Goal: Transaction & Acquisition: Book appointment/travel/reservation

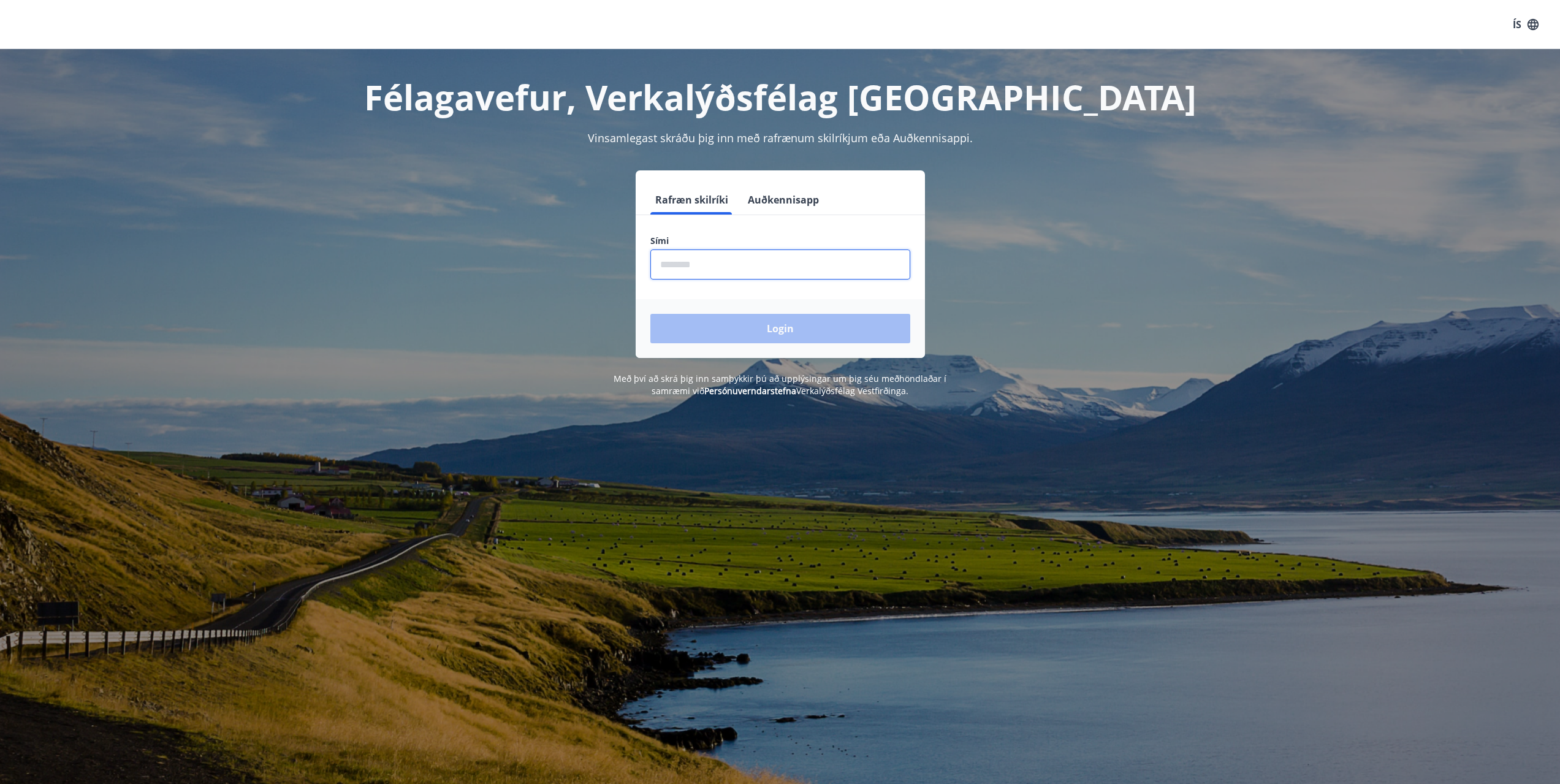
type input "********"
click at [751, 325] on button "Login" at bounding box center [780, 329] width 260 height 29
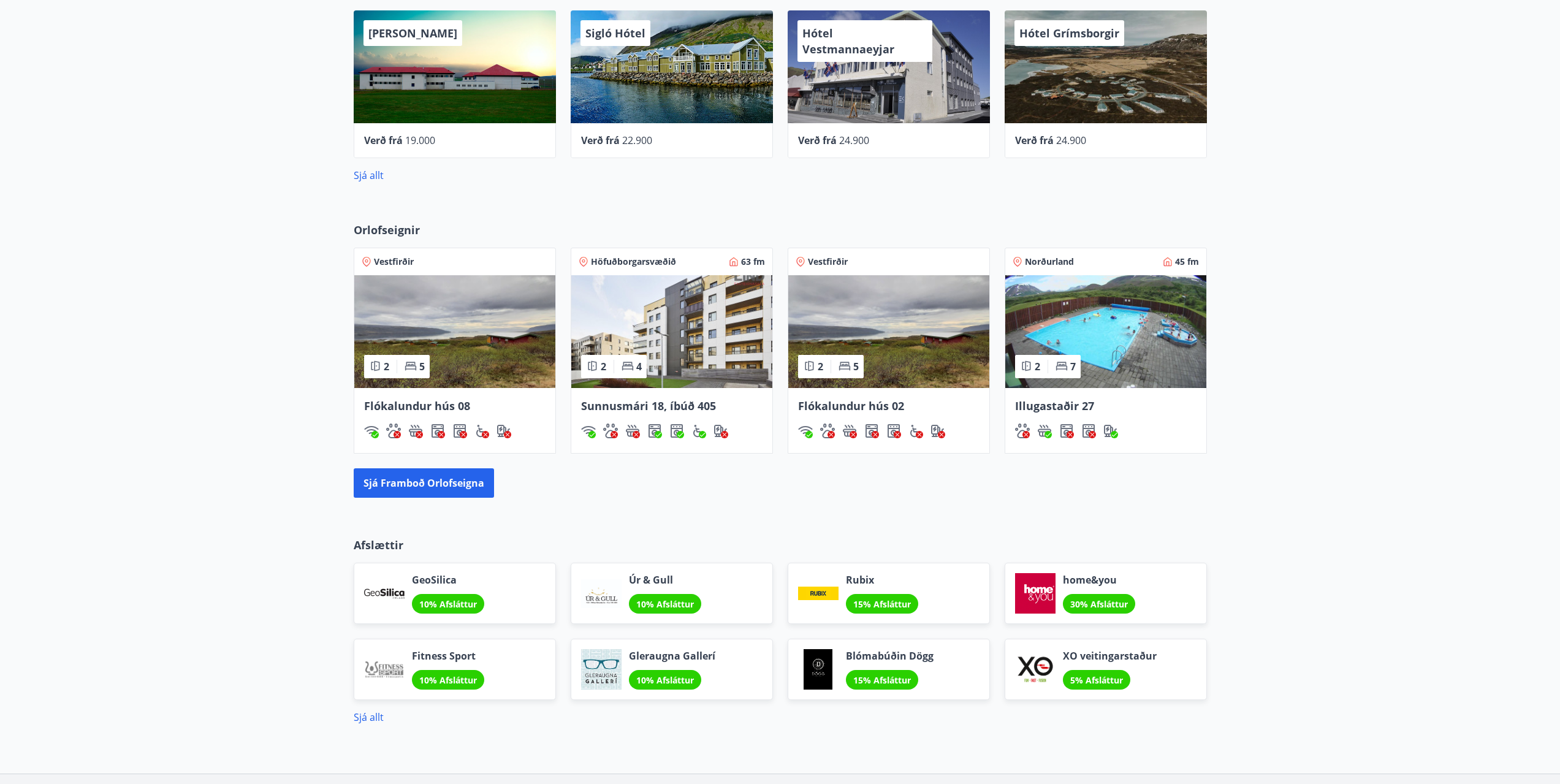
scroll to position [787, 0]
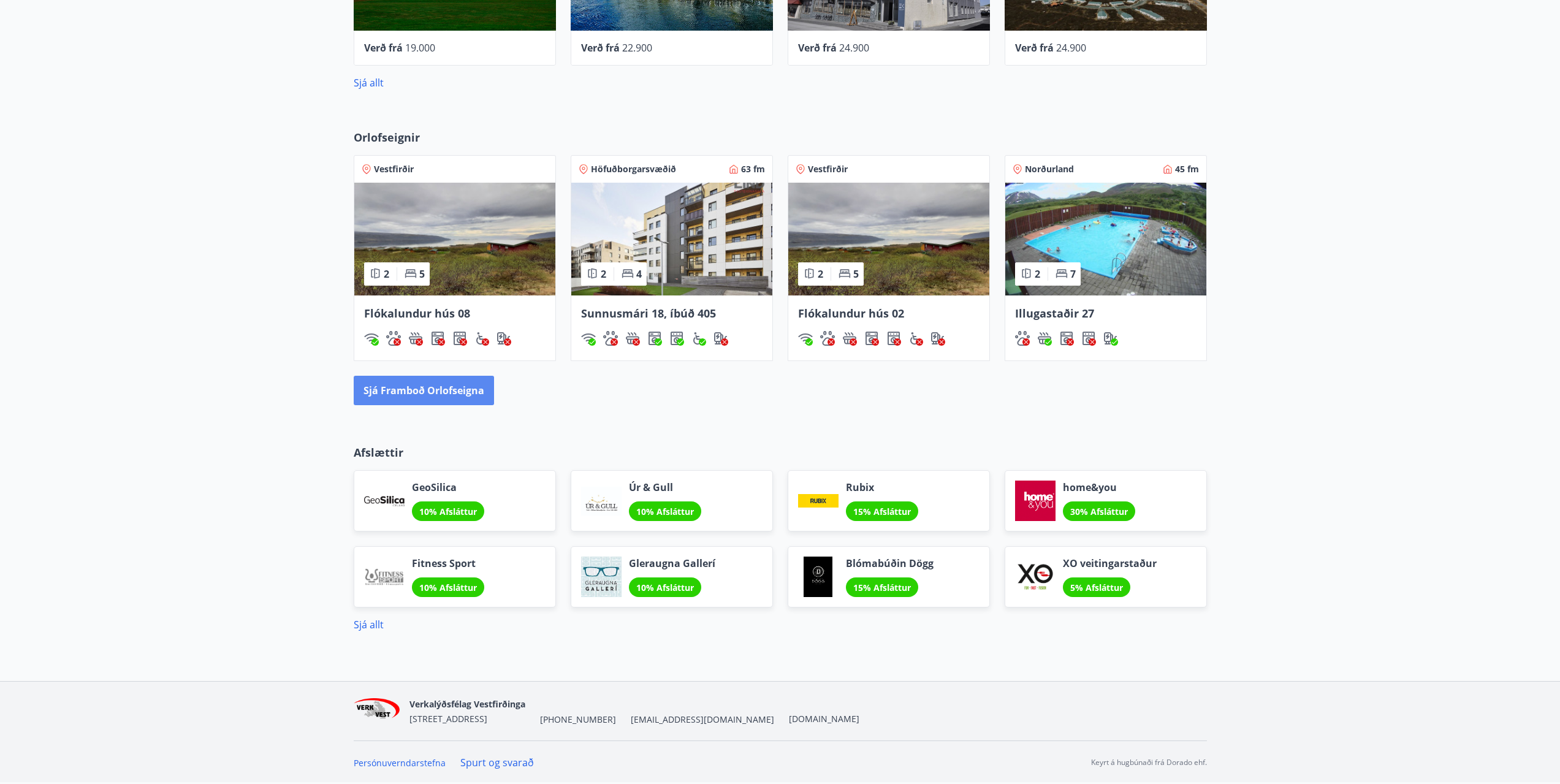
click at [448, 392] on button "Sjá framboð orlofseigna" at bounding box center [424, 391] width 141 height 29
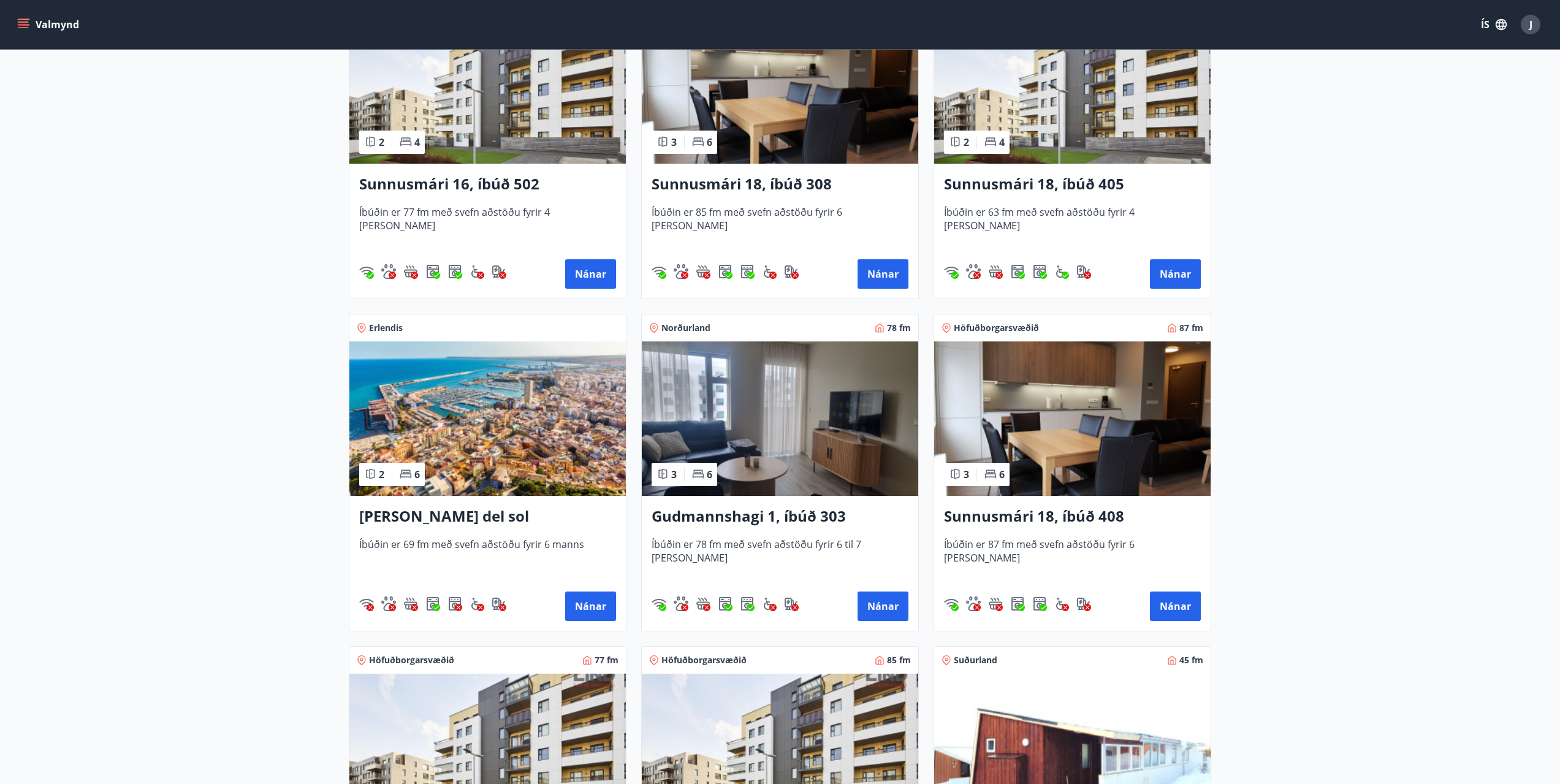
scroll to position [632, 0]
click at [739, 515] on h3 "Gudmannshagi 1, íbúð 303" at bounding box center [780, 517] width 257 height 22
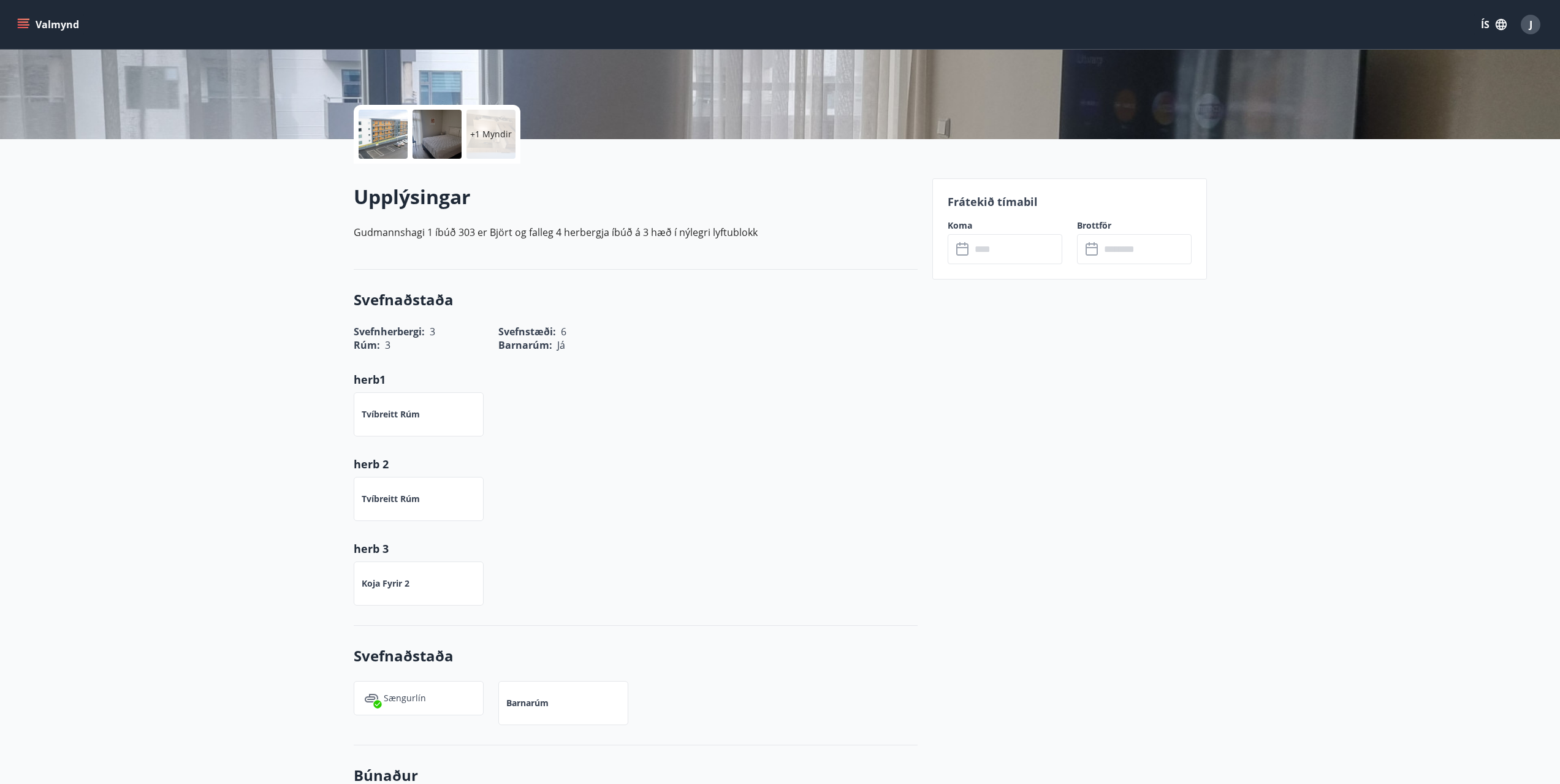
scroll to position [245, 0]
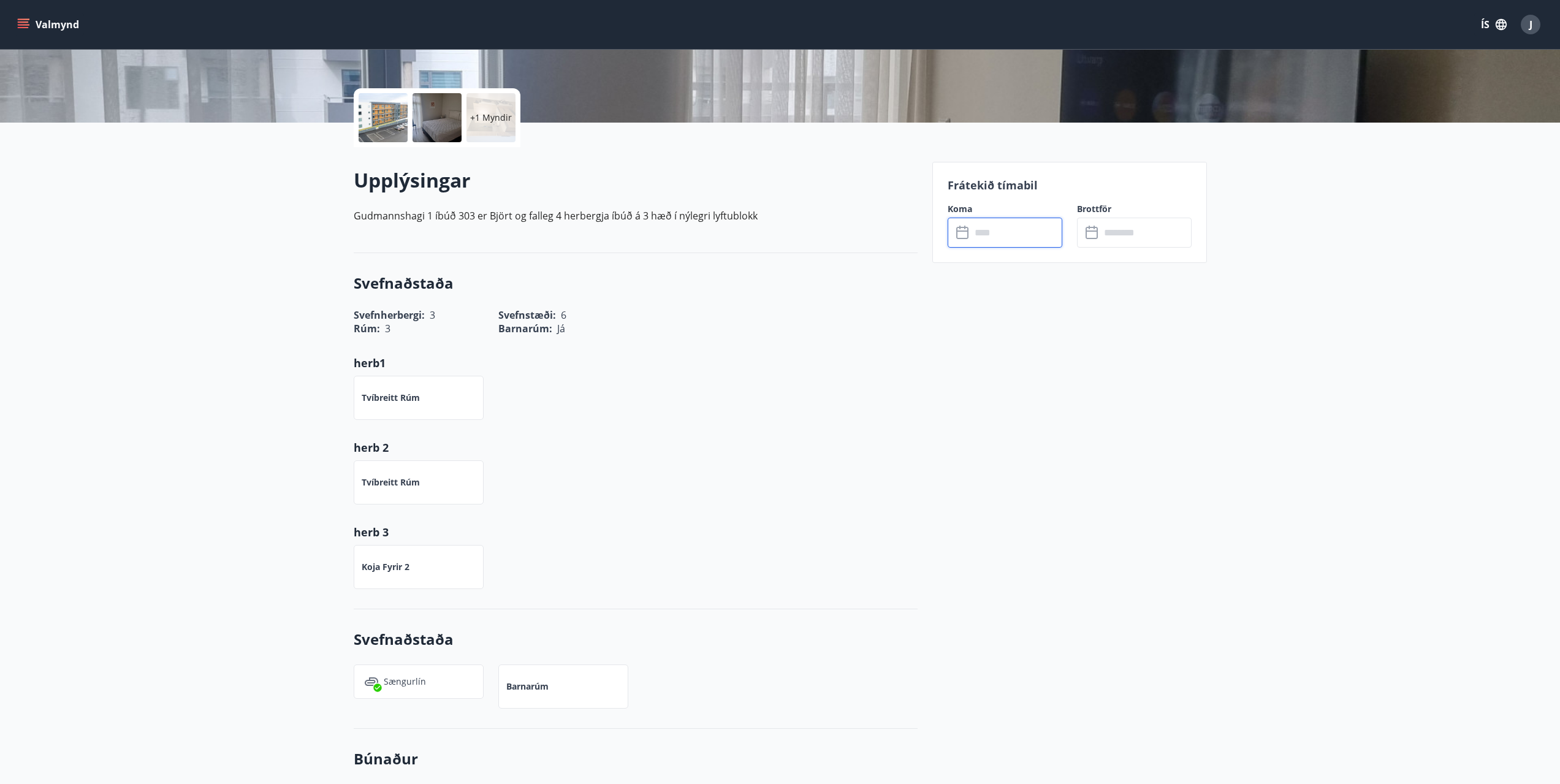
click at [972, 233] on input "text" at bounding box center [1016, 233] width 91 height 30
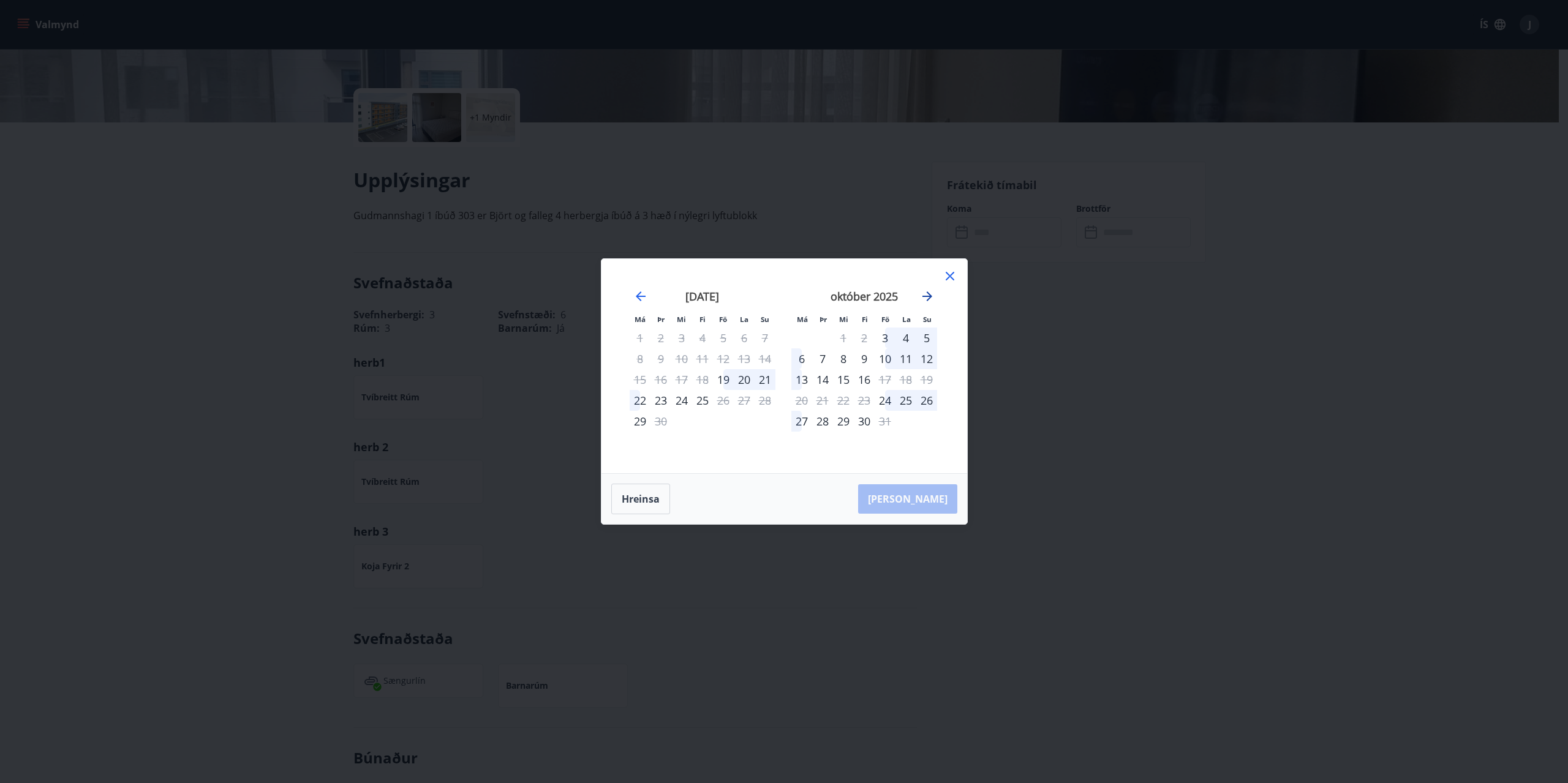
click at [924, 297] on icon "Move forward to switch to the next month." at bounding box center [927, 296] width 10 height 10
click at [927, 380] on div "15" at bounding box center [927, 380] width 21 height 21
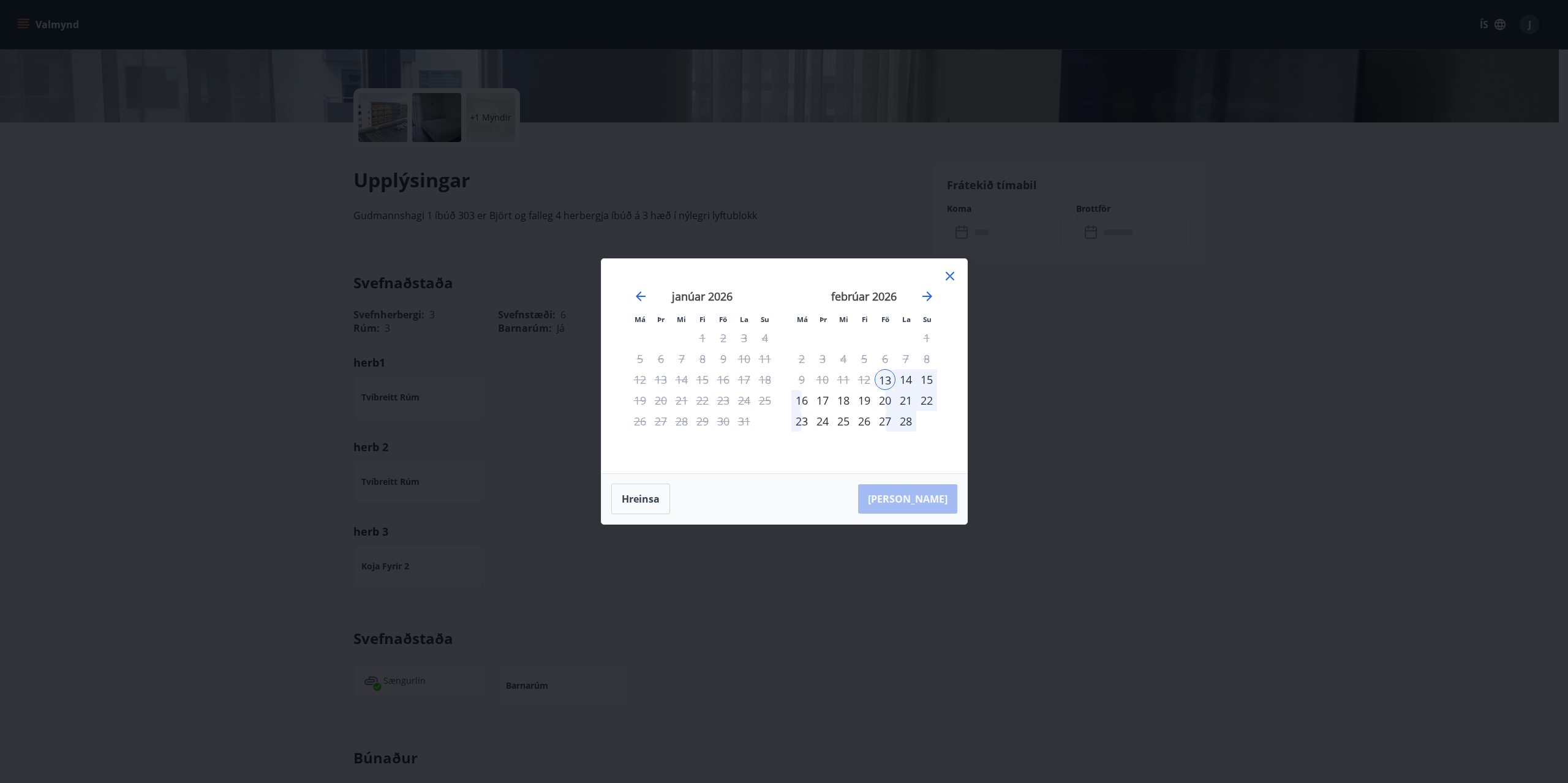
click at [927, 380] on div "15" at bounding box center [927, 380] width 21 height 21
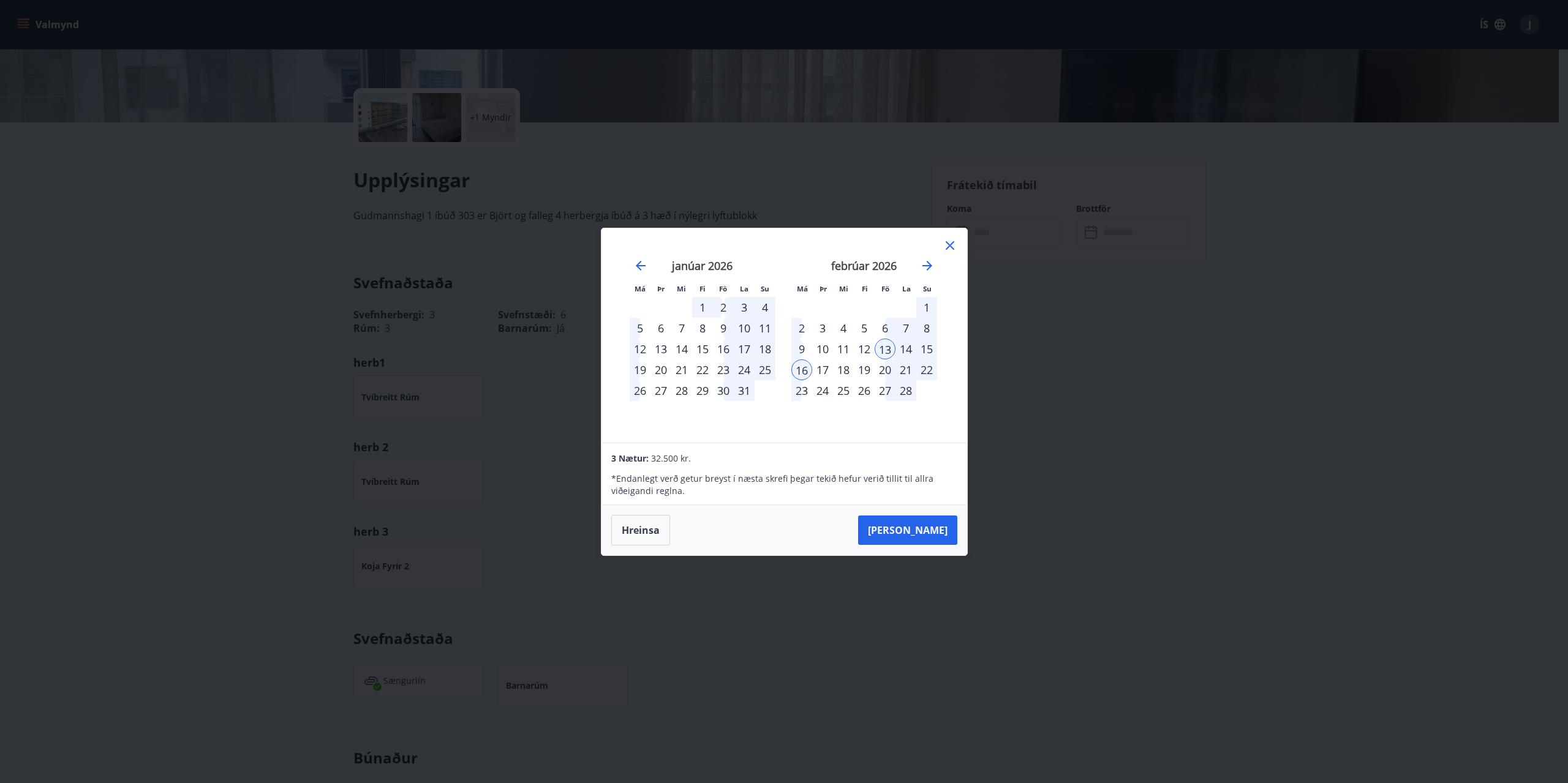
click at [922, 350] on div "15" at bounding box center [927, 349] width 21 height 21
click at [925, 349] on div "15" at bounding box center [927, 349] width 21 height 21
click at [803, 370] on div "16" at bounding box center [801, 370] width 21 height 21
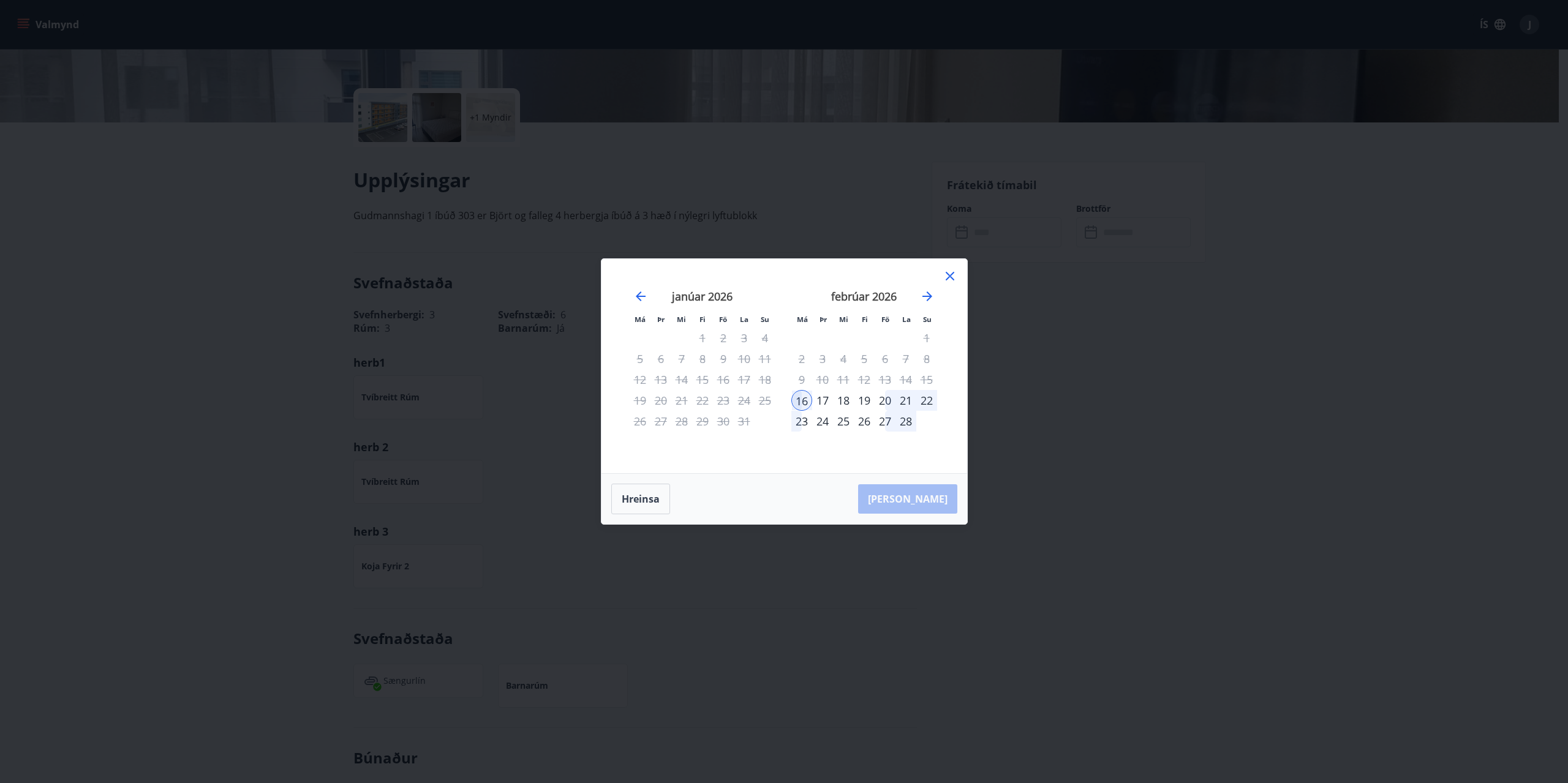
click at [818, 400] on div "17" at bounding box center [822, 401] width 21 height 21
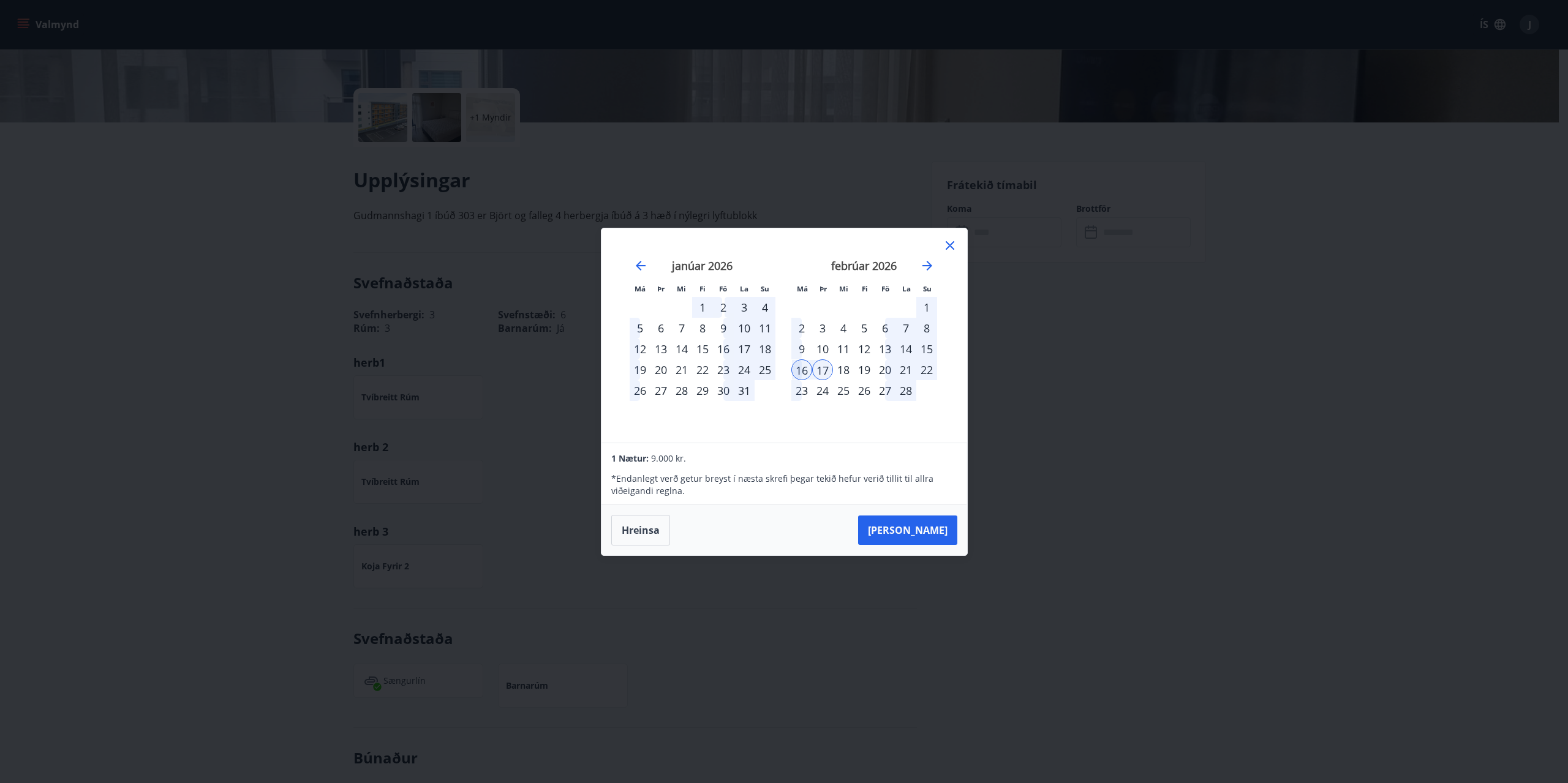
click at [842, 397] on div "25" at bounding box center [843, 391] width 21 height 21
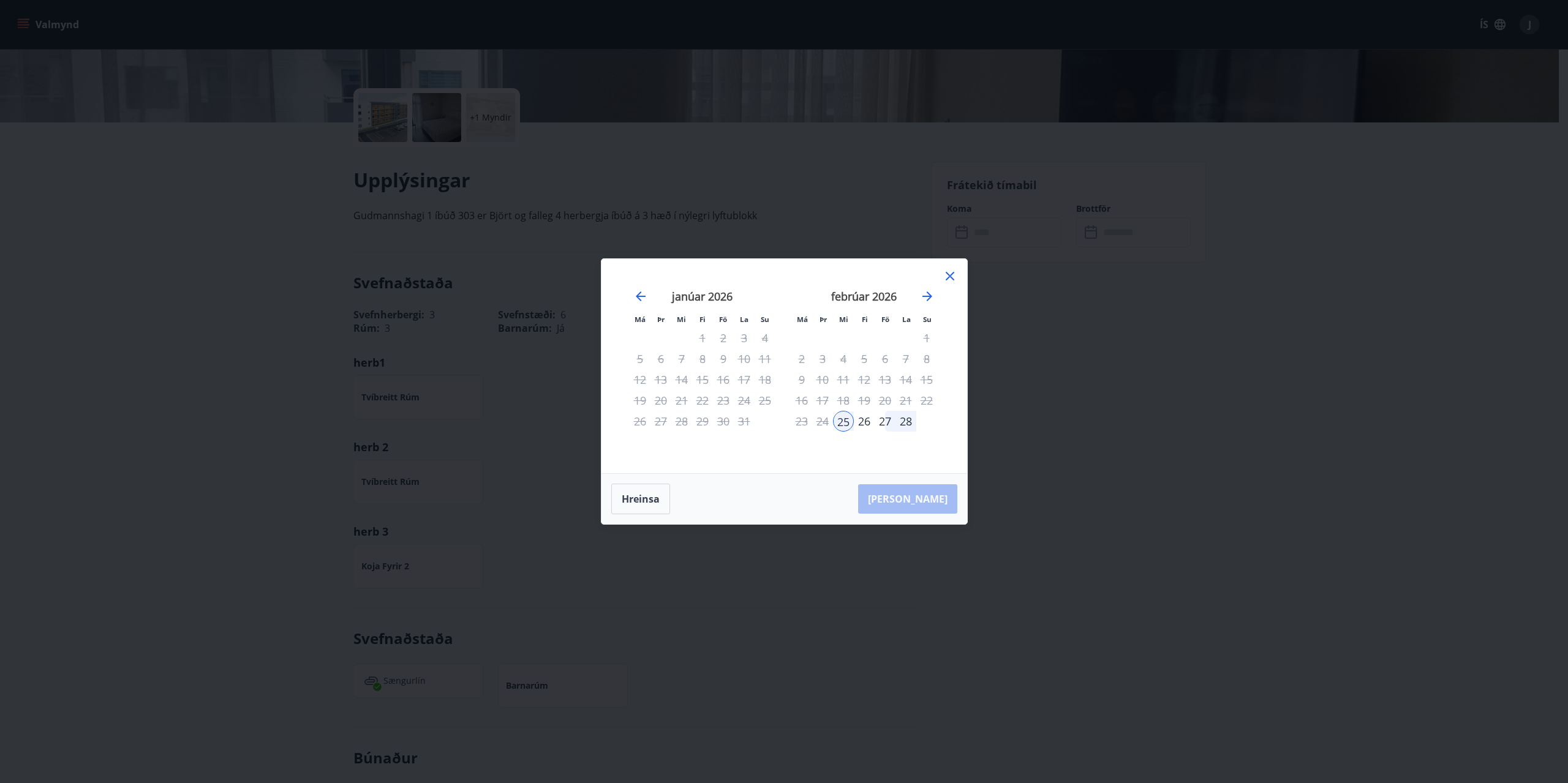
click at [876, 370] on div "13" at bounding box center [885, 380] width 21 height 21
click at [861, 430] on div "26" at bounding box center [864, 421] width 21 height 21
click at [868, 421] on div "[DATE] 1 2 3 4 5 6 7 8 9 10 11 12 13 14 15 16 17 18 19 20 21 22 23 24 25 26 27 …" at bounding box center [864, 374] width 161 height 201
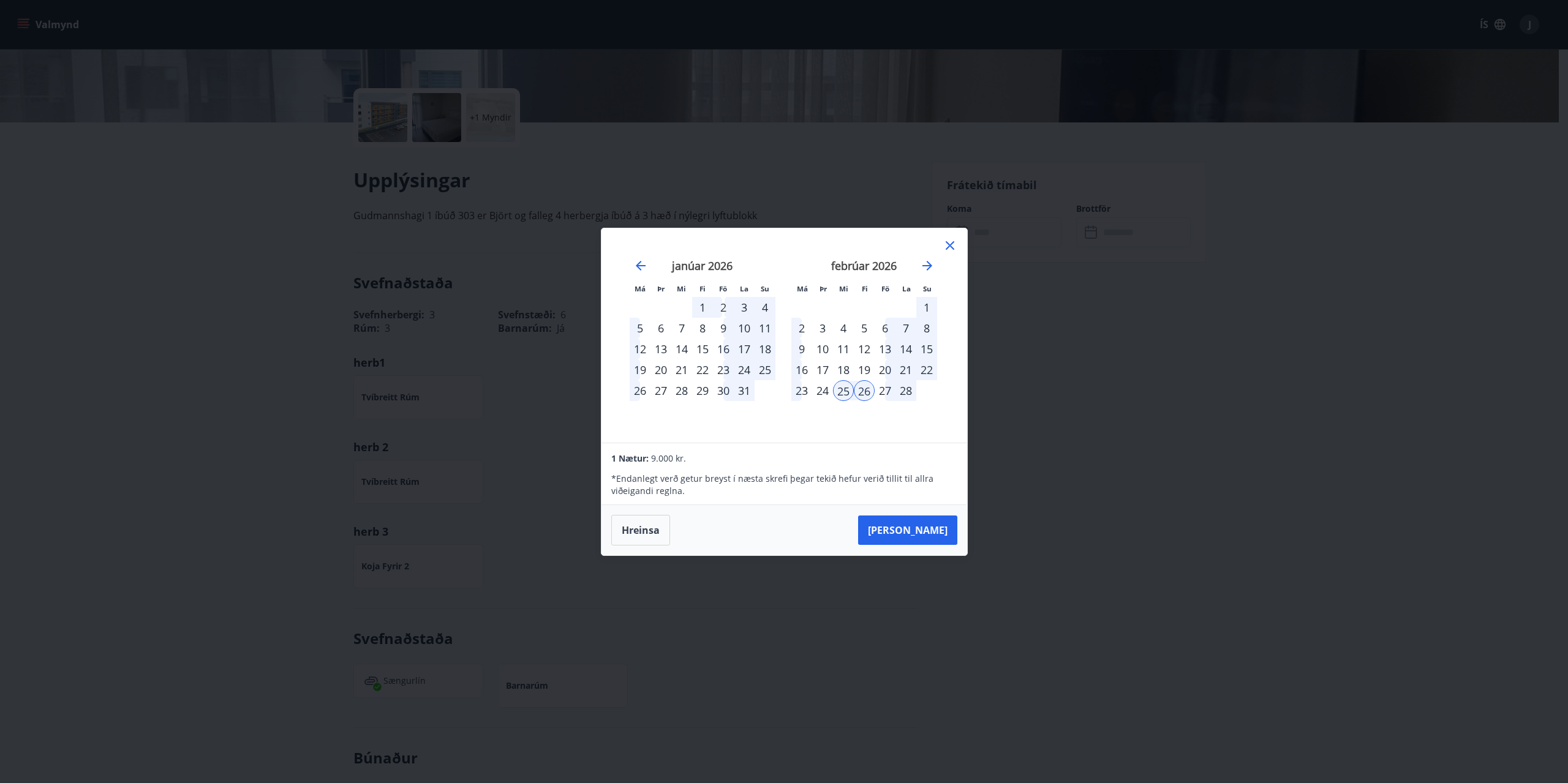
click at [886, 396] on div "27" at bounding box center [885, 391] width 21 height 21
click at [895, 360] on div "14" at bounding box center [906, 349] width 21 height 21
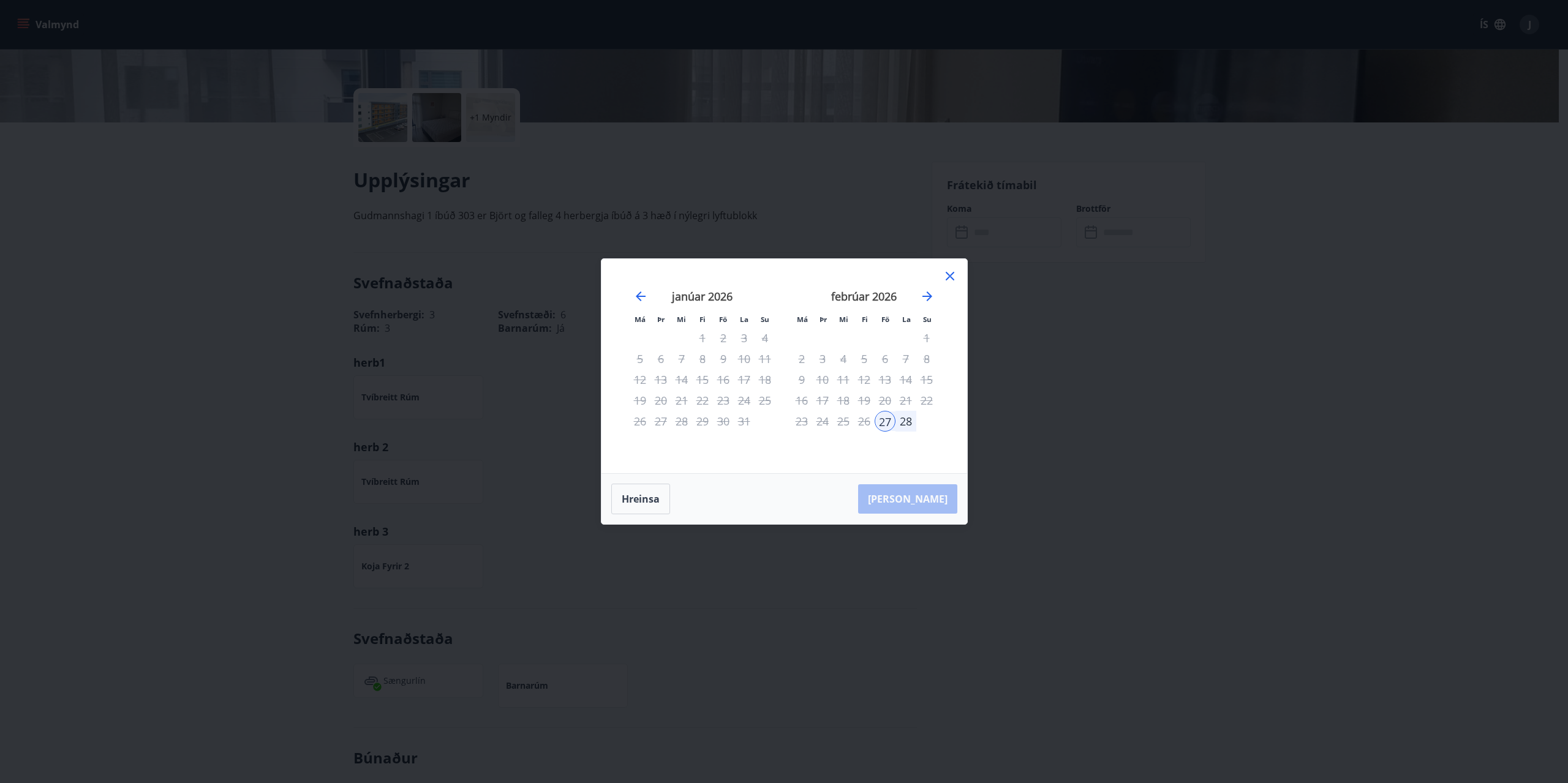
click at [922, 379] on div "15" at bounding box center [927, 380] width 21 height 21
click at [925, 378] on div "15" at bounding box center [927, 380] width 21 height 21
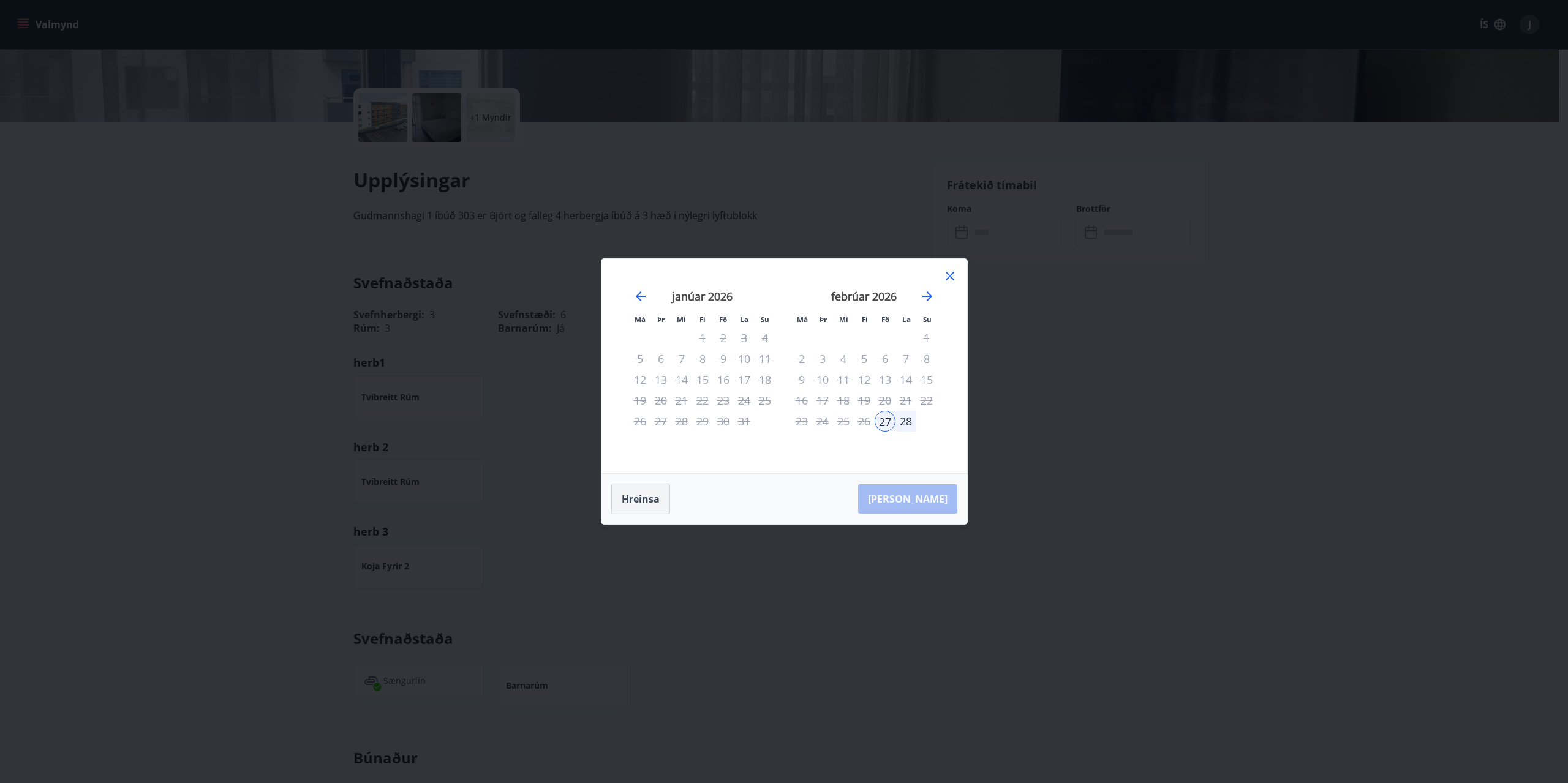
click at [632, 509] on button "Hreinsa" at bounding box center [641, 499] width 59 height 31
click at [637, 496] on button "Hreinsa" at bounding box center [641, 499] width 59 height 31
click at [925, 376] on div "15" at bounding box center [927, 380] width 21 height 21
click at [924, 376] on div "15" at bounding box center [927, 380] width 21 height 21
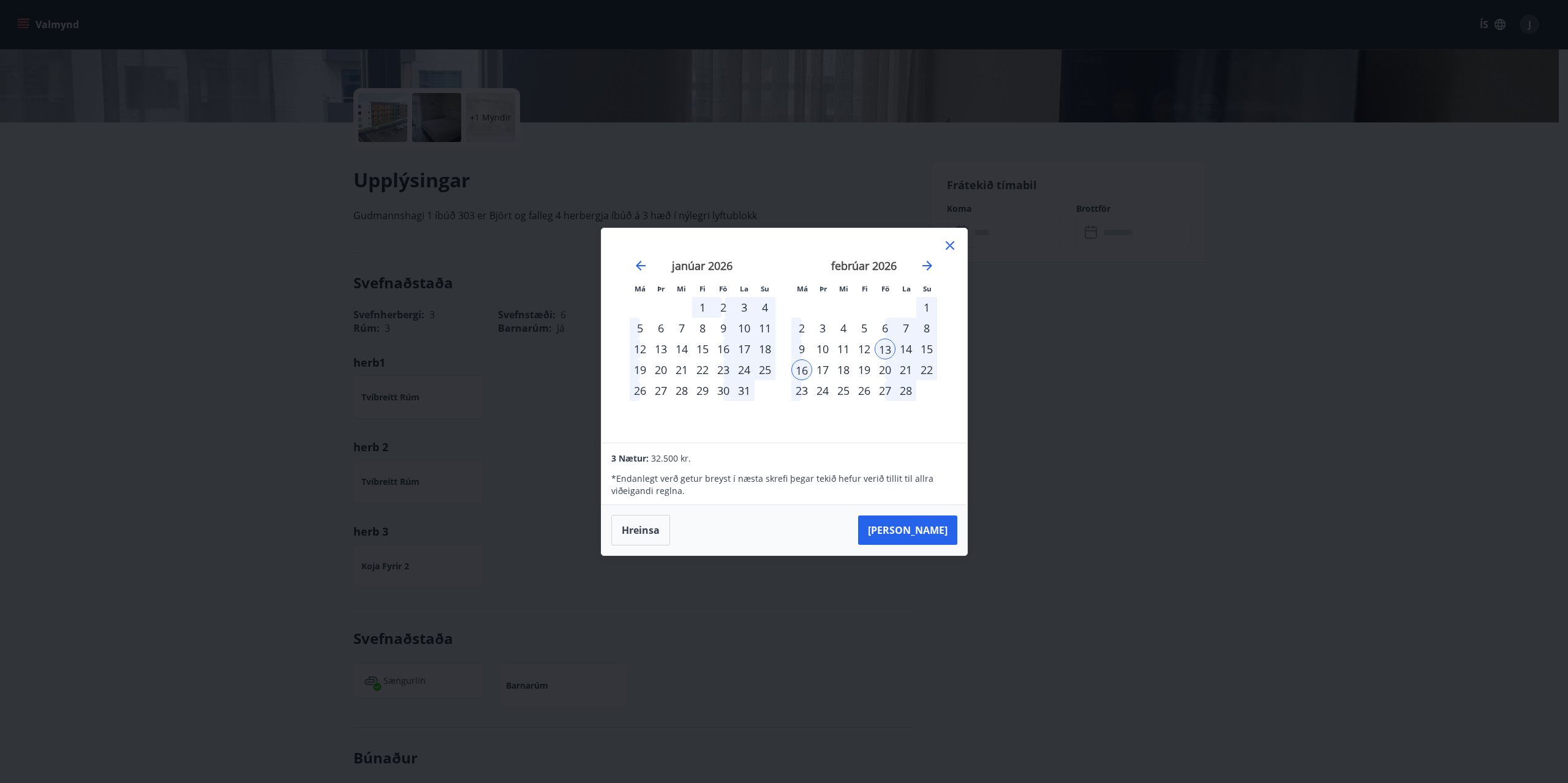
click at [887, 371] on div "20" at bounding box center [885, 370] width 21 height 21
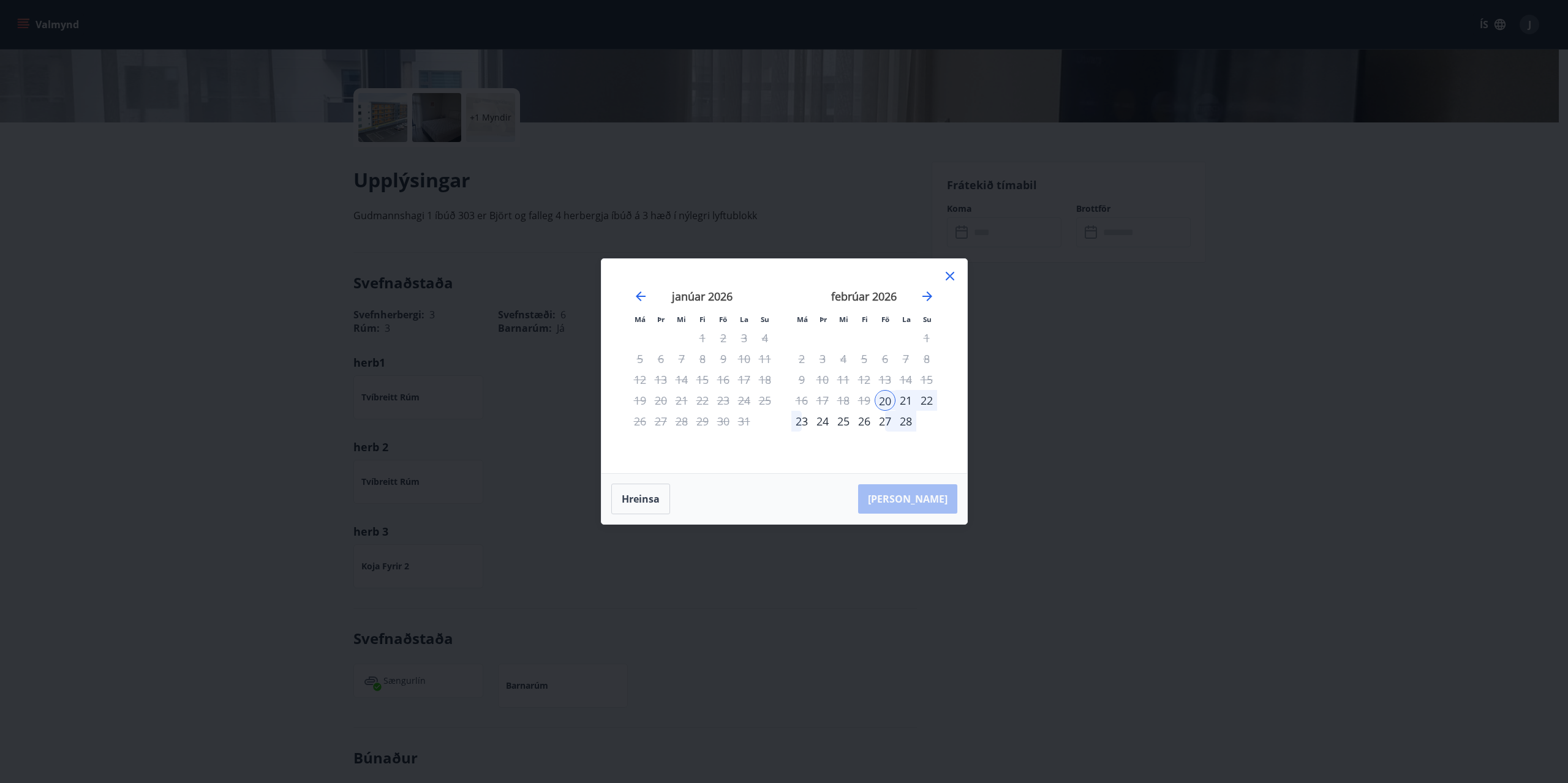
click at [947, 274] on icon at bounding box center [950, 275] width 15 height 15
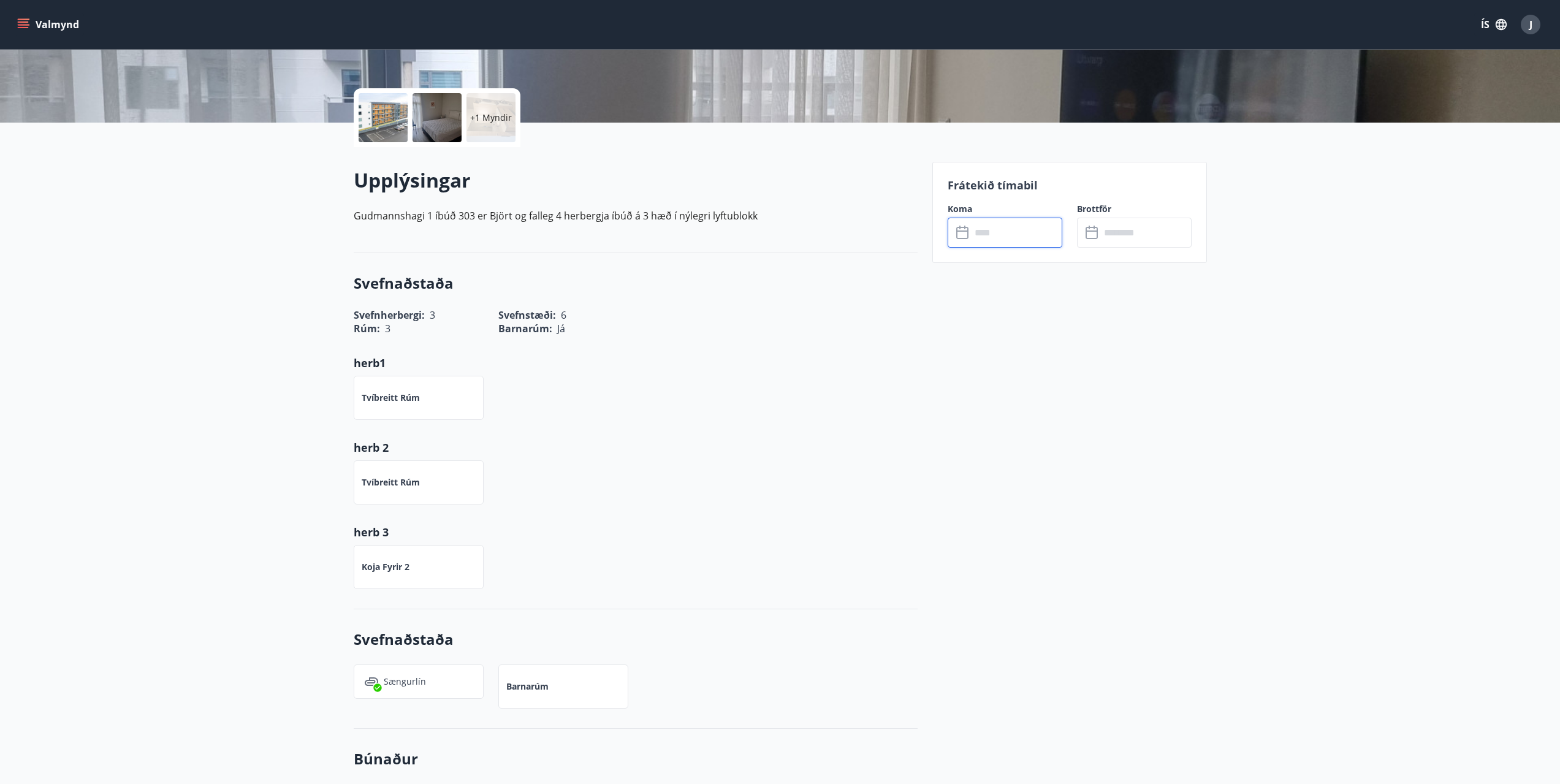
click at [989, 240] on input "text" at bounding box center [1016, 233] width 91 height 30
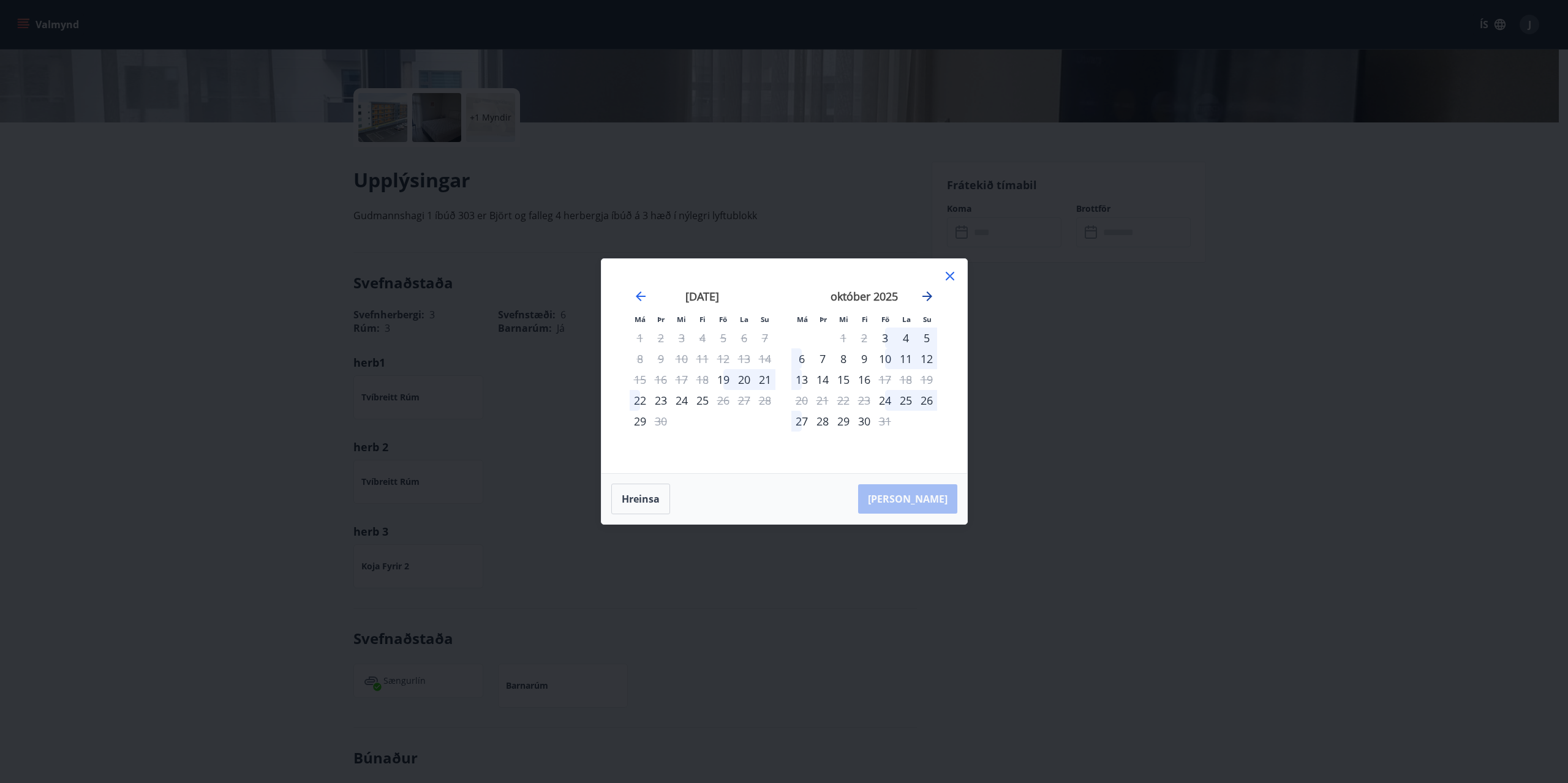
click at [927, 295] on icon "Move forward to switch to the next month." at bounding box center [927, 296] width 15 height 15
click at [824, 402] on div "23" at bounding box center [822, 401] width 21 height 21
click at [934, 298] on icon "Move forward to switch to the next month." at bounding box center [927, 296] width 15 height 15
click at [851, 368] on div "7" at bounding box center [843, 359] width 21 height 21
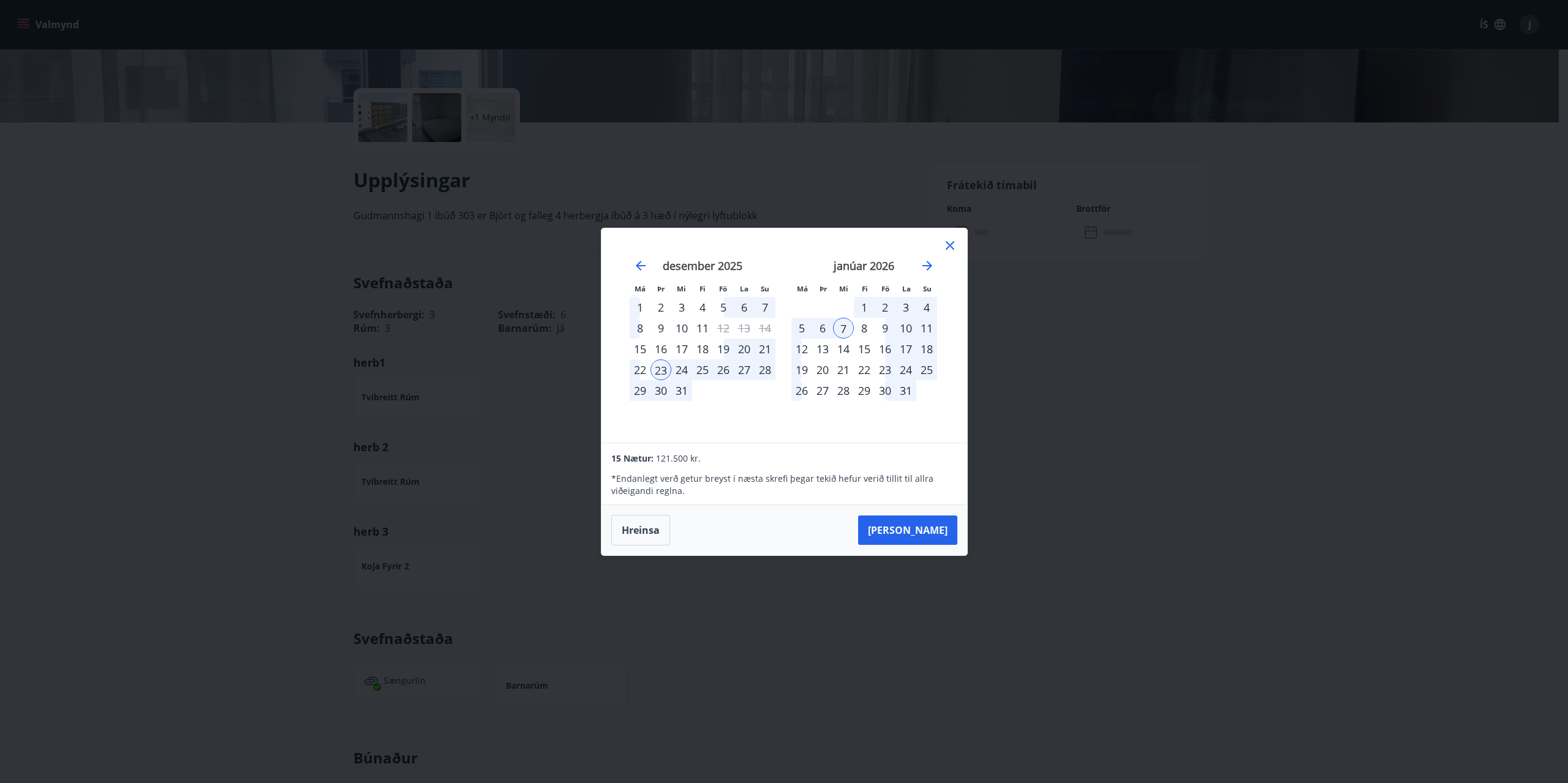
click at [865, 334] on div "8" at bounding box center [864, 328] width 21 height 21
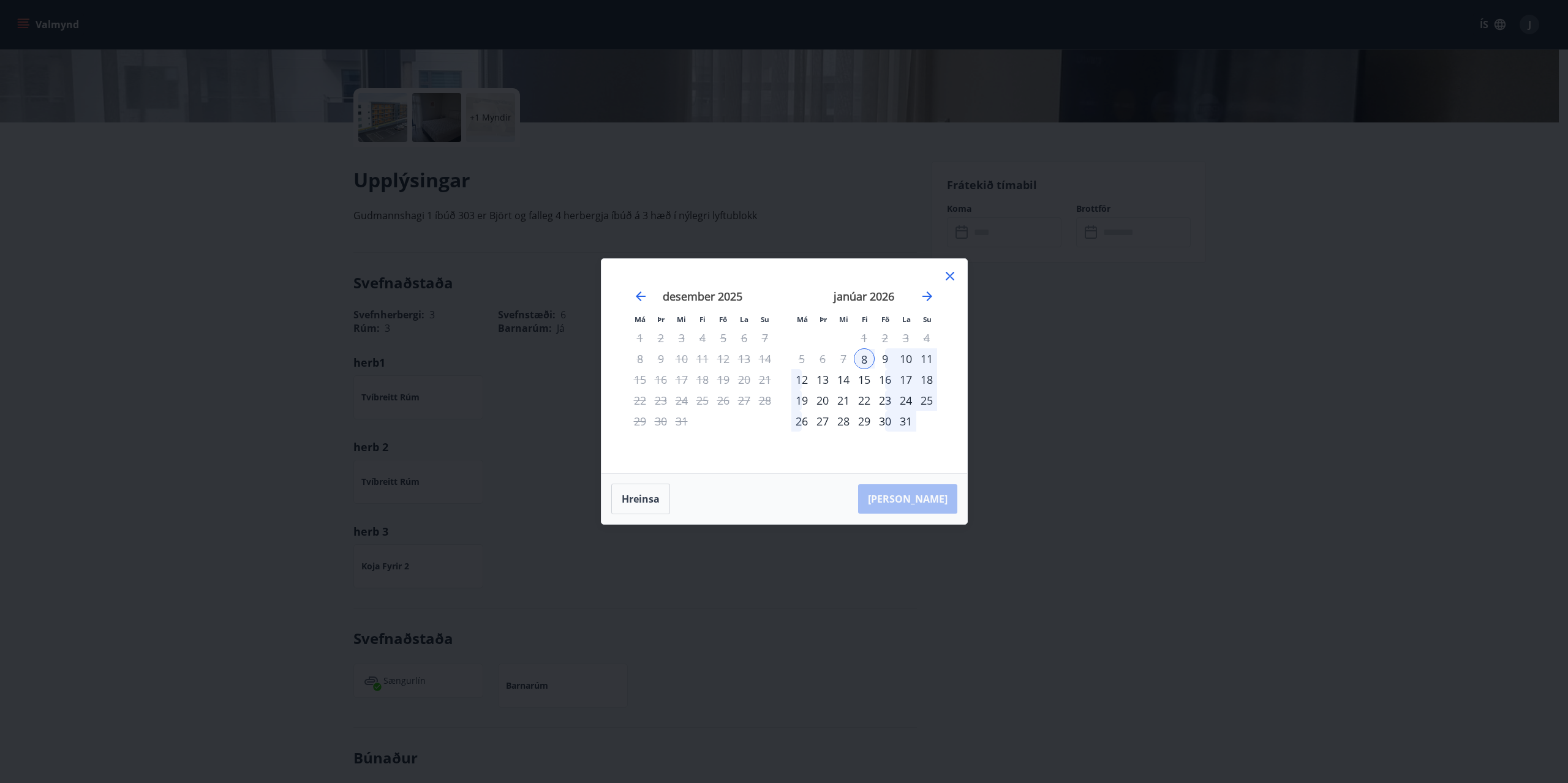
click at [884, 376] on div "16" at bounding box center [885, 380] width 21 height 21
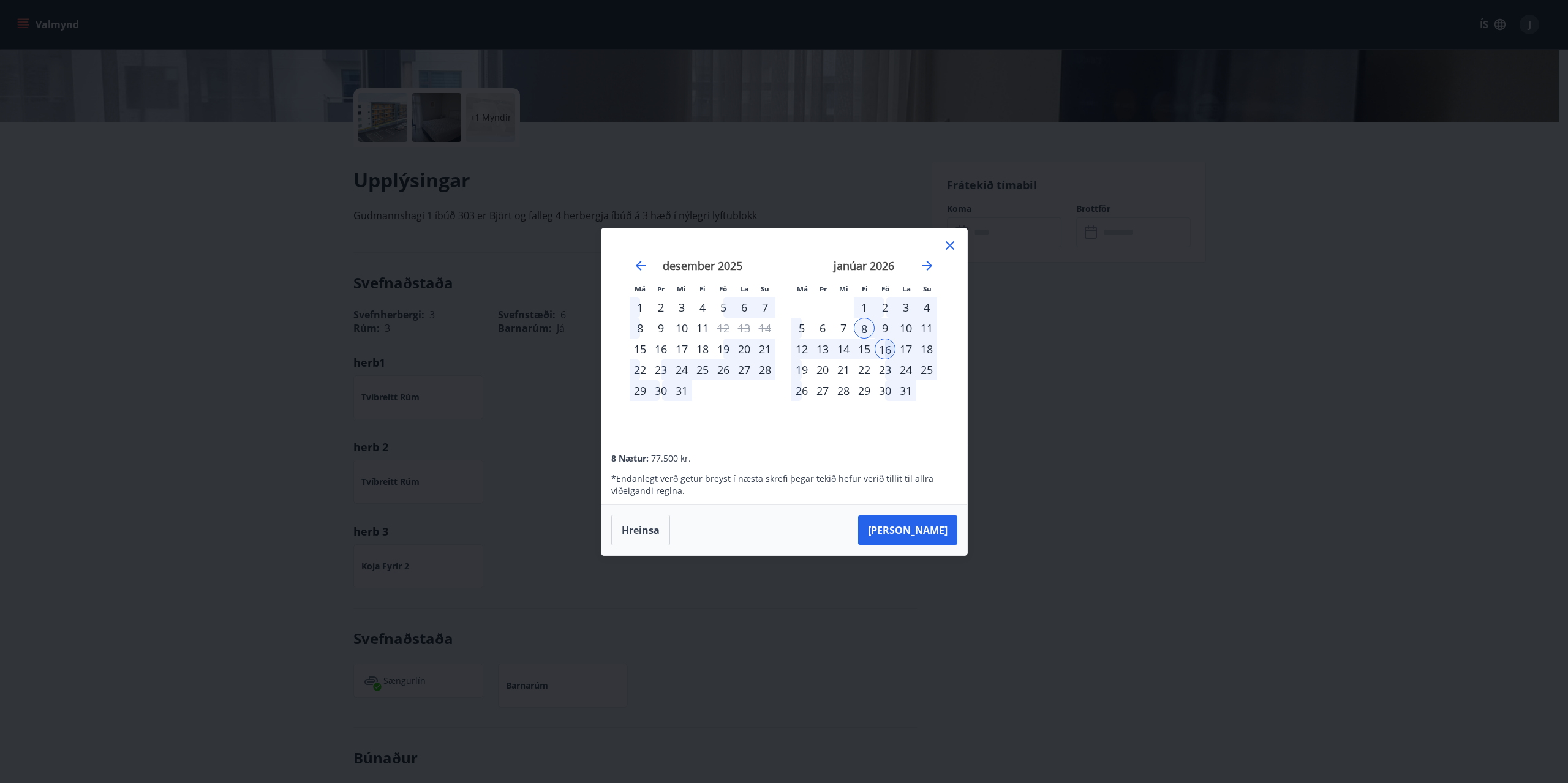
click at [873, 366] on div "22" at bounding box center [864, 370] width 21 height 21
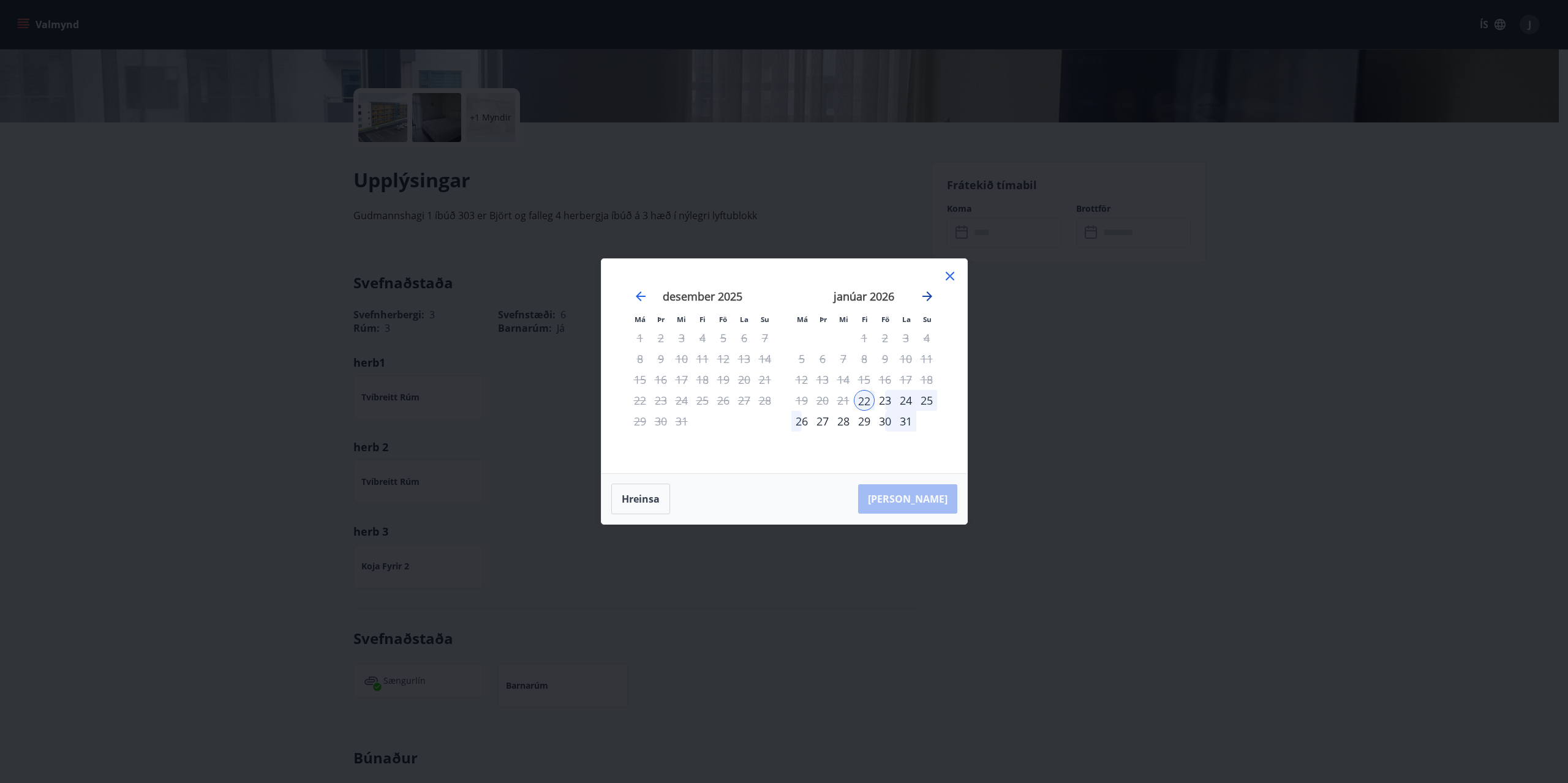
click at [925, 299] on icon "Move forward to switch to the next month." at bounding box center [927, 296] width 15 height 15
click at [925, 357] on div "8" at bounding box center [927, 359] width 21 height 21
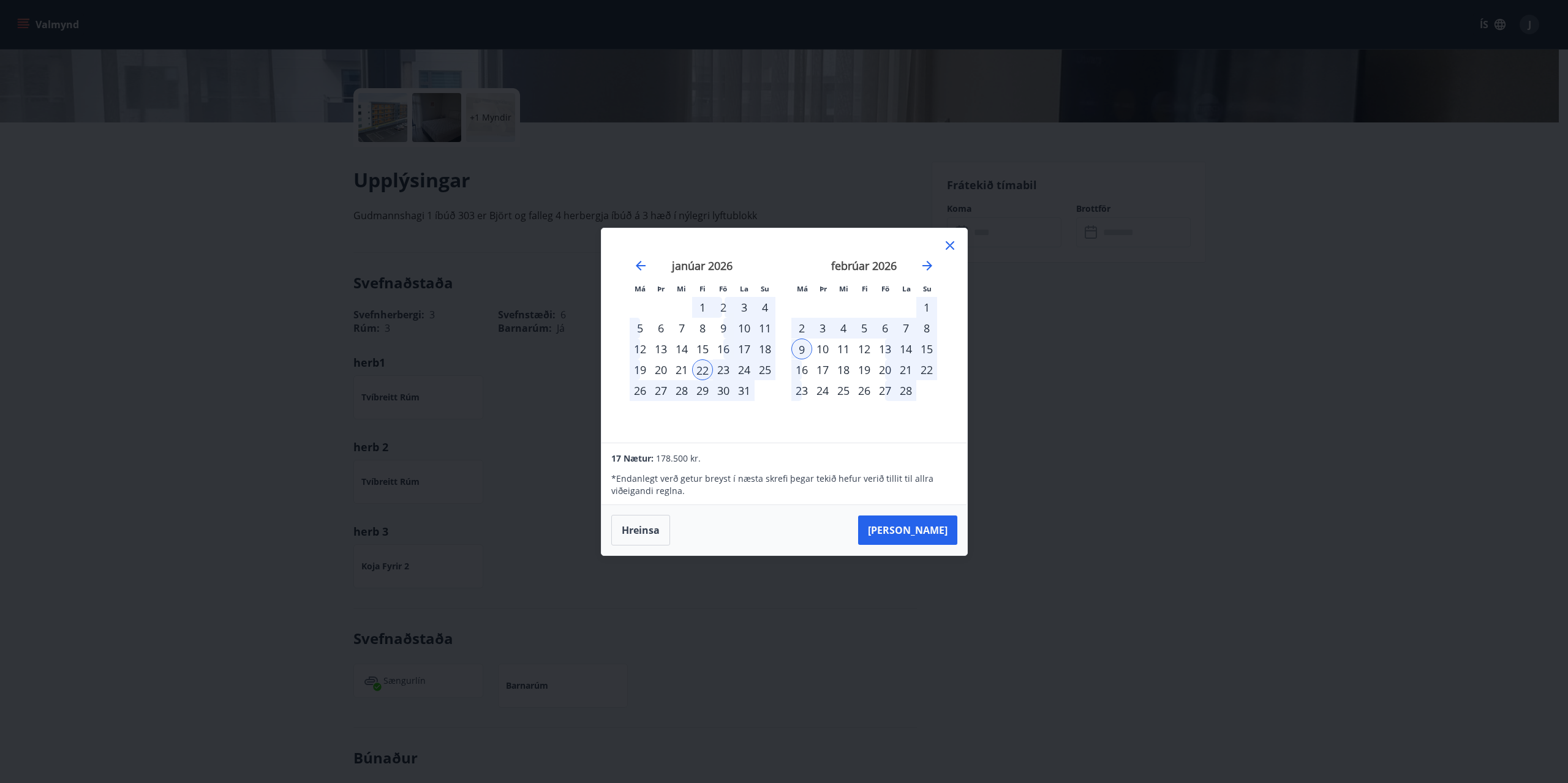
click at [903, 347] on div "14" at bounding box center [906, 349] width 21 height 21
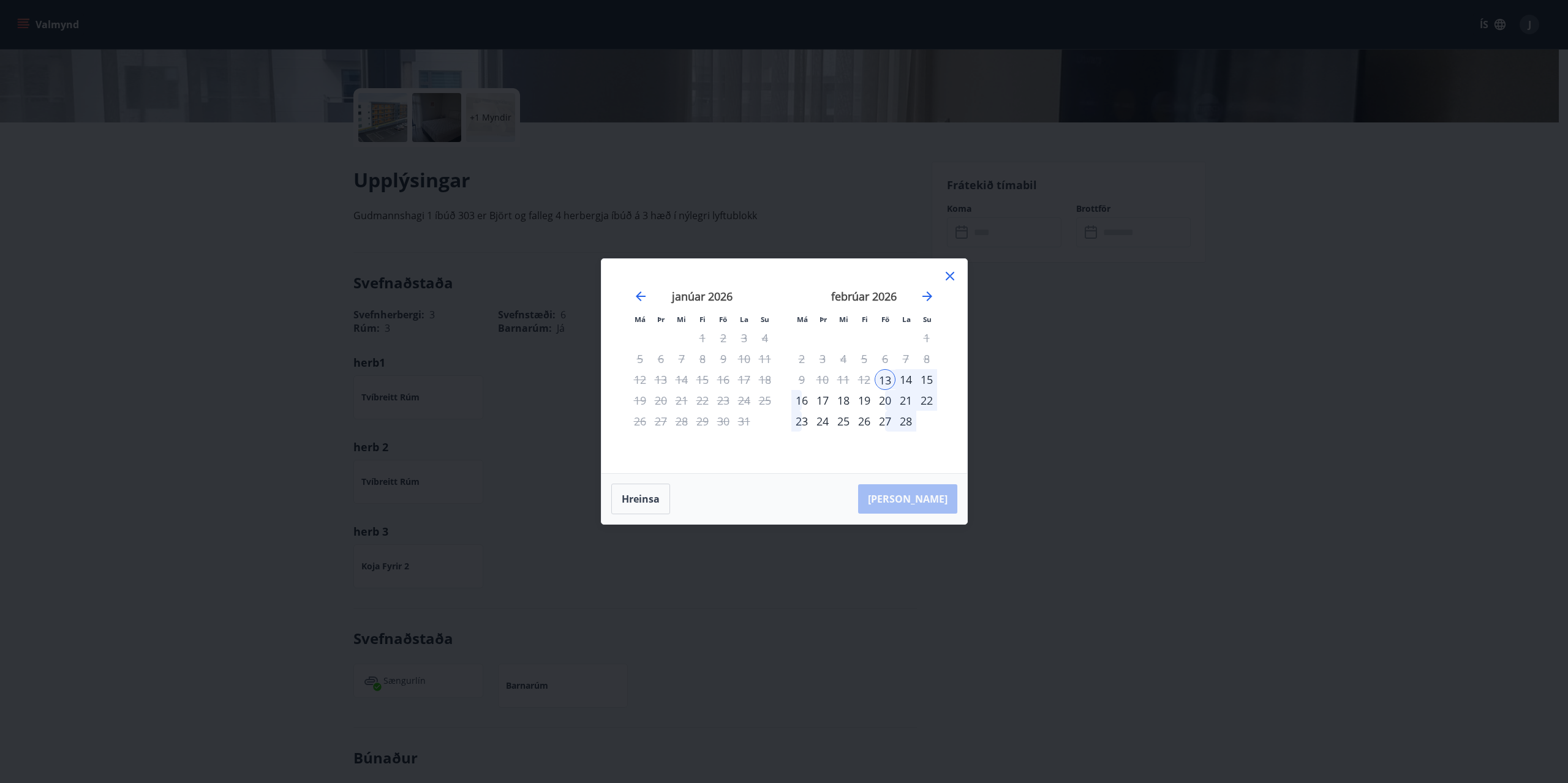
click at [943, 279] on icon at bounding box center [950, 275] width 15 height 15
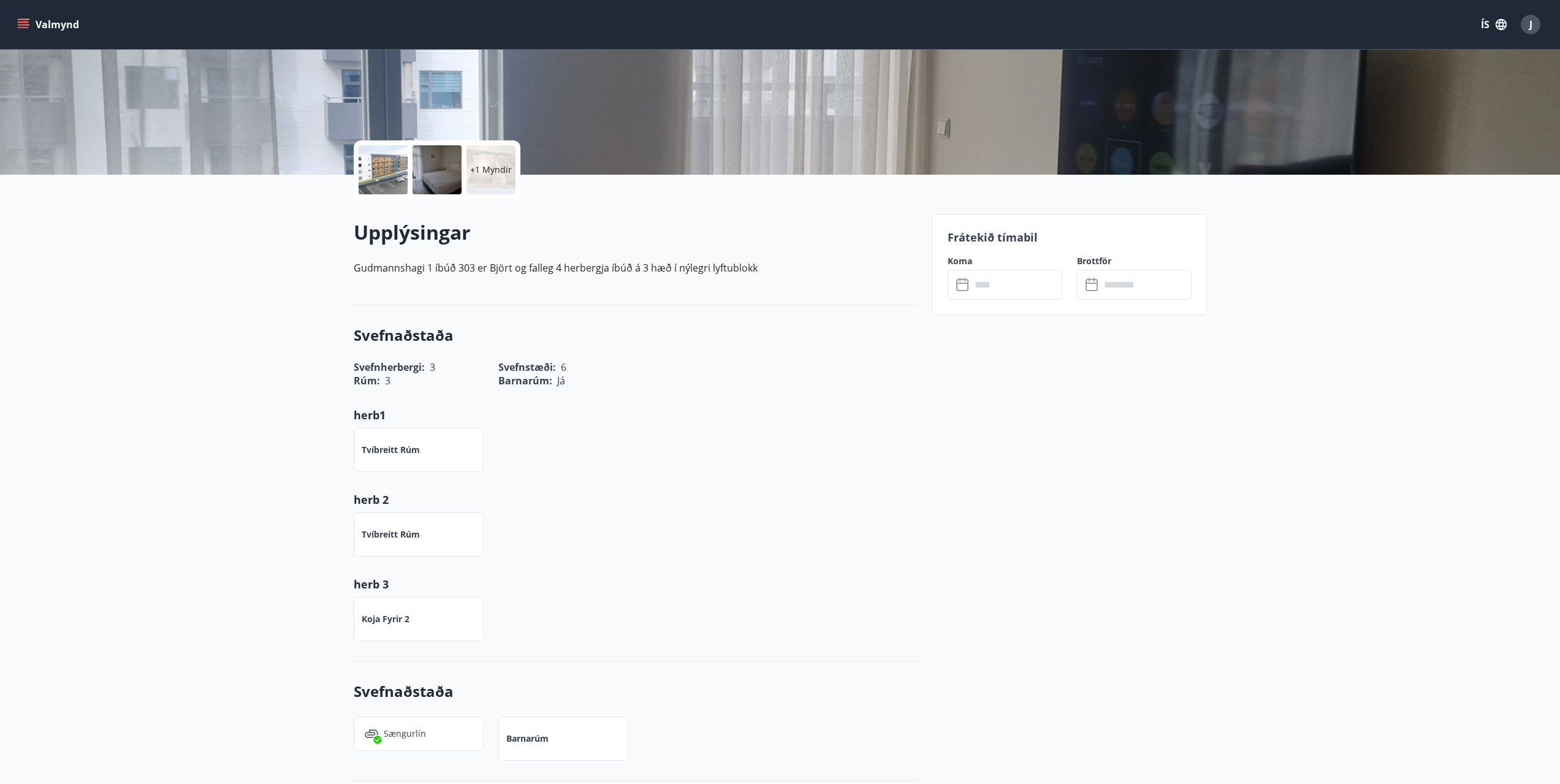
scroll to position [0, 0]
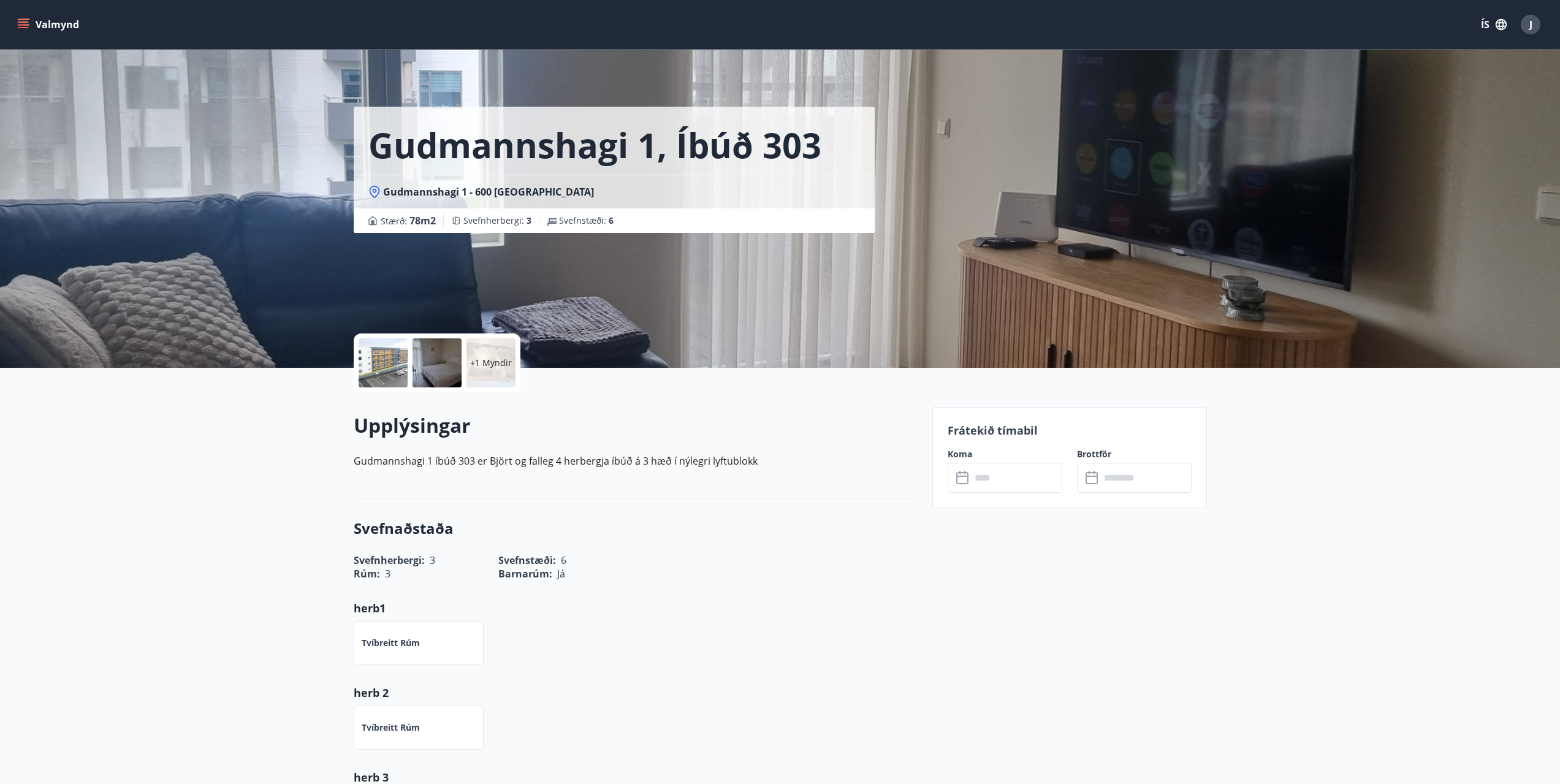
click at [375, 363] on div at bounding box center [383, 363] width 49 height 49
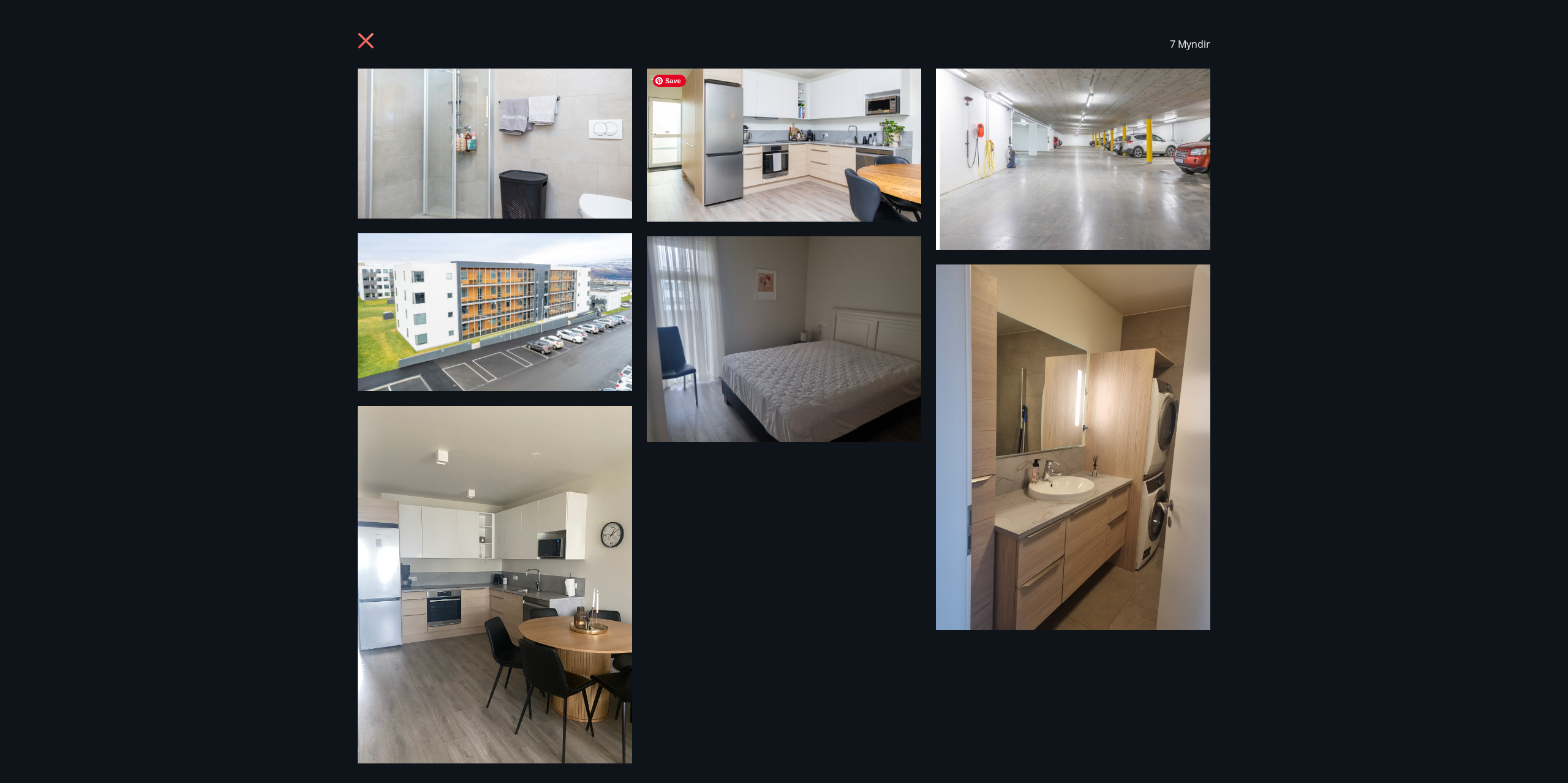
click at [759, 172] on img at bounding box center [784, 145] width 274 height 153
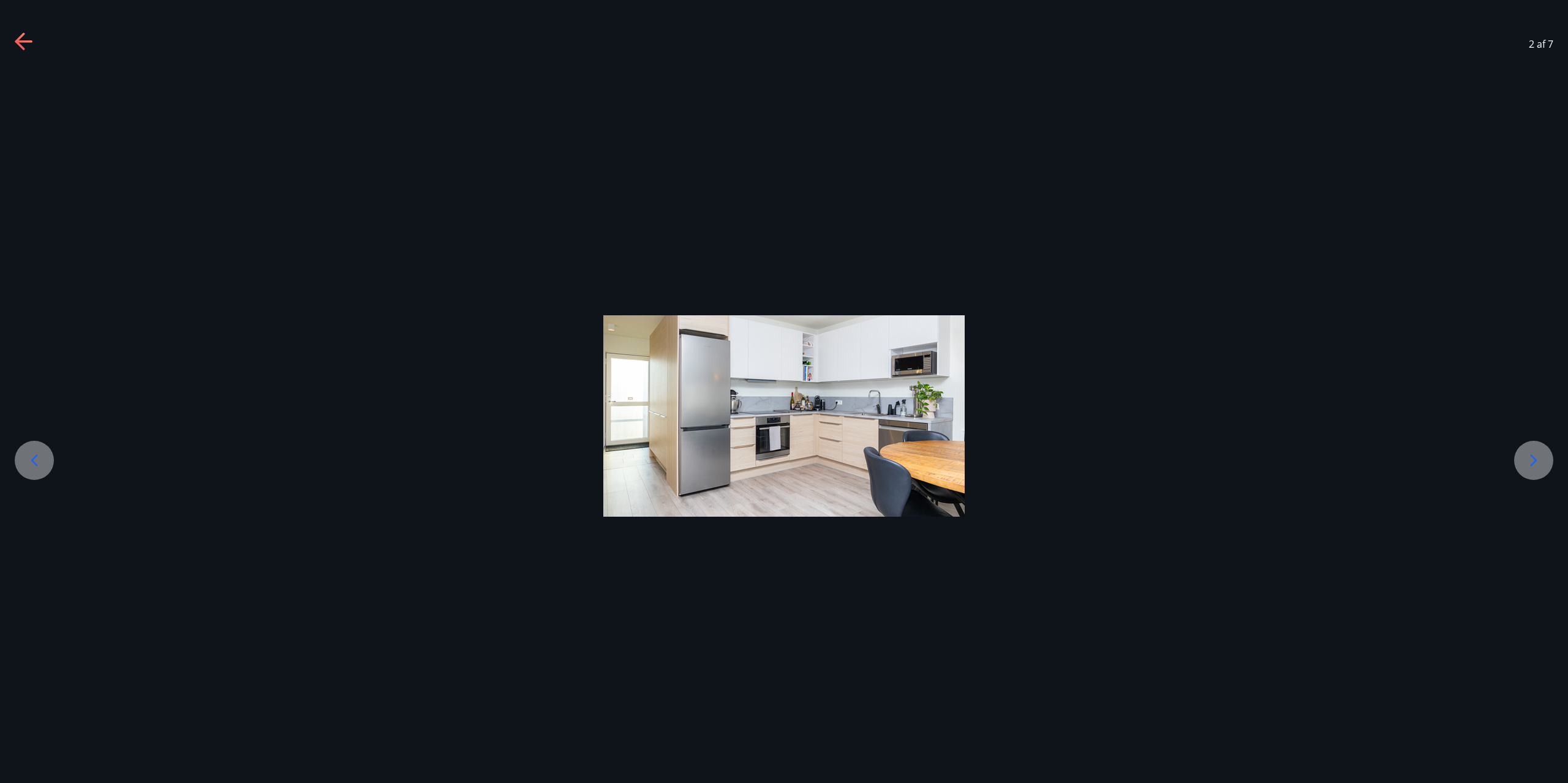
click at [1535, 456] on icon at bounding box center [1533, 460] width 19 height 19
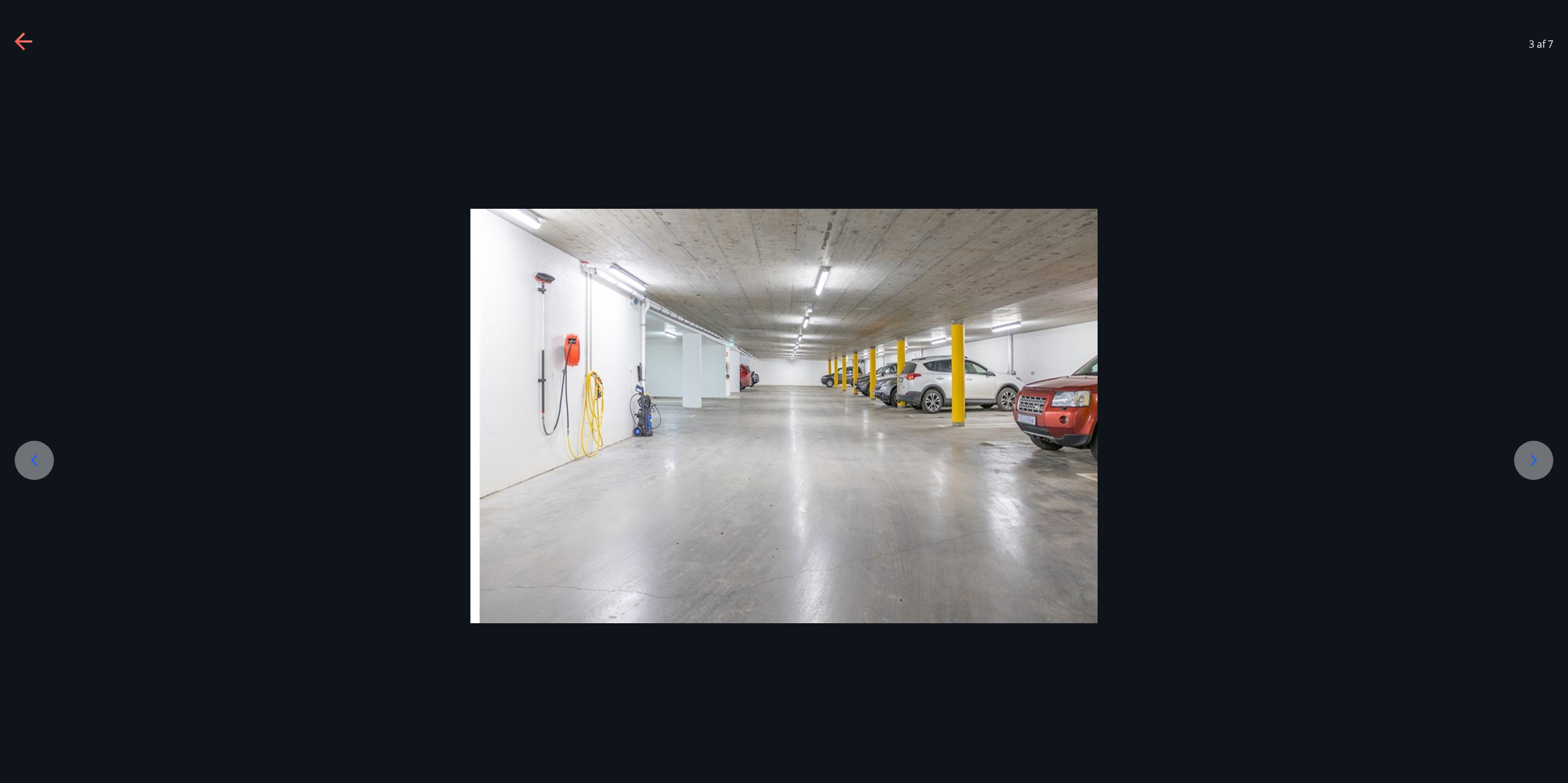
click at [1535, 456] on icon at bounding box center [1533, 460] width 19 height 19
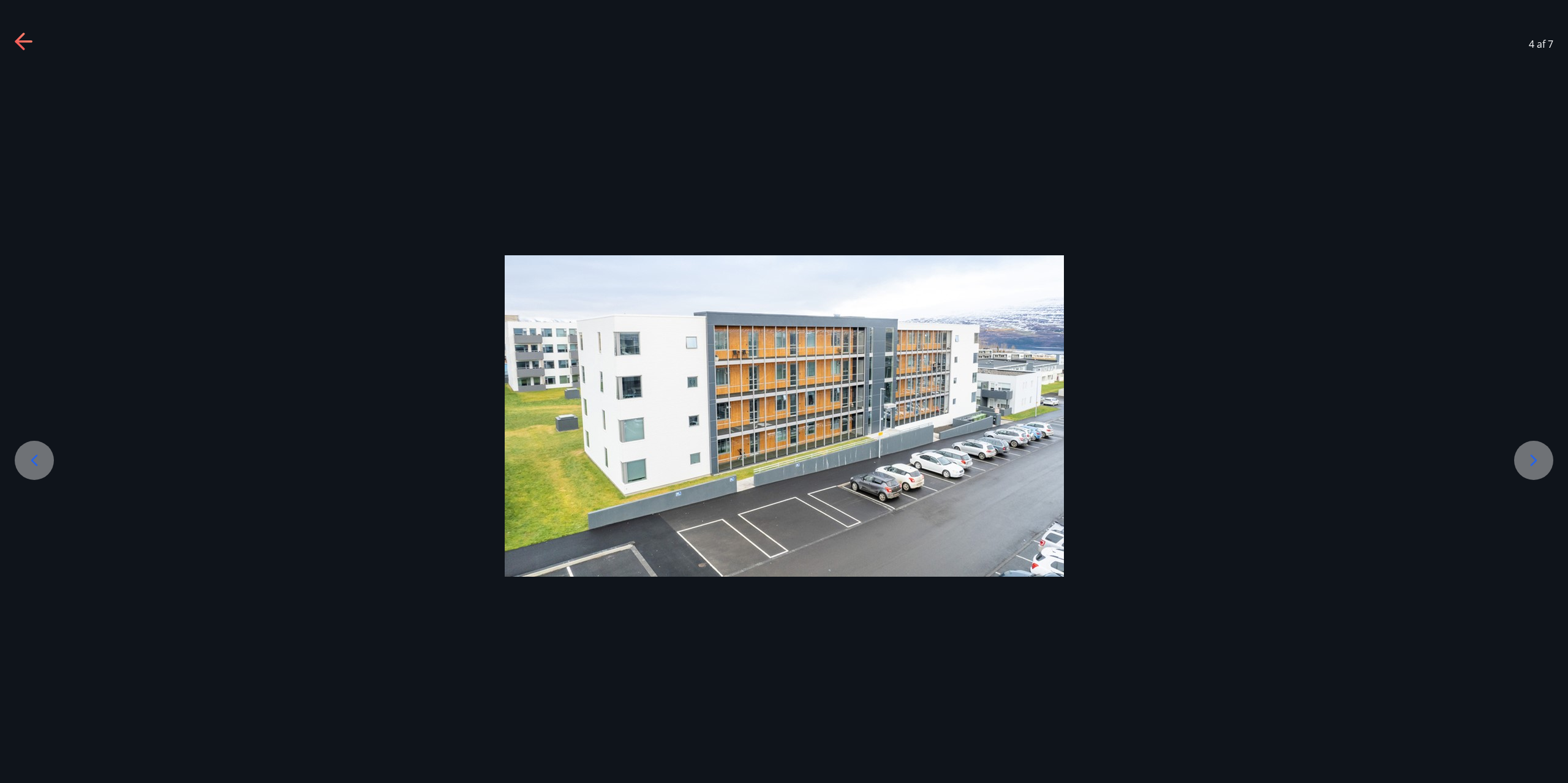
click at [1535, 456] on icon at bounding box center [1533, 460] width 19 height 19
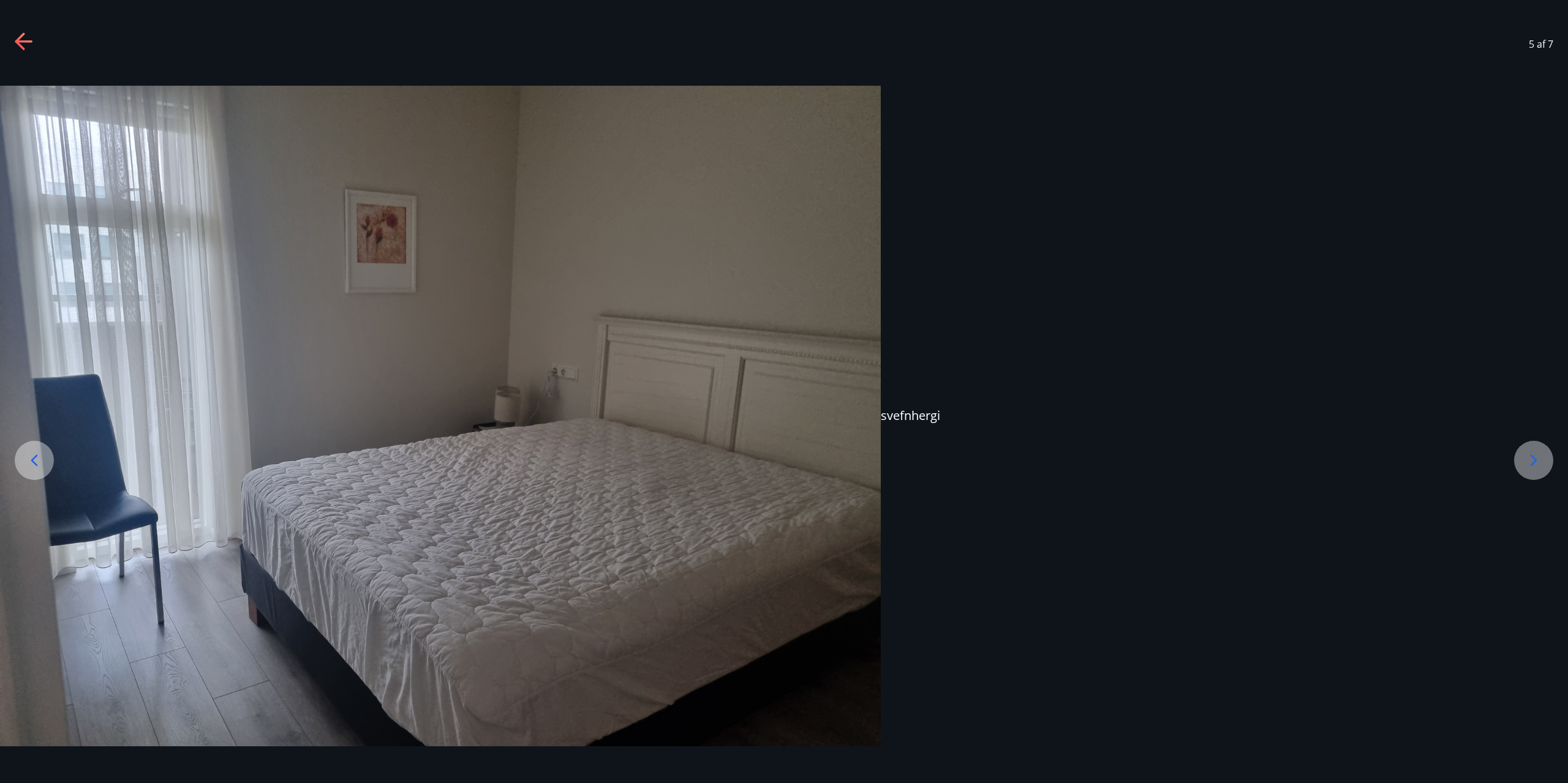
click at [1543, 456] on icon at bounding box center [1533, 460] width 19 height 19
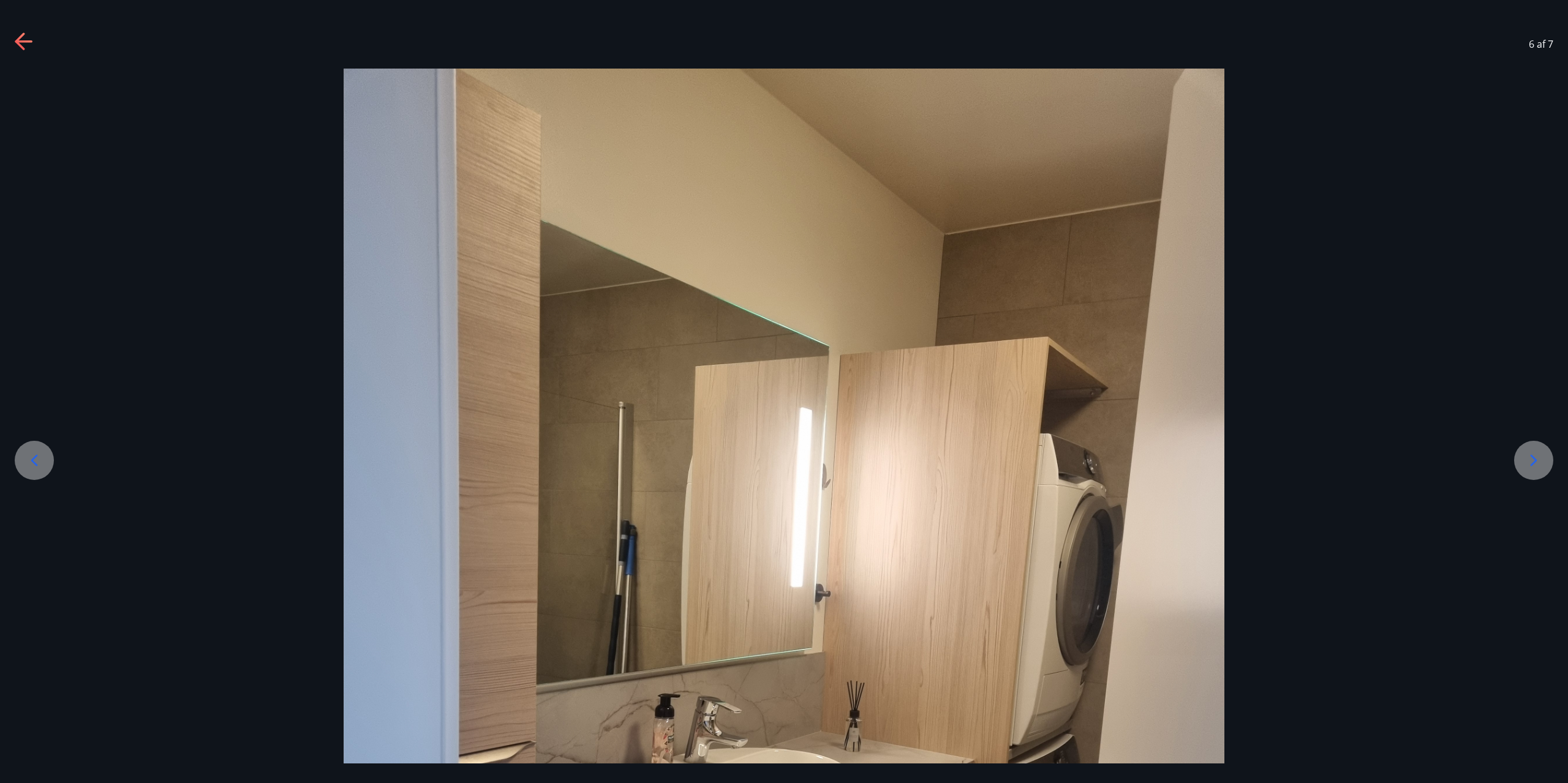
click at [1543, 456] on icon at bounding box center [1533, 460] width 19 height 19
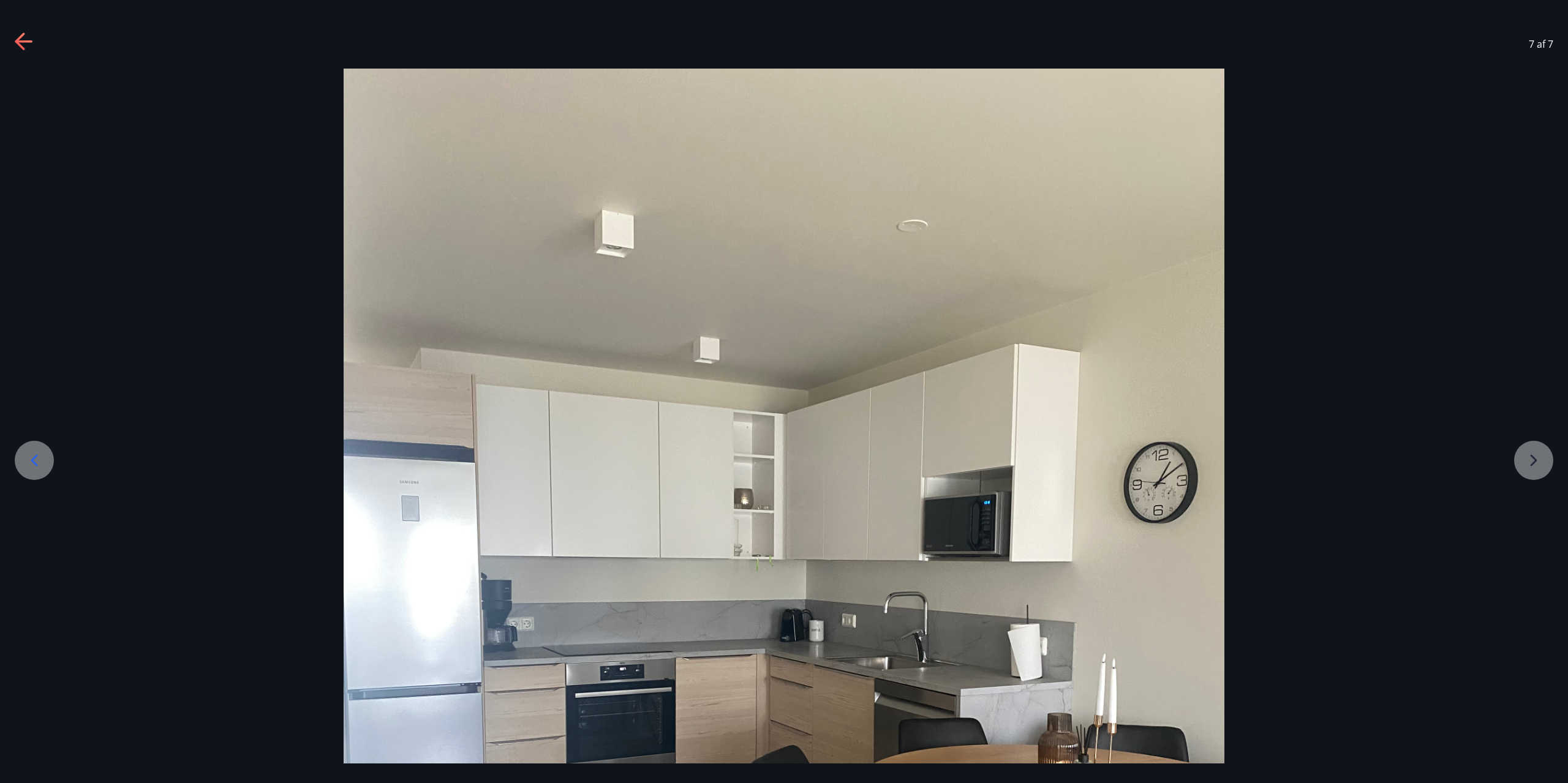
click at [1543, 456] on div at bounding box center [784, 656] width 1568 height 1174
click at [1537, 463] on div at bounding box center [784, 656] width 1568 height 1174
click at [1540, 26] on div "7 af 7" at bounding box center [784, 44] width 1568 height 49
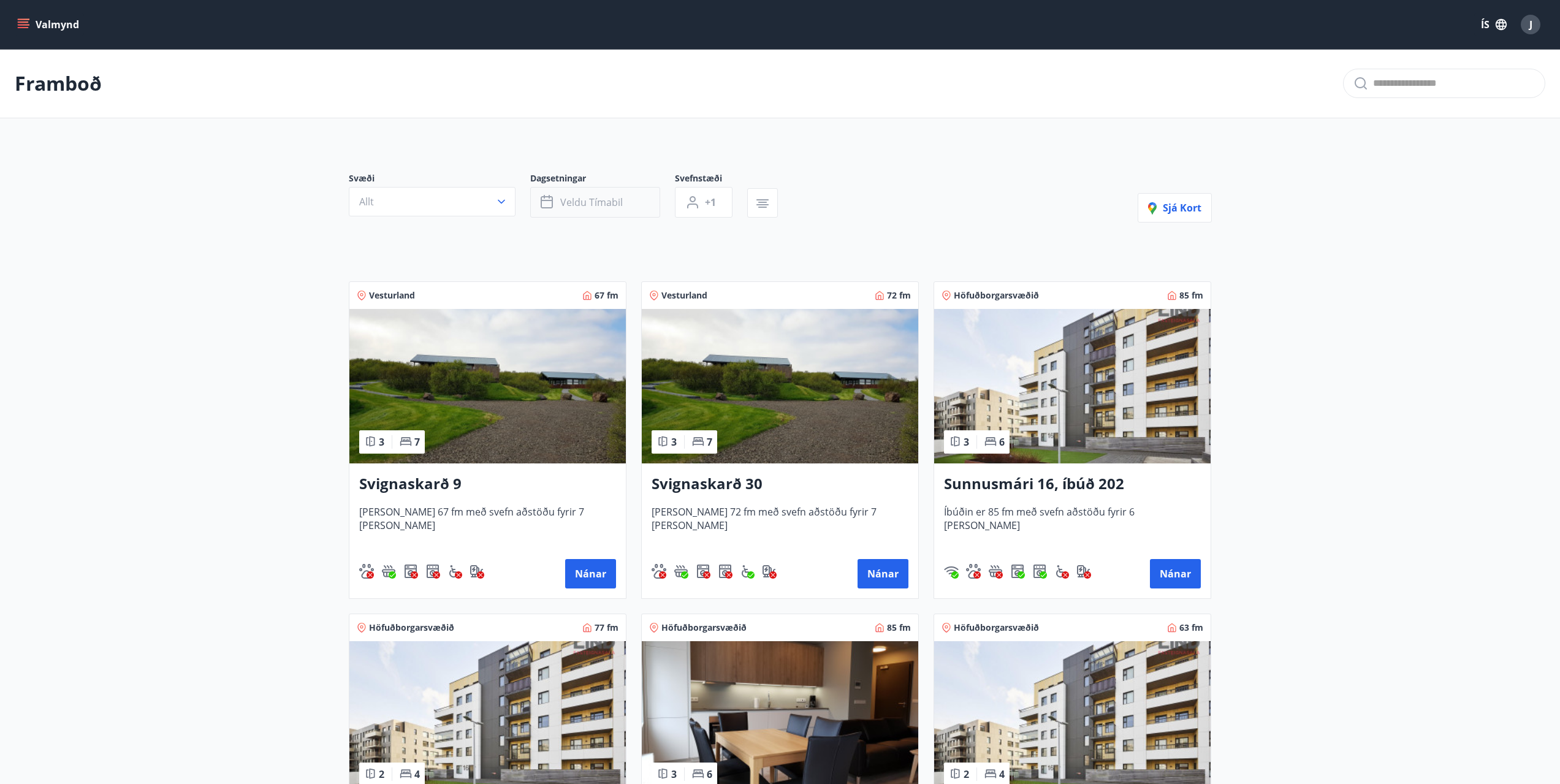
click at [540, 195] on icon "button" at bounding box center [547, 202] width 15 height 15
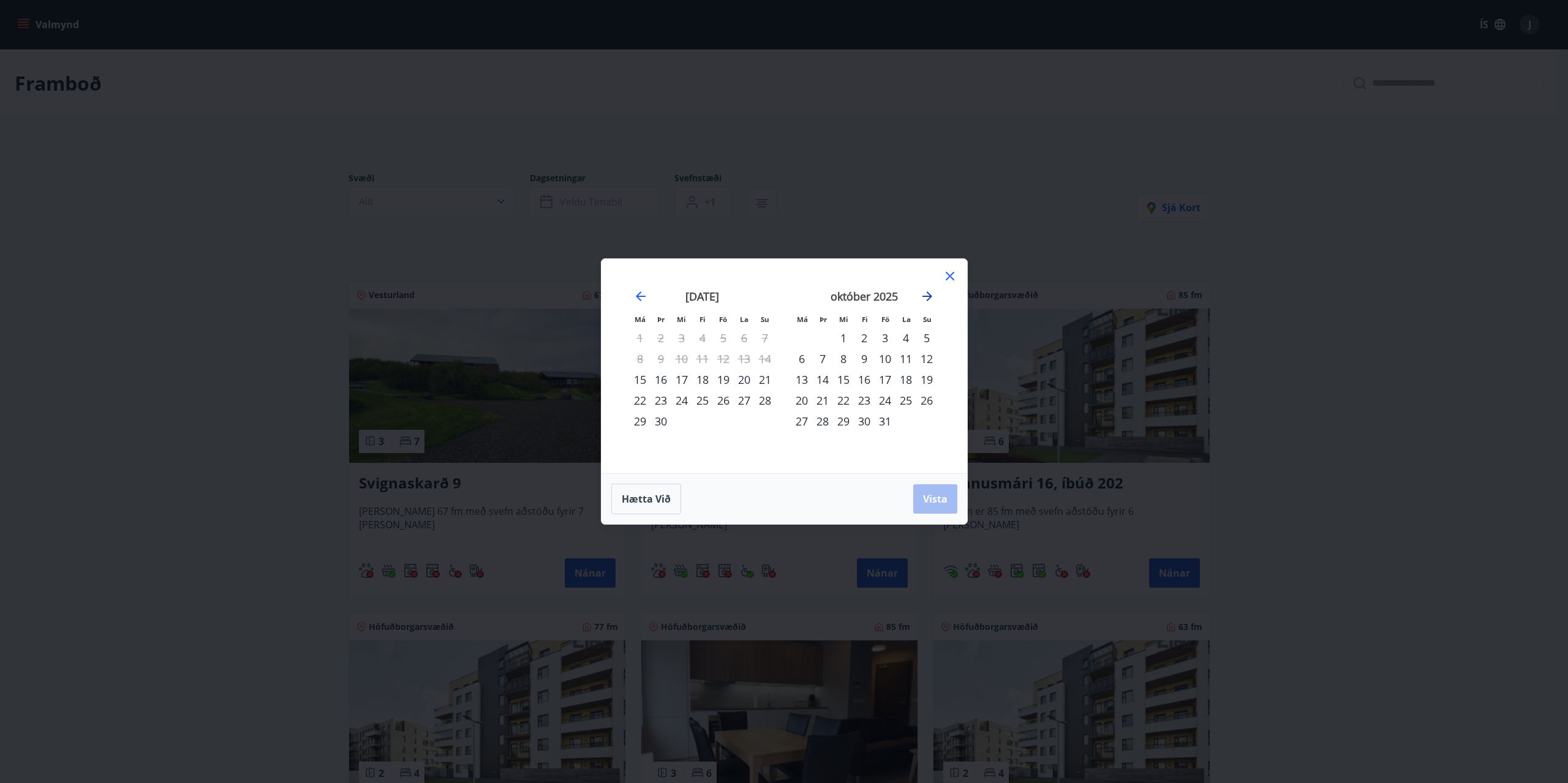
click at [931, 298] on icon "Move forward to switch to the next month." at bounding box center [927, 296] width 15 height 15
click at [923, 378] on div "15" at bounding box center [927, 380] width 21 height 21
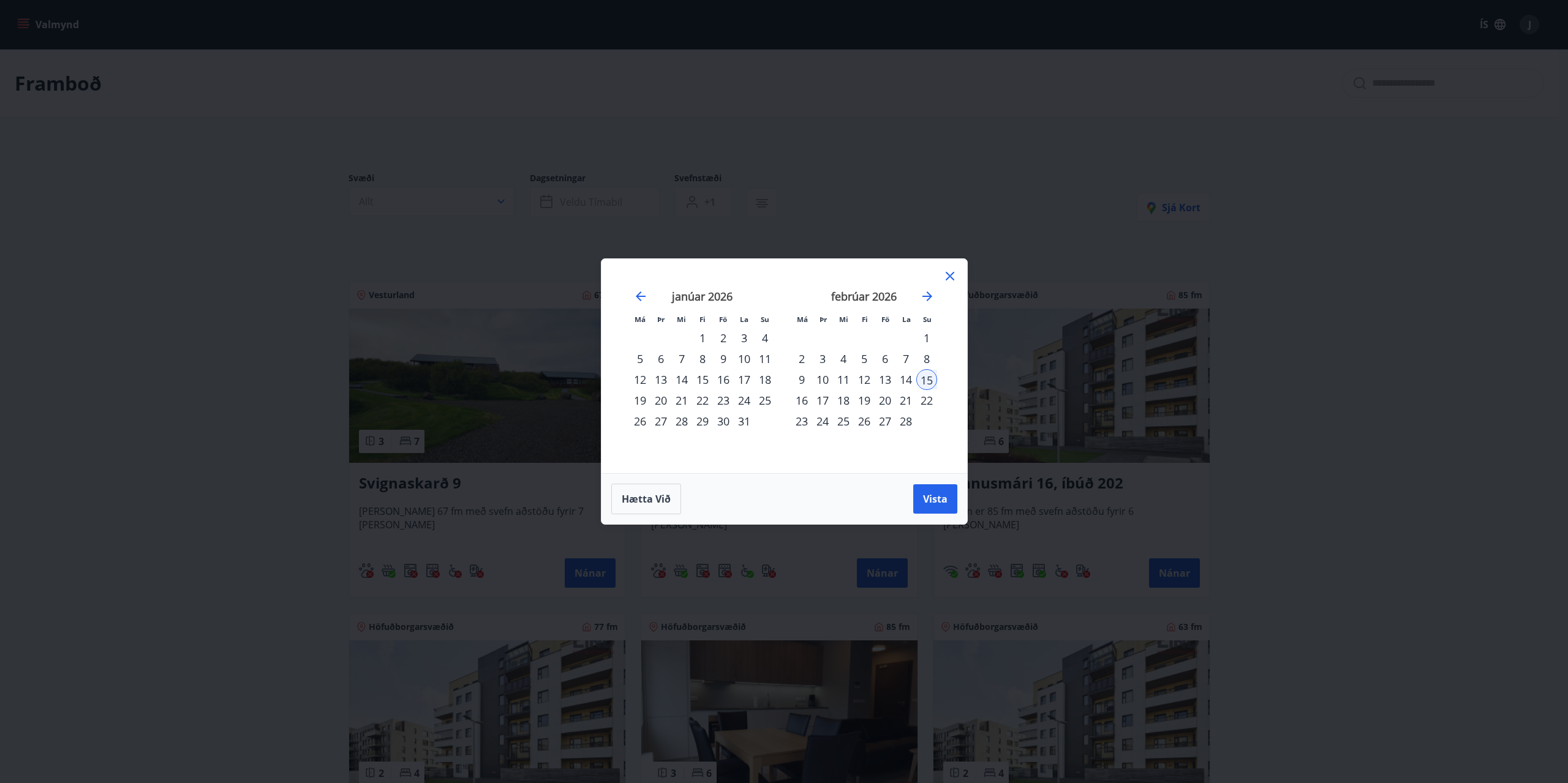
click at [886, 402] on div "20" at bounding box center [885, 401] width 21 height 21
click at [924, 498] on span "Vista" at bounding box center [935, 499] width 24 height 13
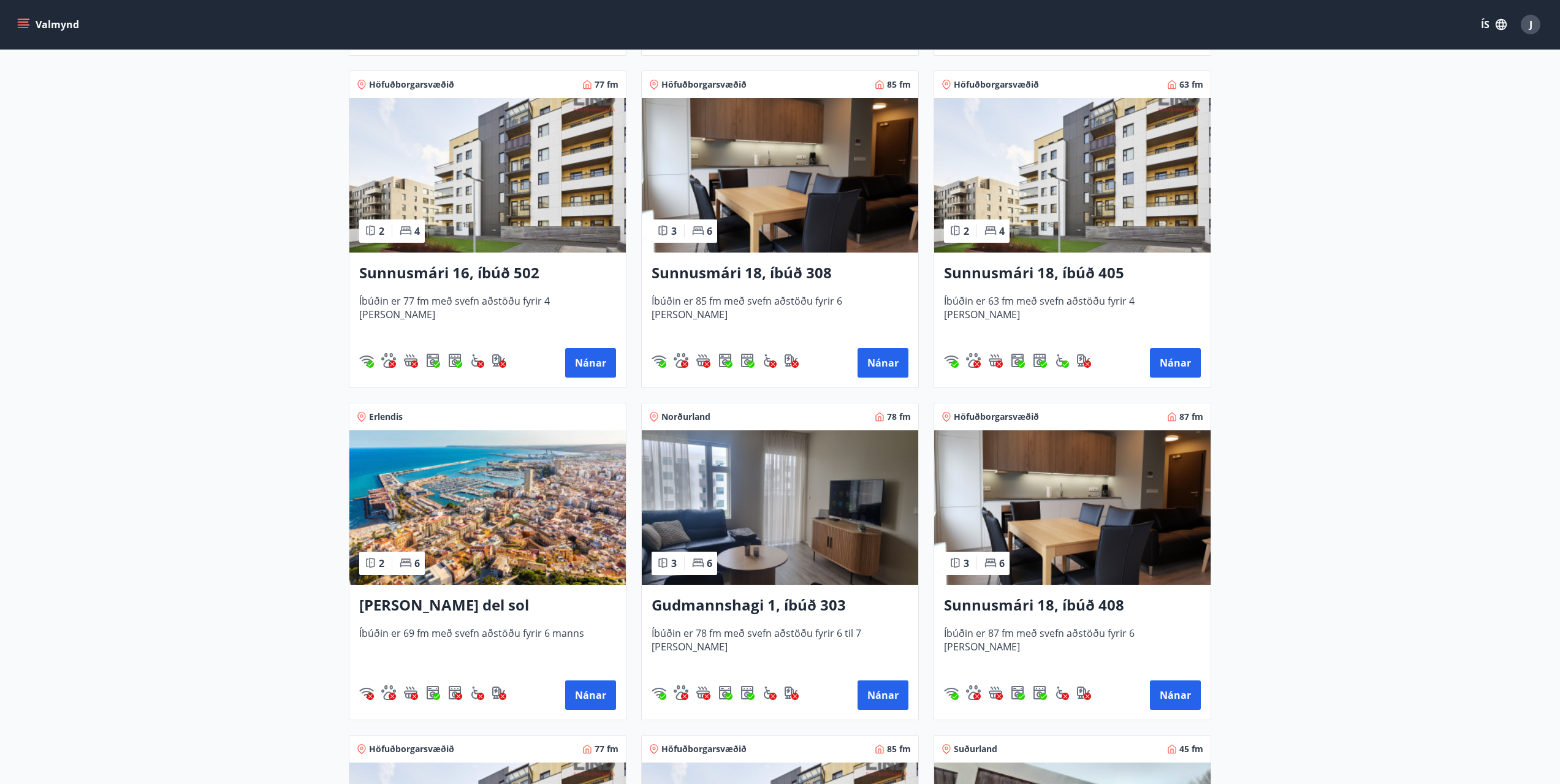
scroll to position [797, 0]
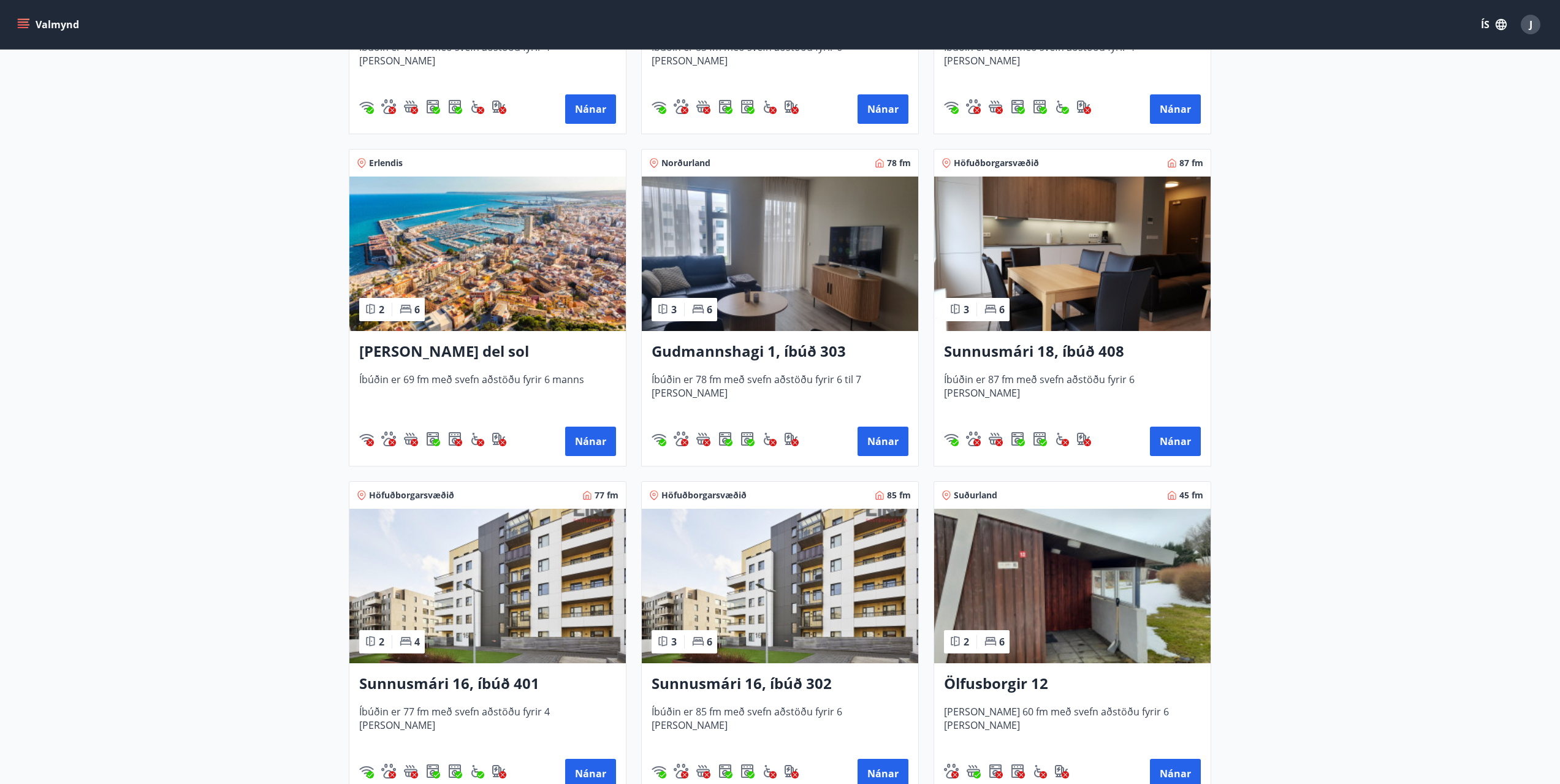
click at [701, 352] on h3 "Gudmannshagi 1, íbúð 303" at bounding box center [780, 352] width 257 height 22
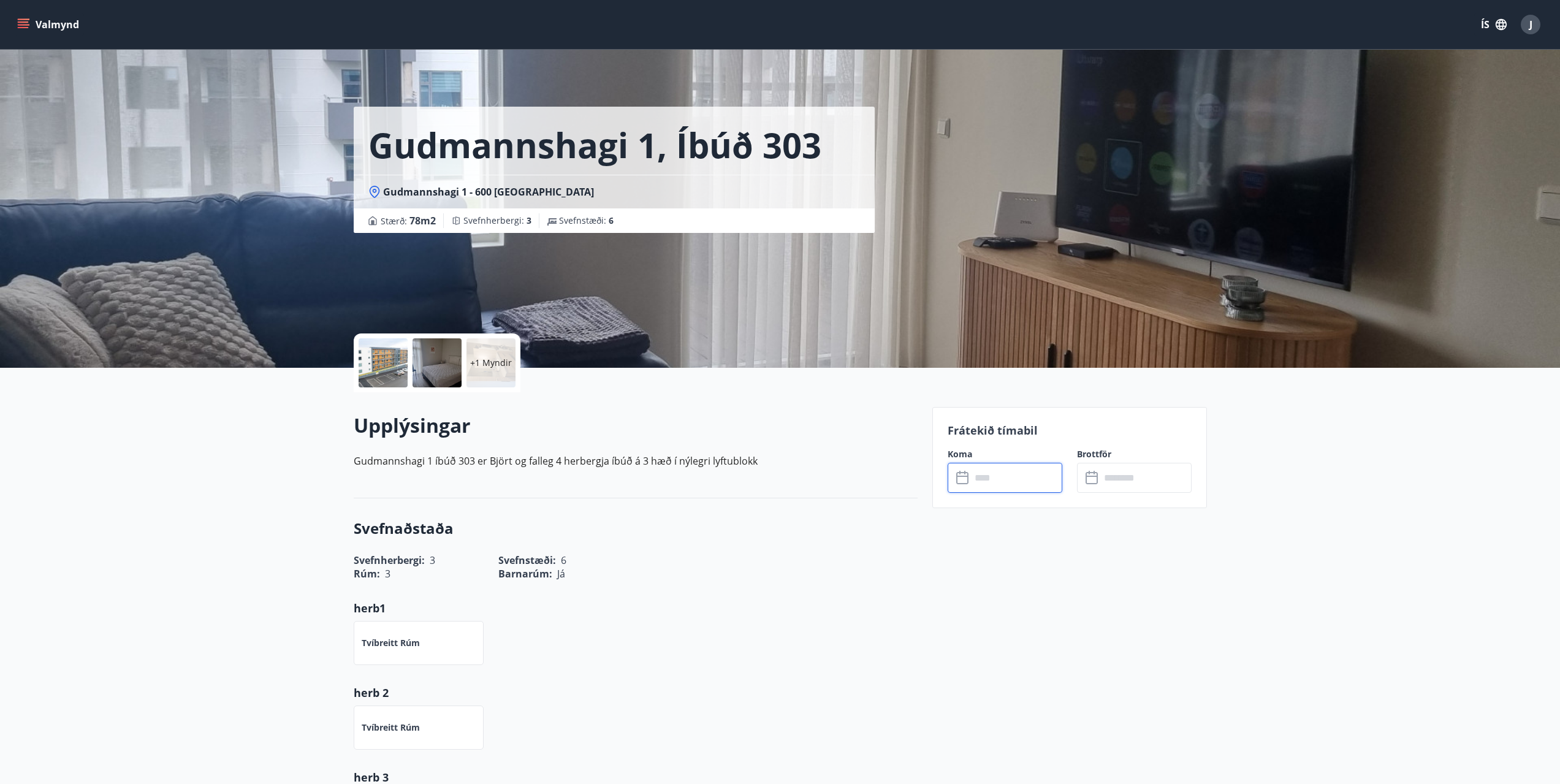
click at [983, 477] on input "text" at bounding box center [1016, 478] width 91 height 30
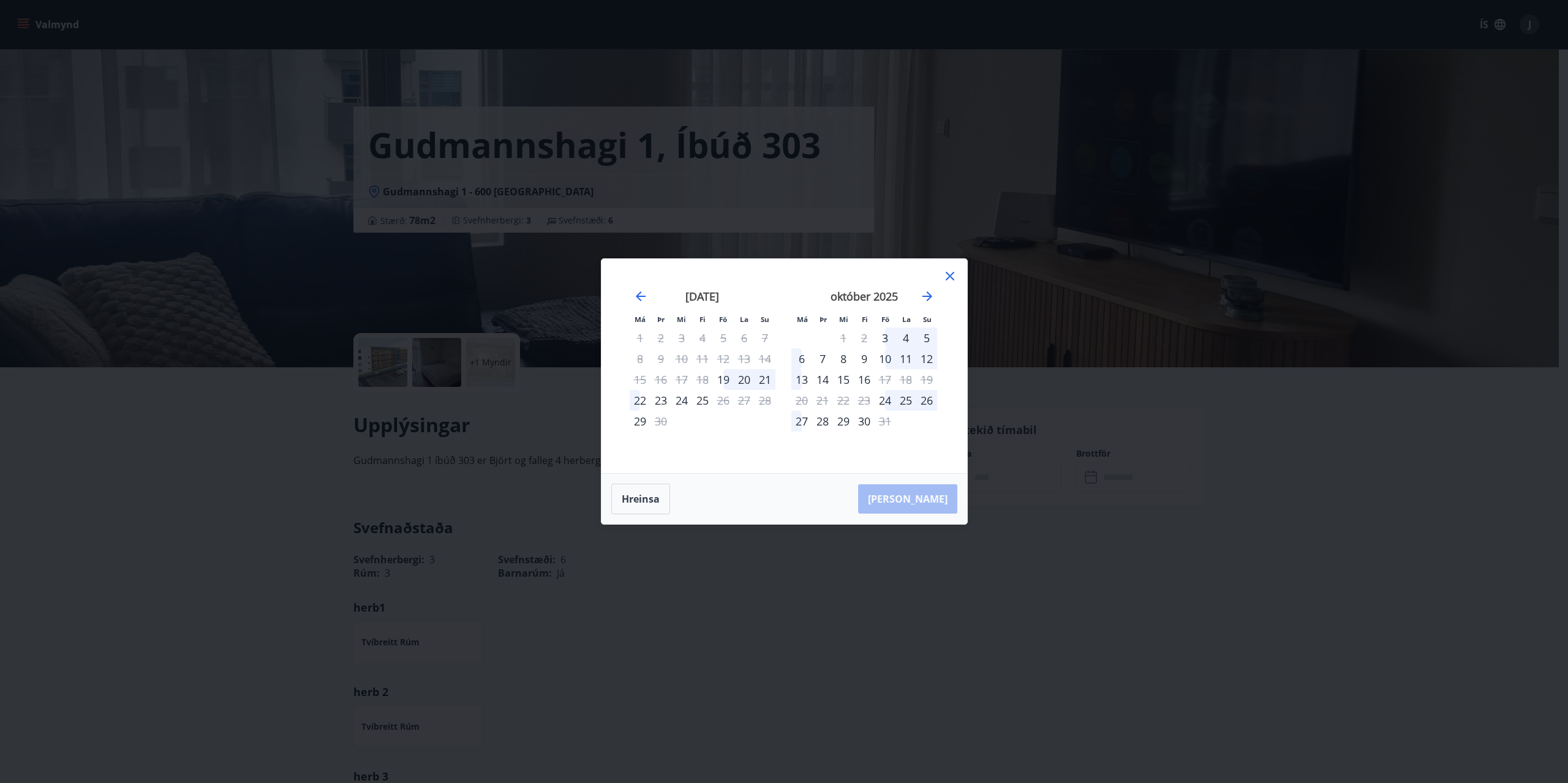
click at [930, 305] on div "október 2025" at bounding box center [864, 300] width 146 height 54
click at [930, 301] on icon "Move forward to switch to the next month." at bounding box center [927, 296] width 15 height 15
click at [925, 357] on div "9" at bounding box center [927, 359] width 21 height 21
click at [884, 378] on div "14" at bounding box center [885, 380] width 21 height 21
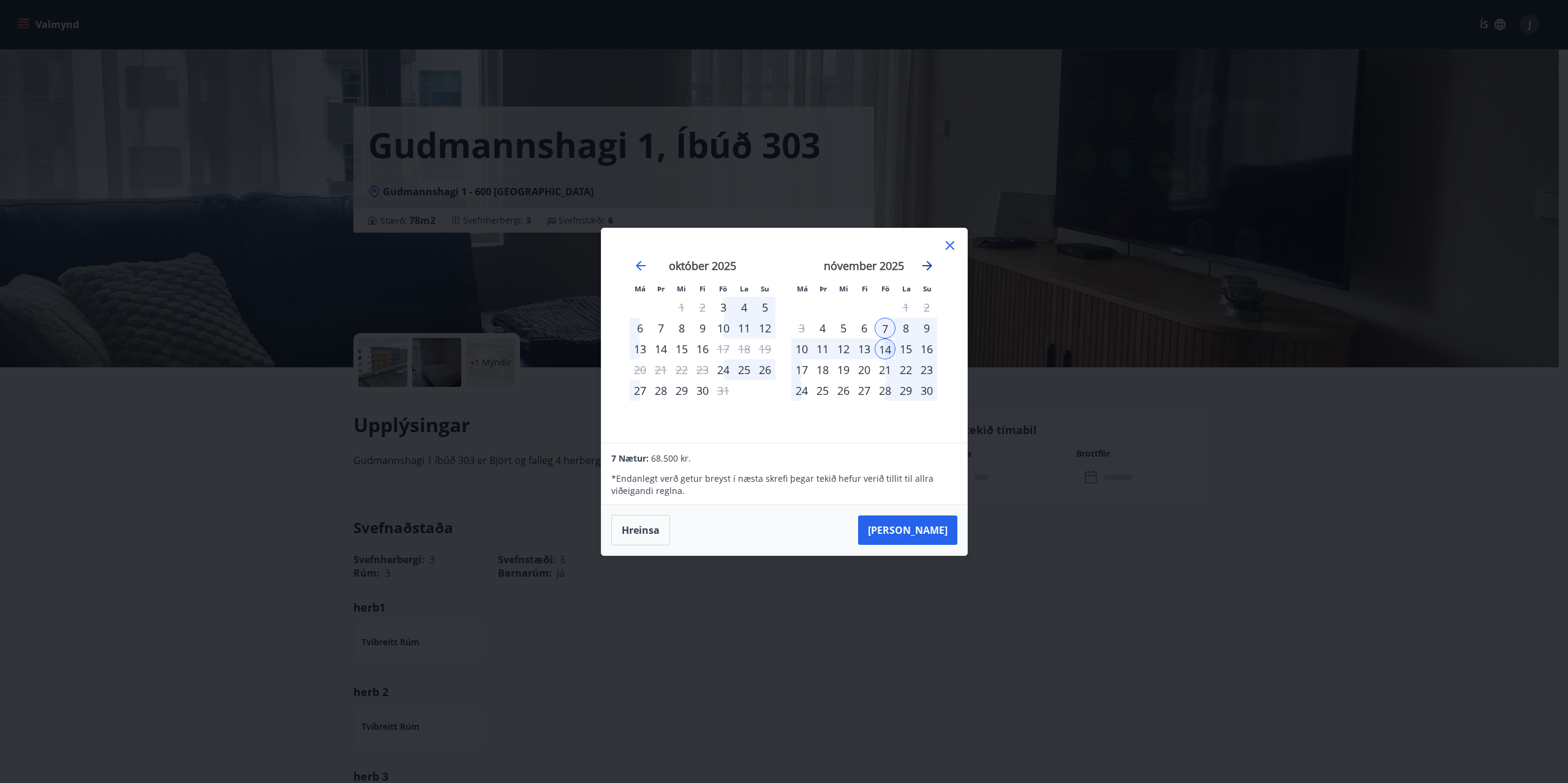
click at [926, 262] on icon "Move forward to switch to the next month." at bounding box center [927, 266] width 15 height 15
click at [928, 265] on icon "Move forward to switch to the next month." at bounding box center [927, 266] width 10 height 10
click at [919, 350] on div "15" at bounding box center [927, 349] width 21 height 21
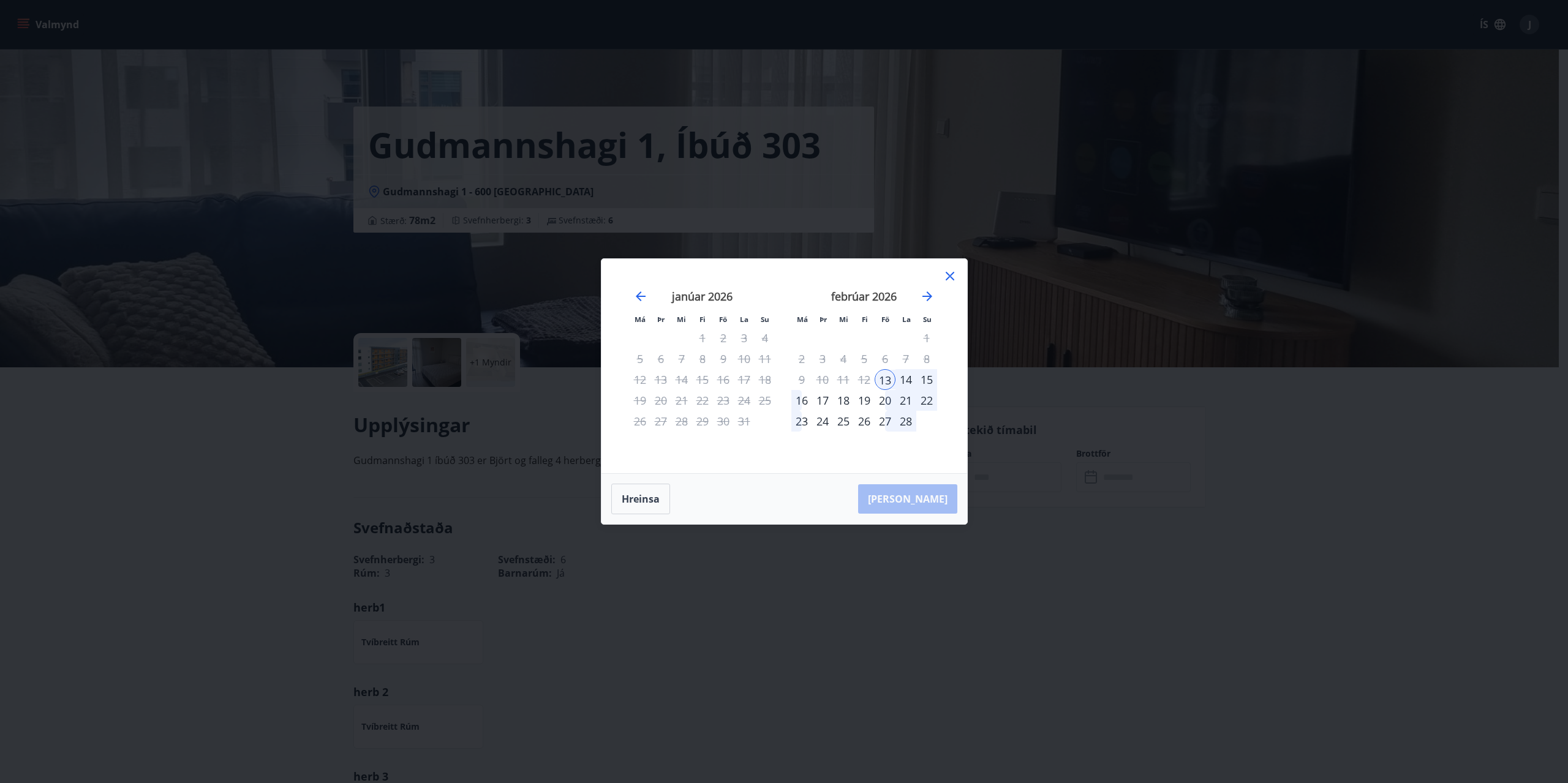
click at [880, 399] on div "20" at bounding box center [885, 401] width 21 height 21
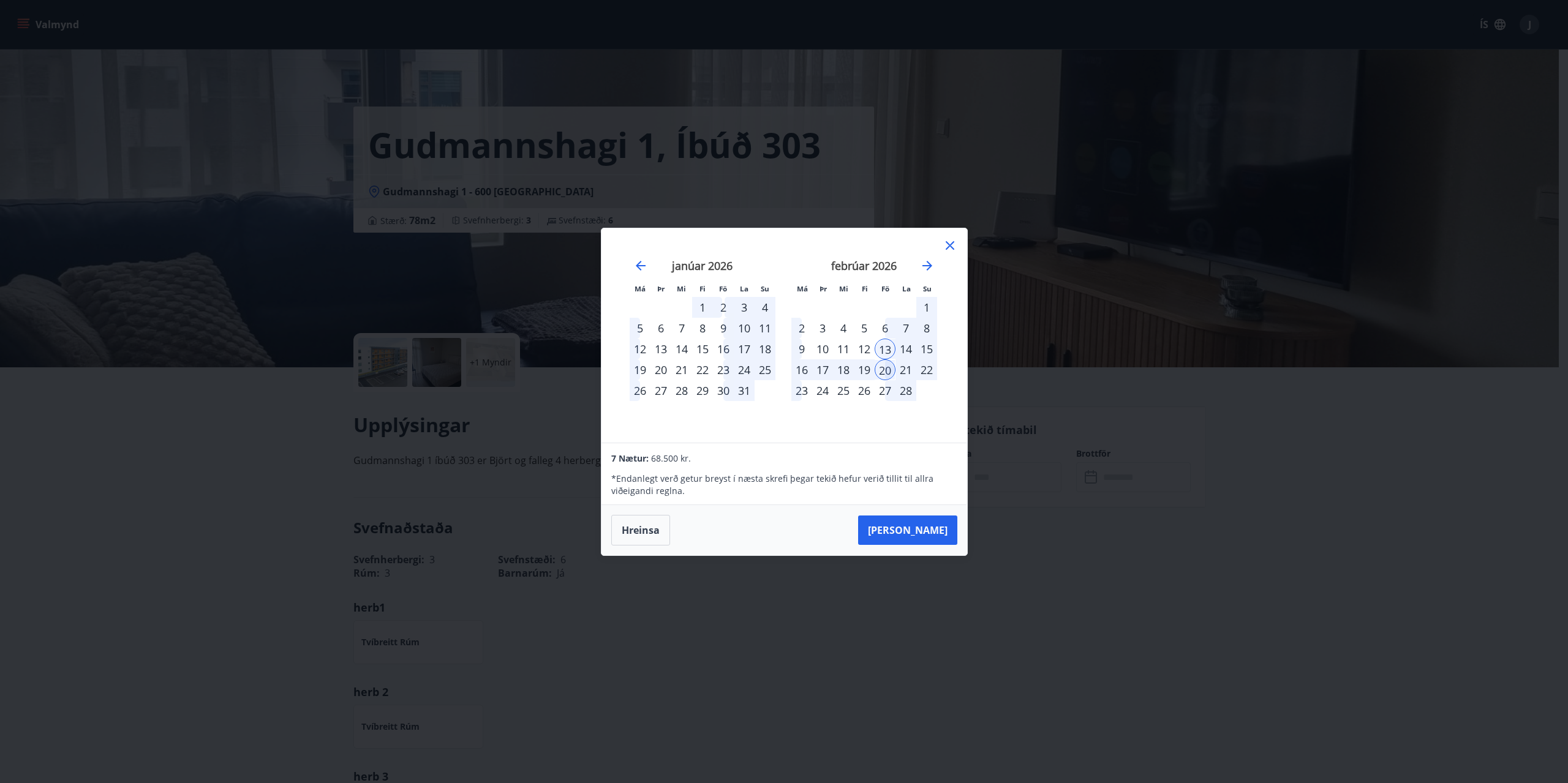
click at [909, 408] on div "[DATE] 1 2 3 4 5 6 7 8 9 10 11 12 13 14 15 16 17 18 19 20 21 22 23 24 25 26 27 …" at bounding box center [864, 344] width 161 height 201
click at [835, 369] on div "18" at bounding box center [843, 370] width 21 height 21
click at [890, 348] on div "13" at bounding box center [885, 349] width 21 height 21
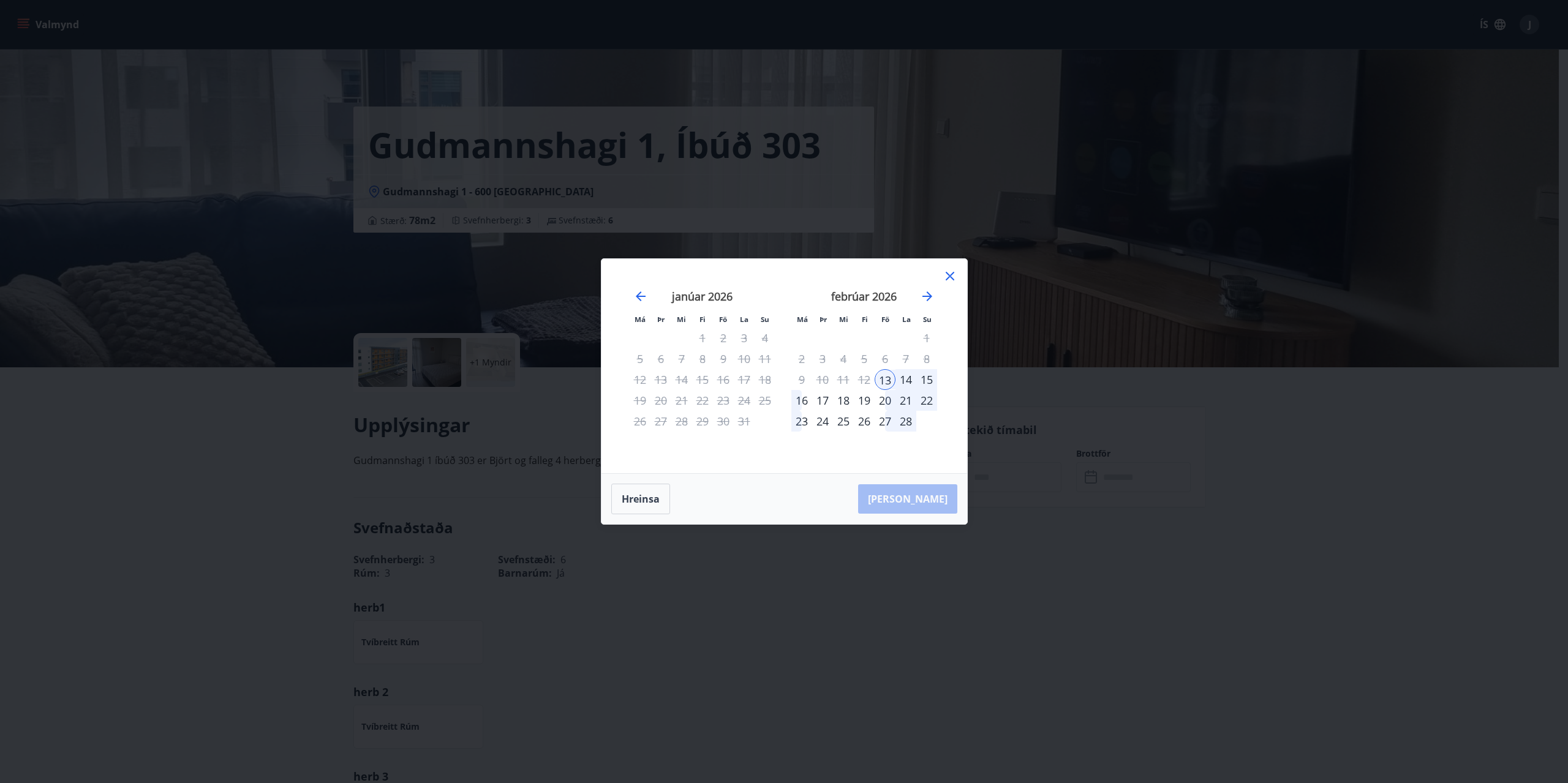
click at [924, 378] on div "15" at bounding box center [927, 380] width 21 height 21
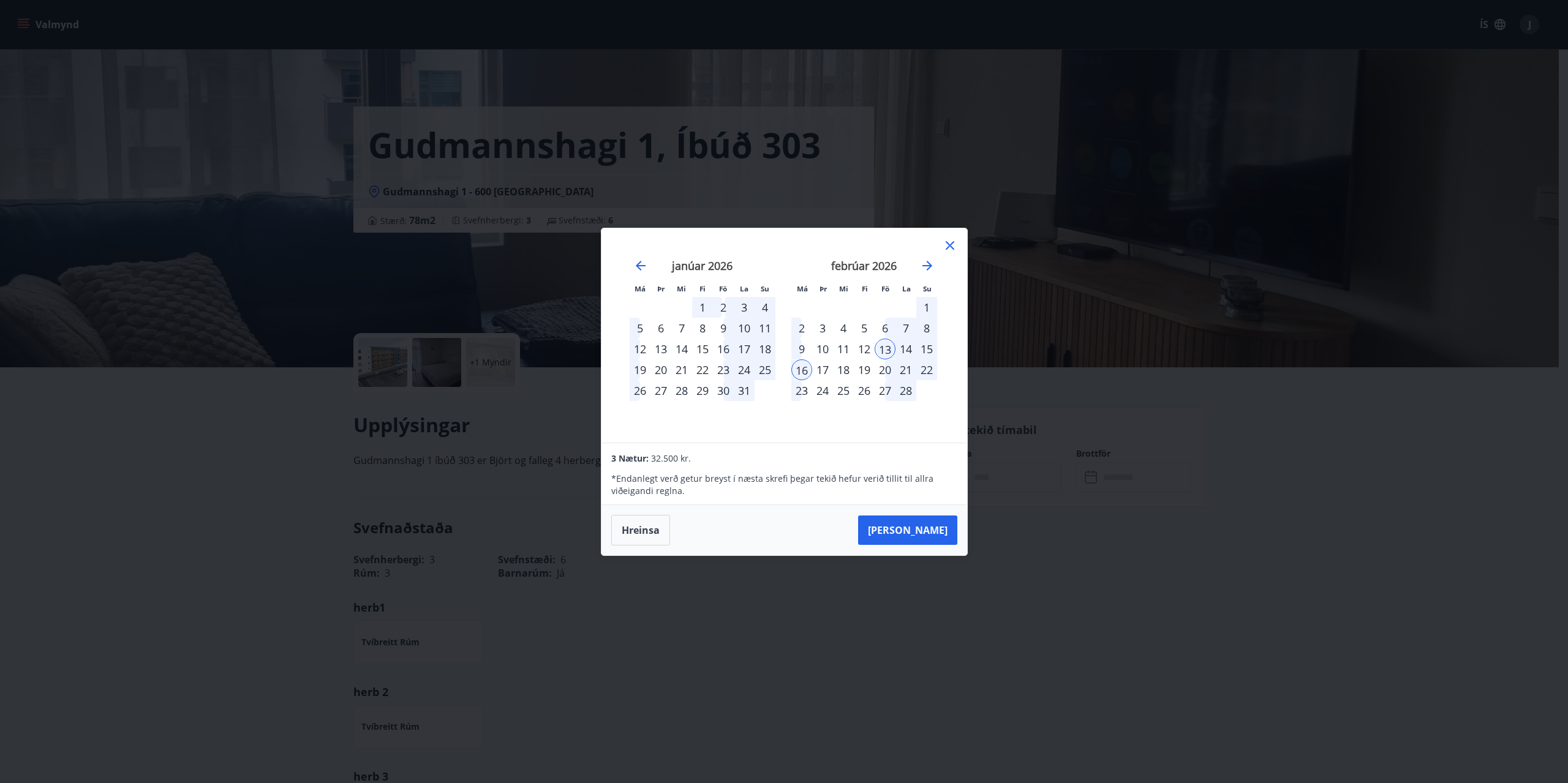
click at [888, 371] on div "20" at bounding box center [885, 370] width 21 height 21
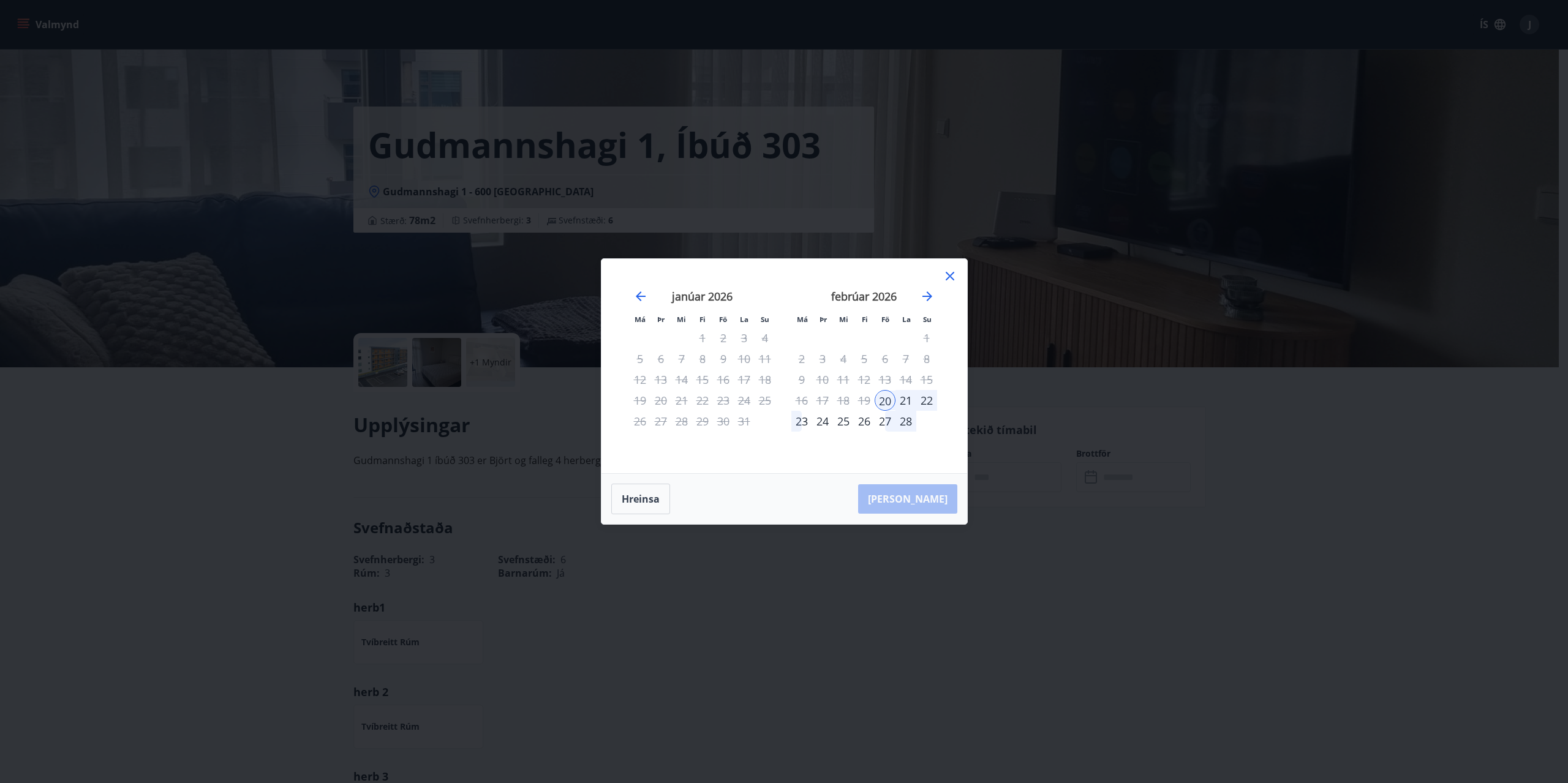
click at [929, 380] on div "15" at bounding box center [927, 380] width 21 height 21
drag, startPoint x: 950, startPoint y: 279, endPoint x: 960, endPoint y: 279, distance: 10.0
click at [950, 279] on icon at bounding box center [950, 275] width 15 height 15
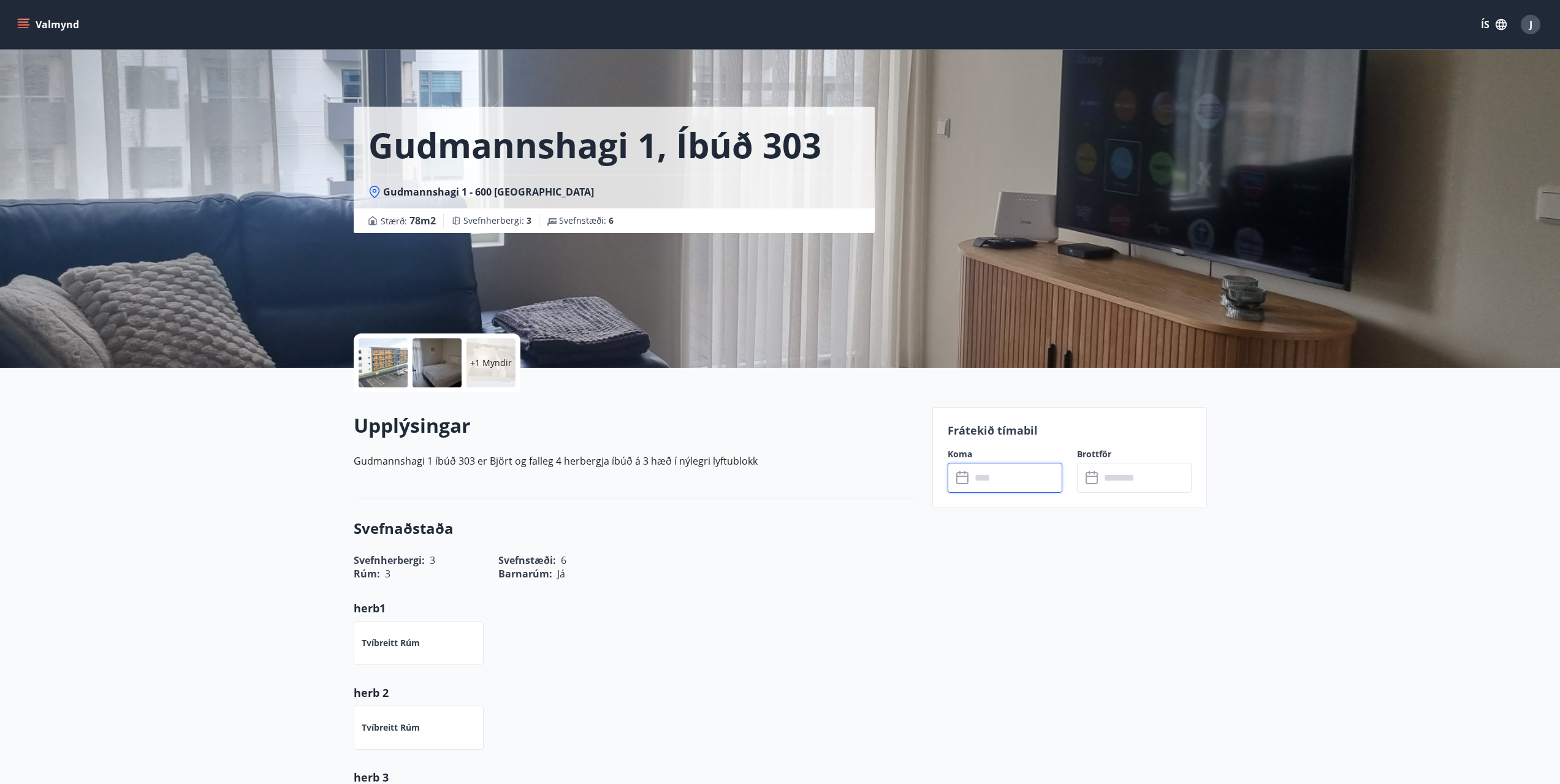
click at [1017, 484] on input "text" at bounding box center [1016, 478] width 91 height 30
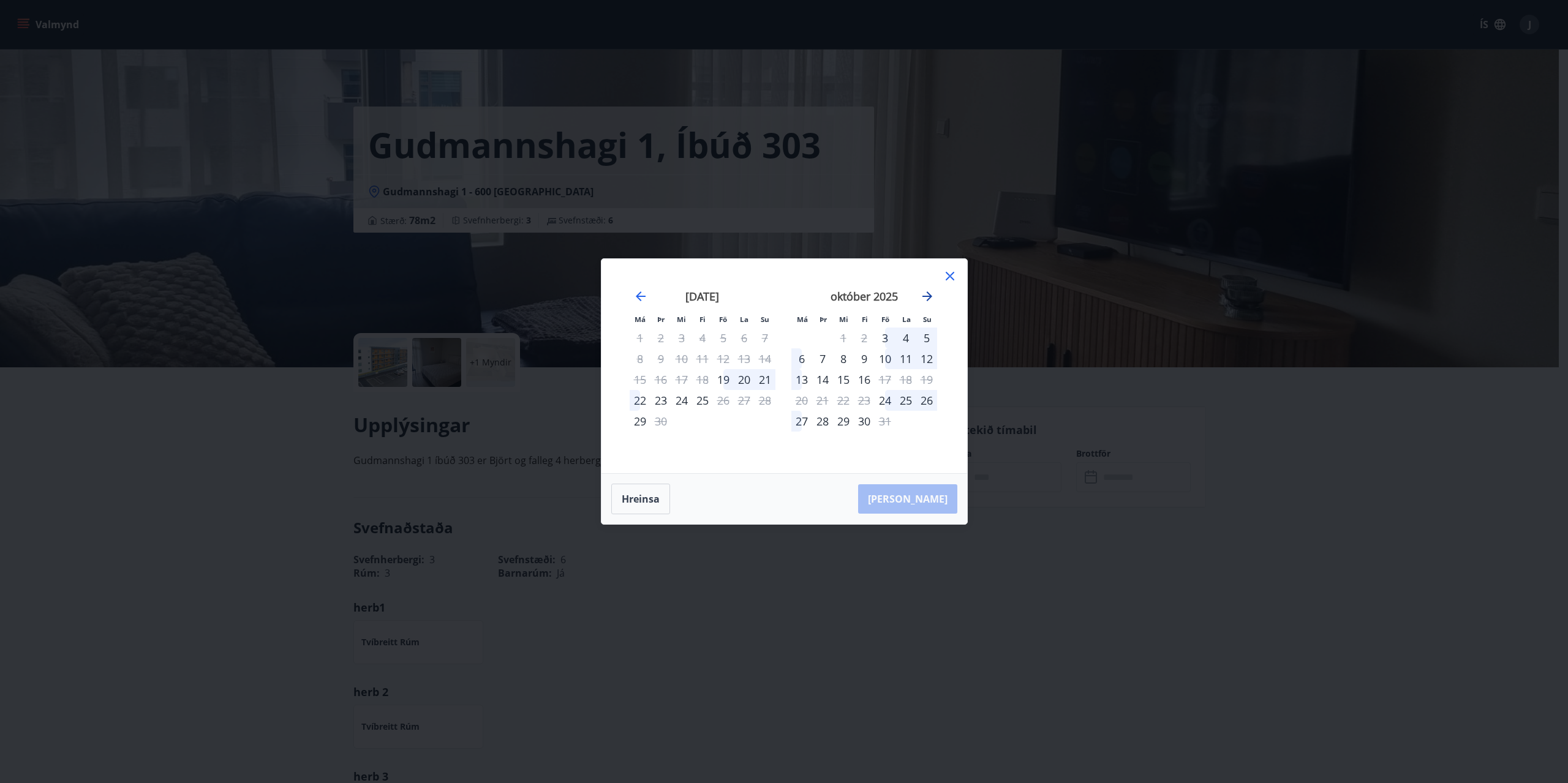
click at [929, 300] on icon "Move forward to switch to the next month." at bounding box center [927, 296] width 15 height 15
click at [922, 378] on div "15" at bounding box center [927, 380] width 21 height 21
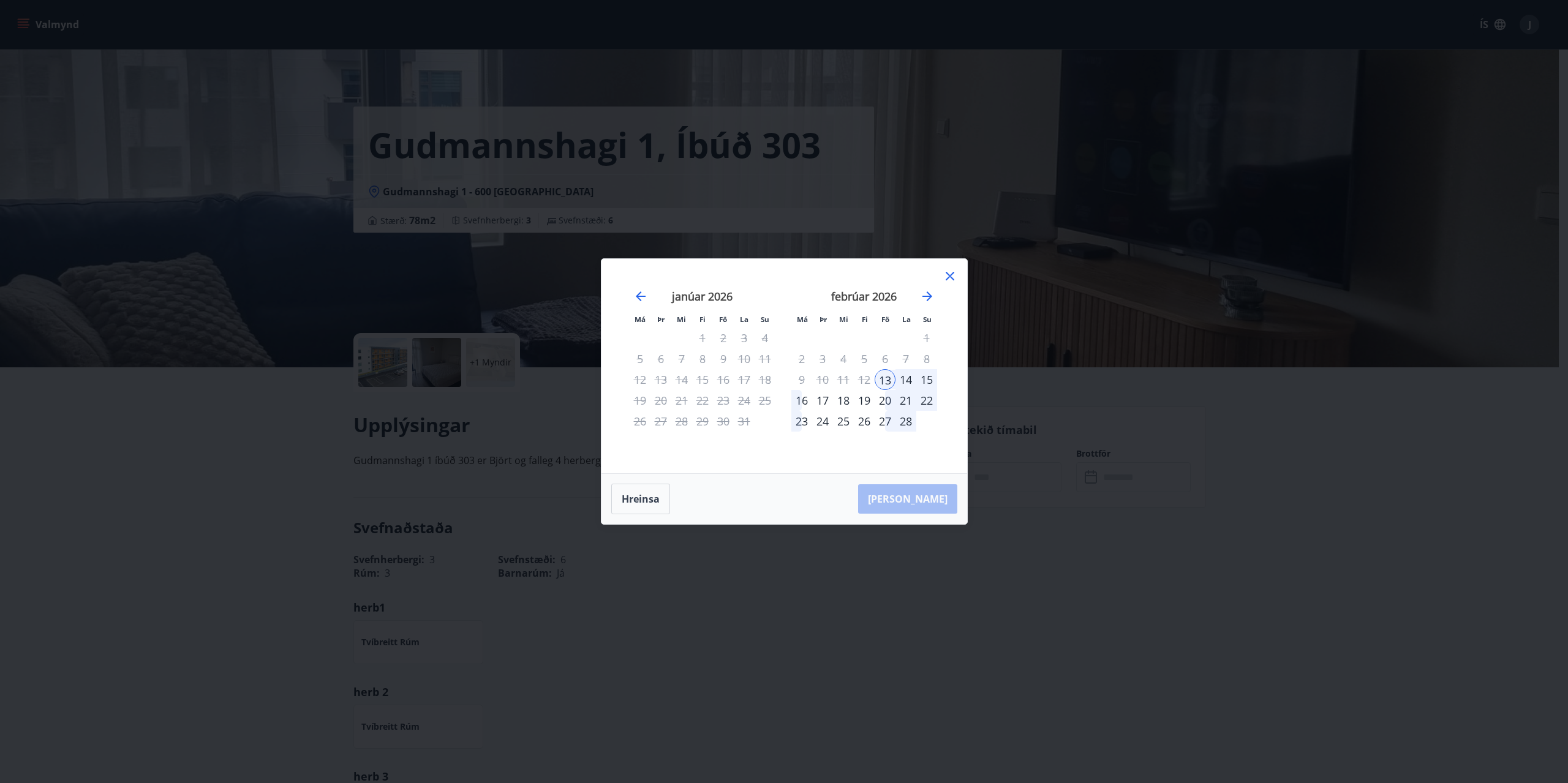
click at [880, 398] on div "20" at bounding box center [885, 401] width 21 height 21
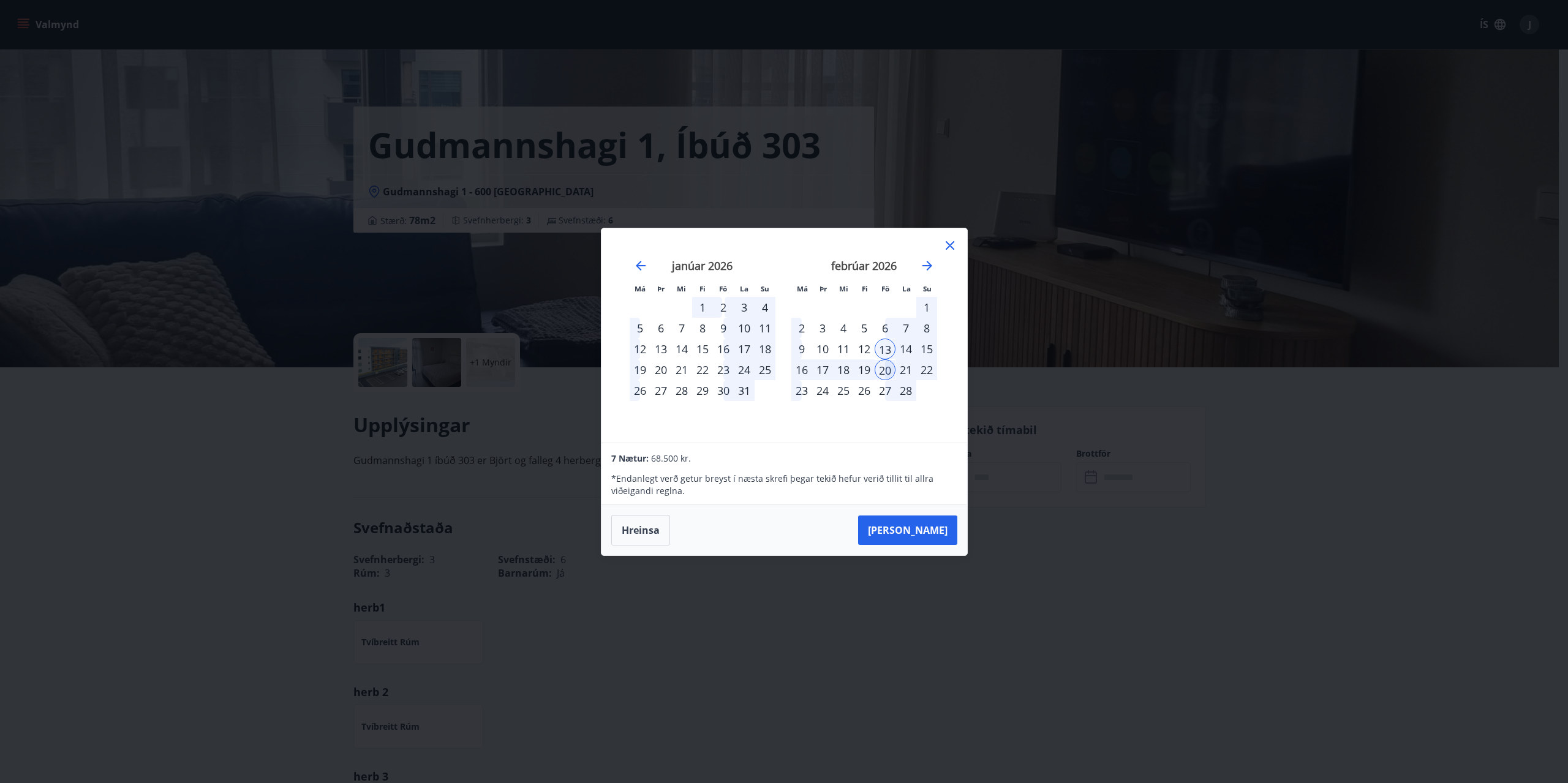
click at [879, 344] on div "13" at bounding box center [885, 349] width 21 height 21
click at [952, 248] on icon at bounding box center [950, 245] width 8 height 8
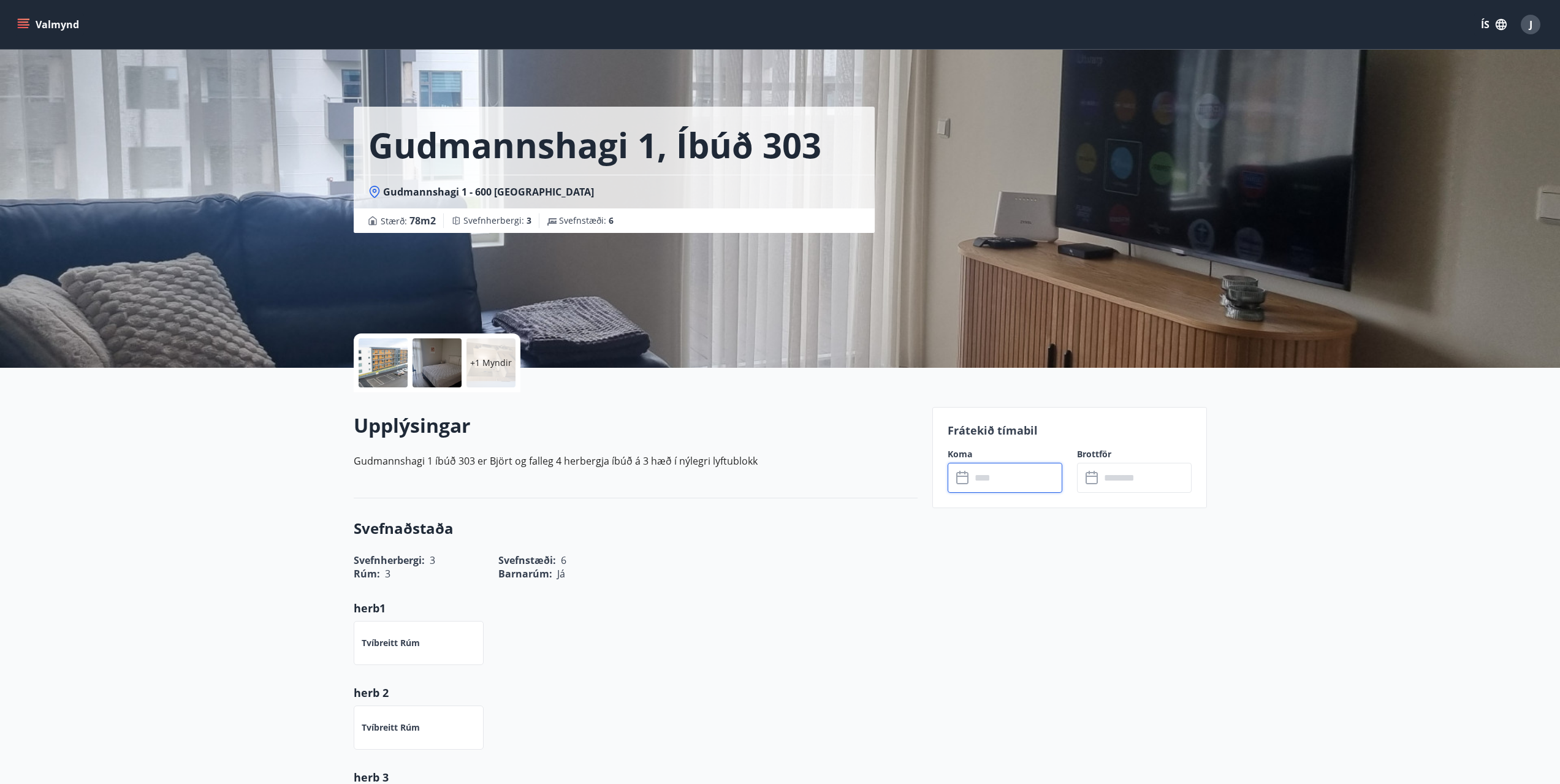
click at [1001, 469] on input "text" at bounding box center [1016, 478] width 91 height 30
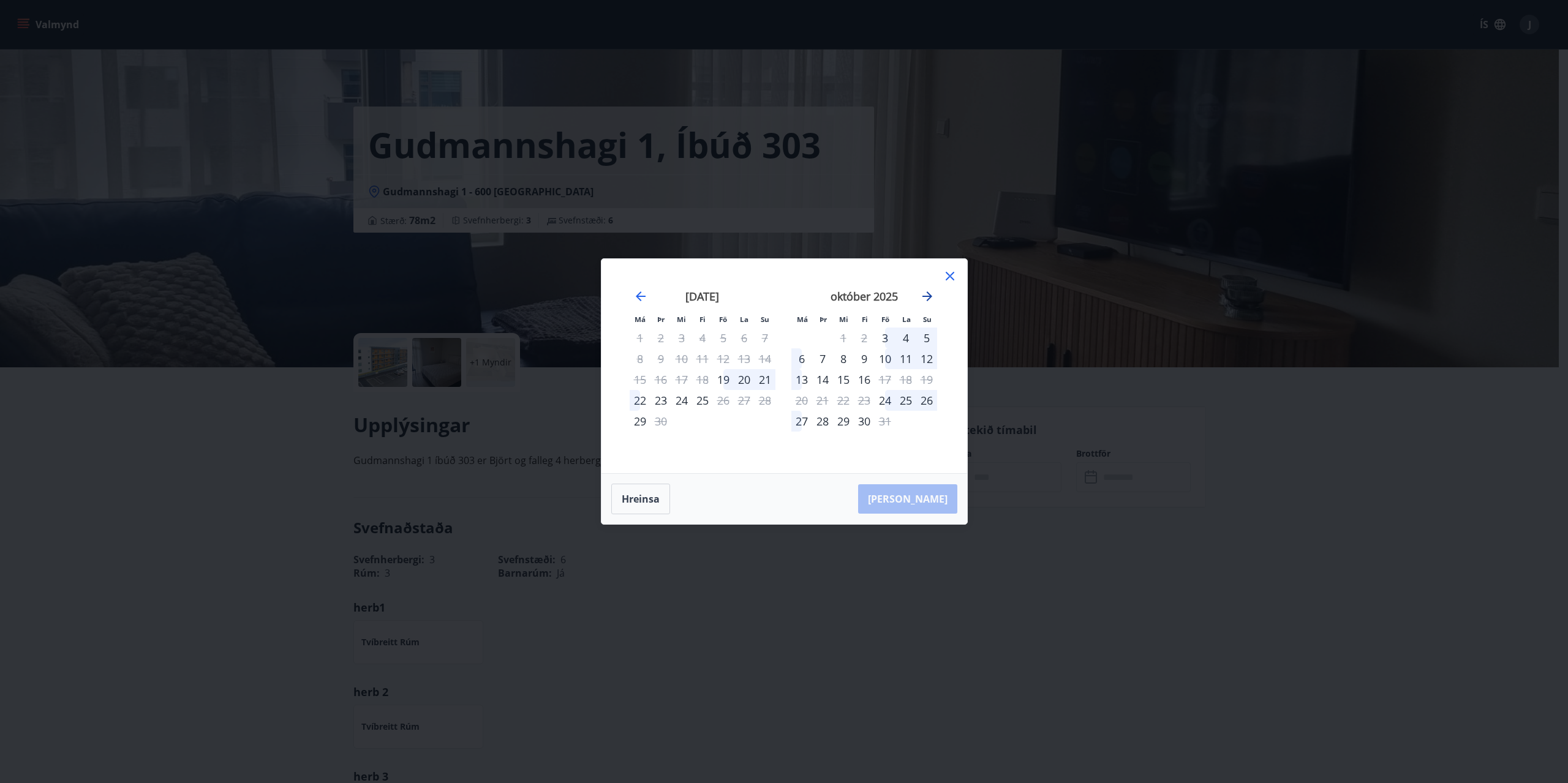
click at [930, 296] on icon "Move forward to switch to the next month." at bounding box center [927, 296] width 10 height 10
click at [929, 293] on icon "Move forward to switch to the next month." at bounding box center [927, 296] width 10 height 10
click at [806, 396] on div "16" at bounding box center [801, 401] width 21 height 21
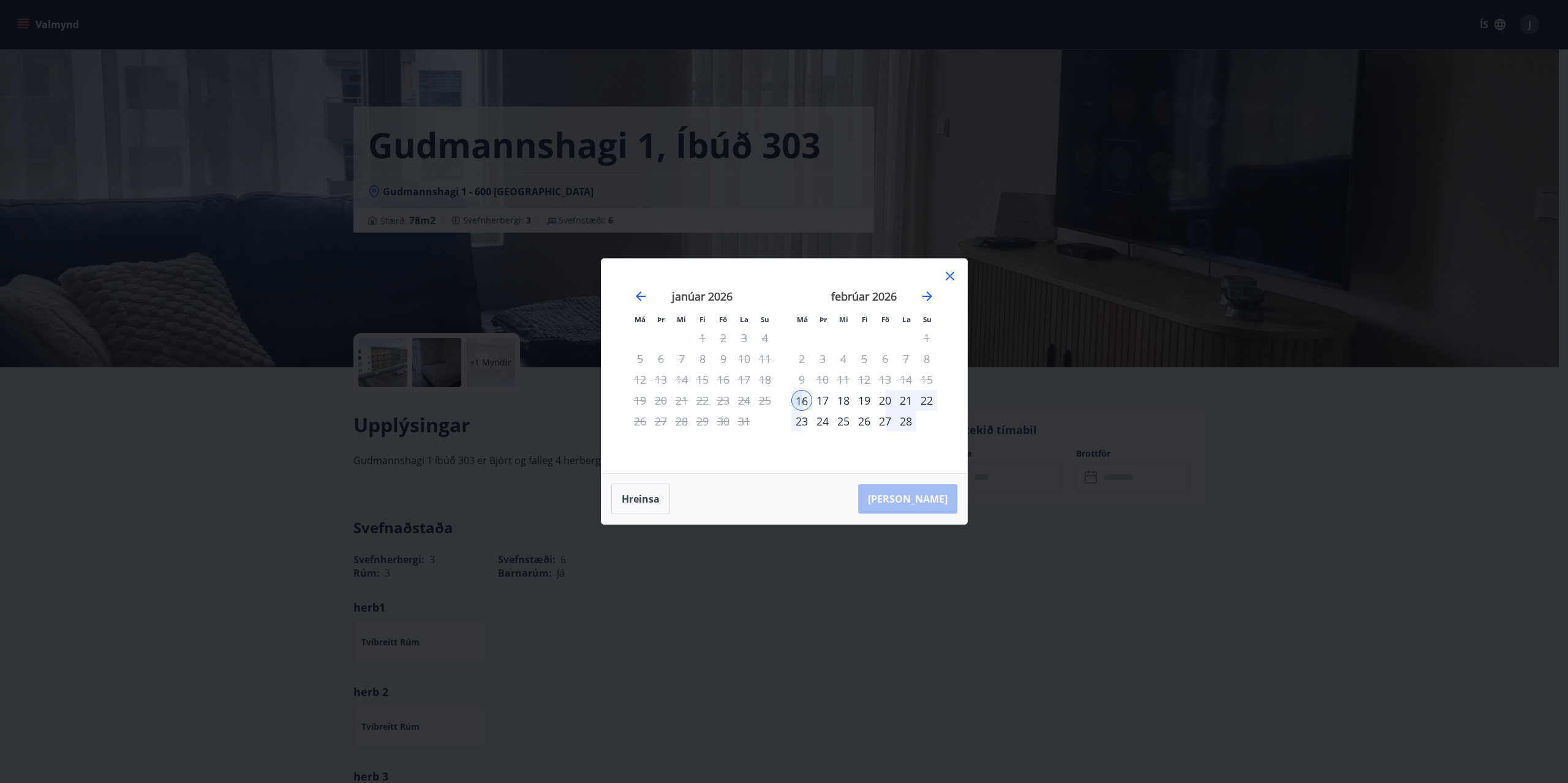
click at [882, 399] on div "20" at bounding box center [885, 401] width 21 height 21
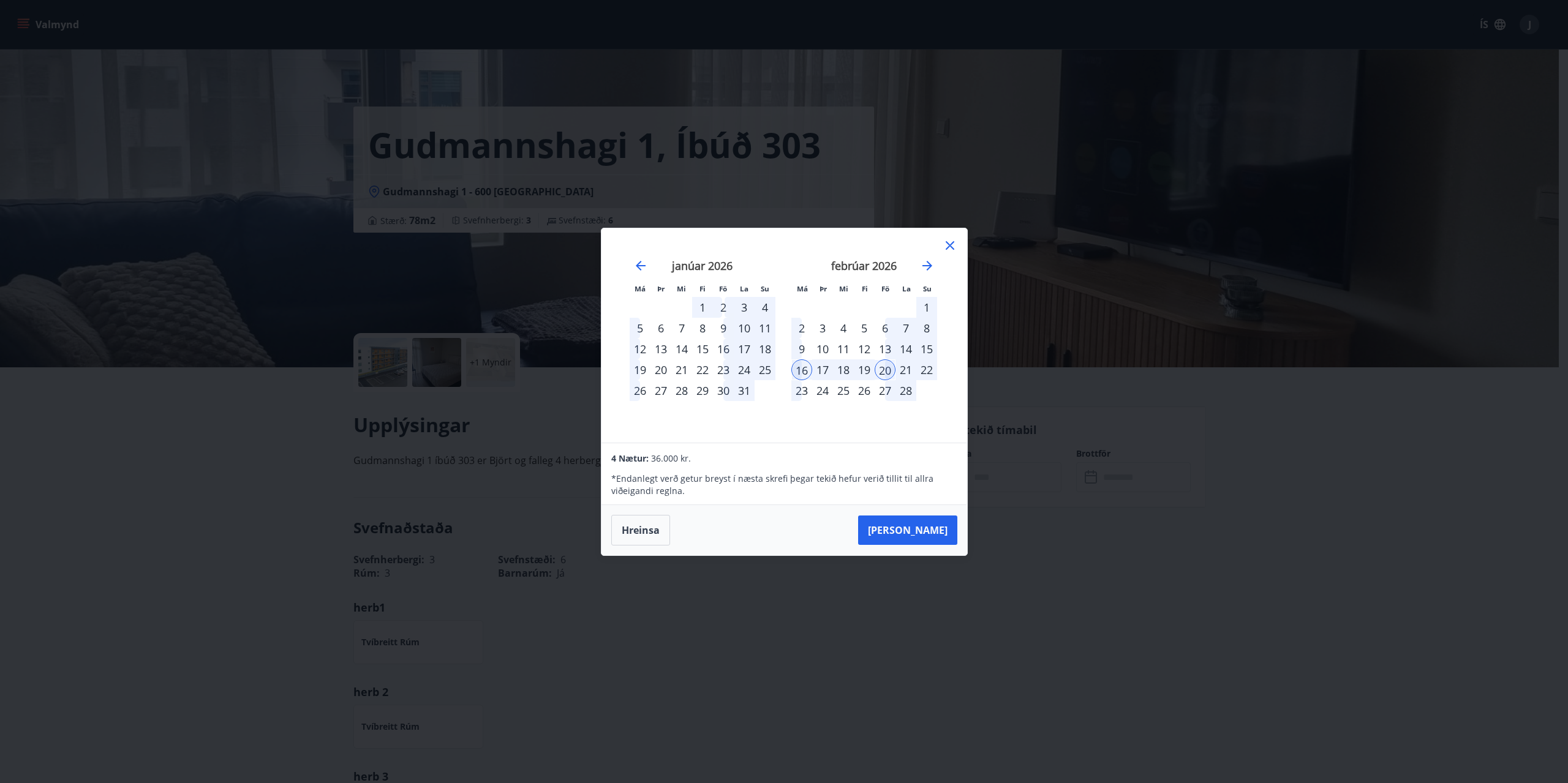
click at [888, 349] on div "13" at bounding box center [885, 349] width 21 height 21
click at [879, 370] on div "20" at bounding box center [885, 370] width 21 height 21
click at [802, 366] on div "16" at bounding box center [801, 370] width 21 height 21
click at [923, 528] on button "[PERSON_NAME]" at bounding box center [907, 530] width 99 height 29
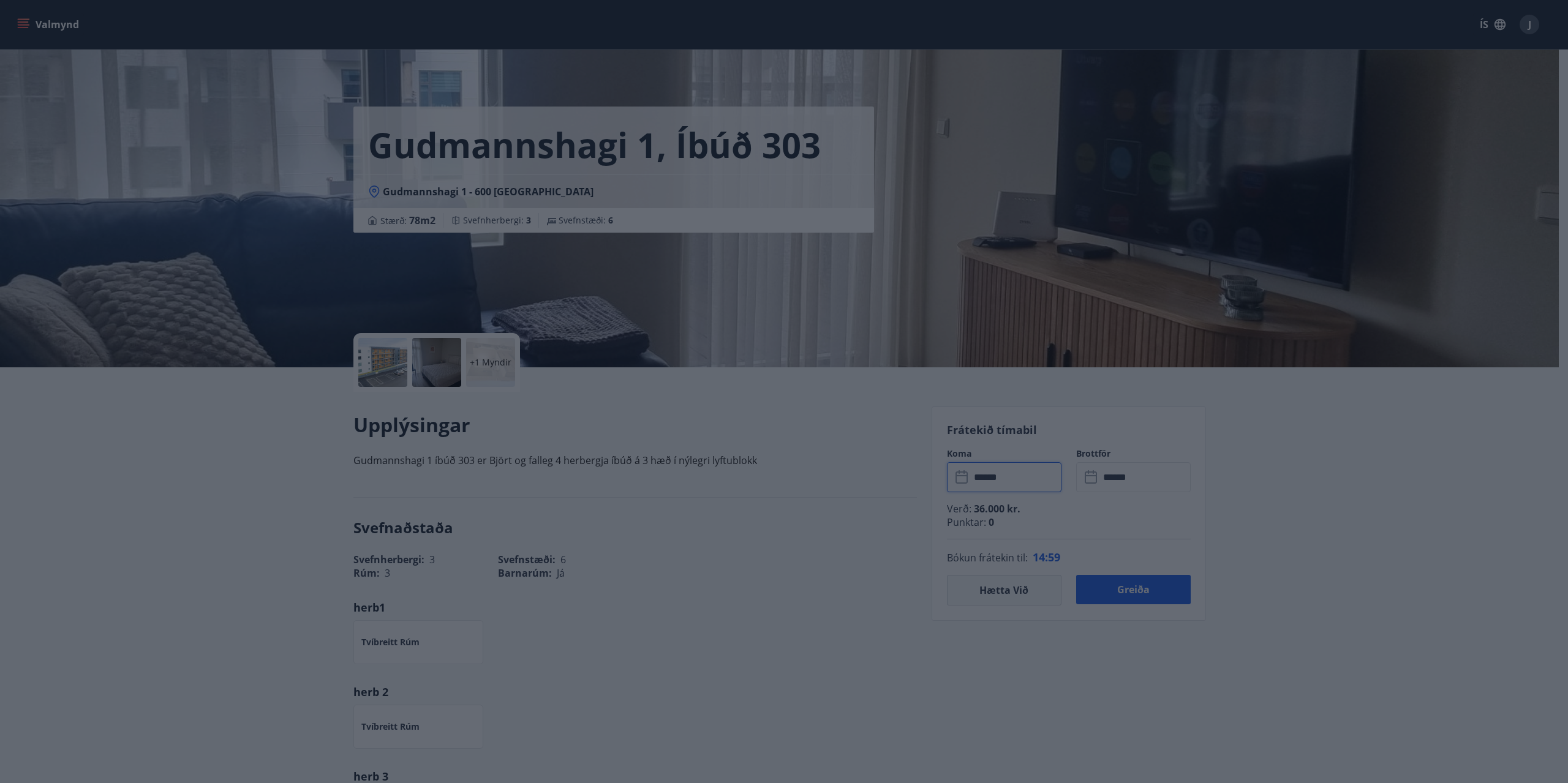
type input "******"
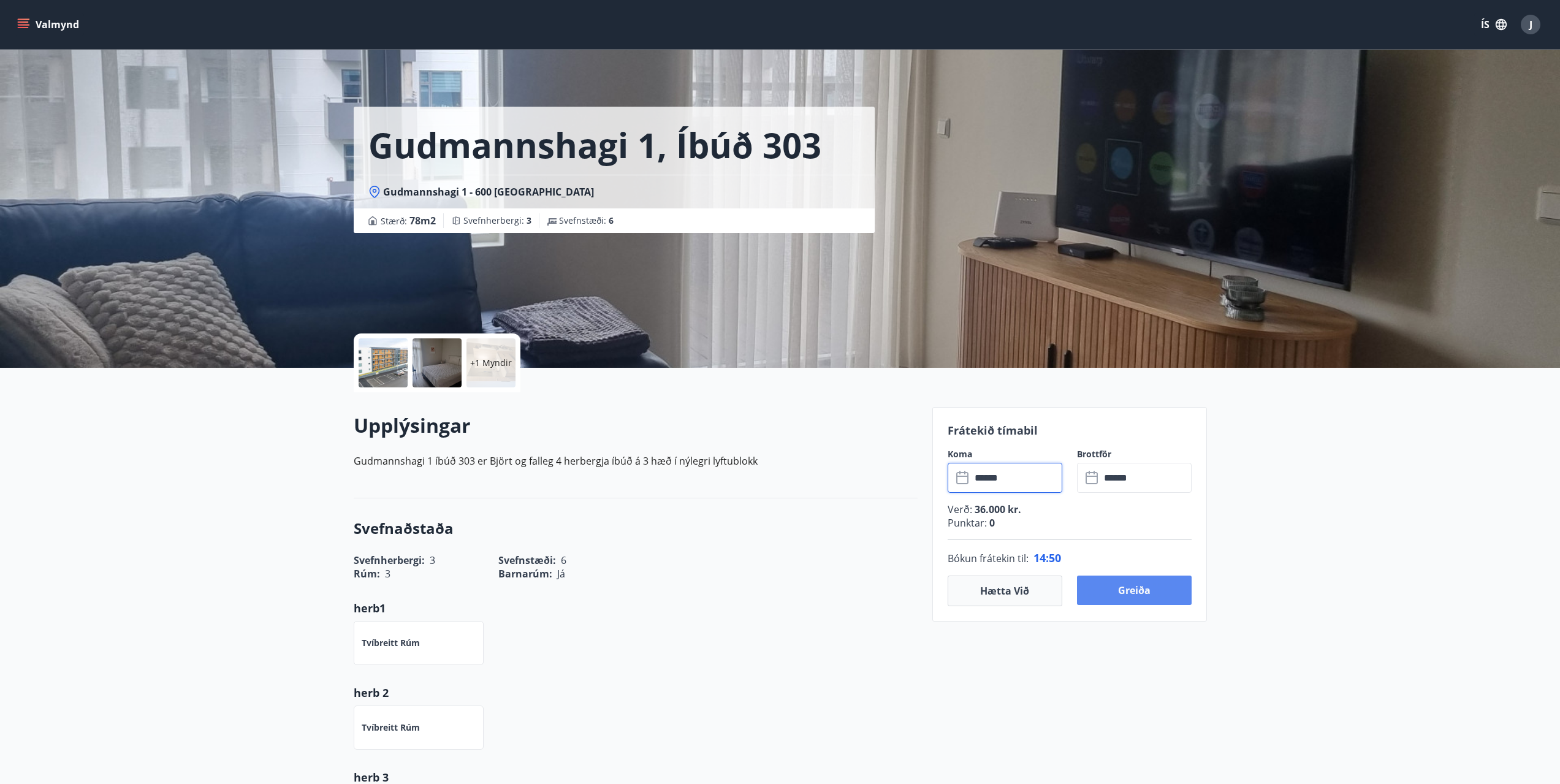
click at [1138, 595] on button "Greiða" at bounding box center [1134, 590] width 115 height 29
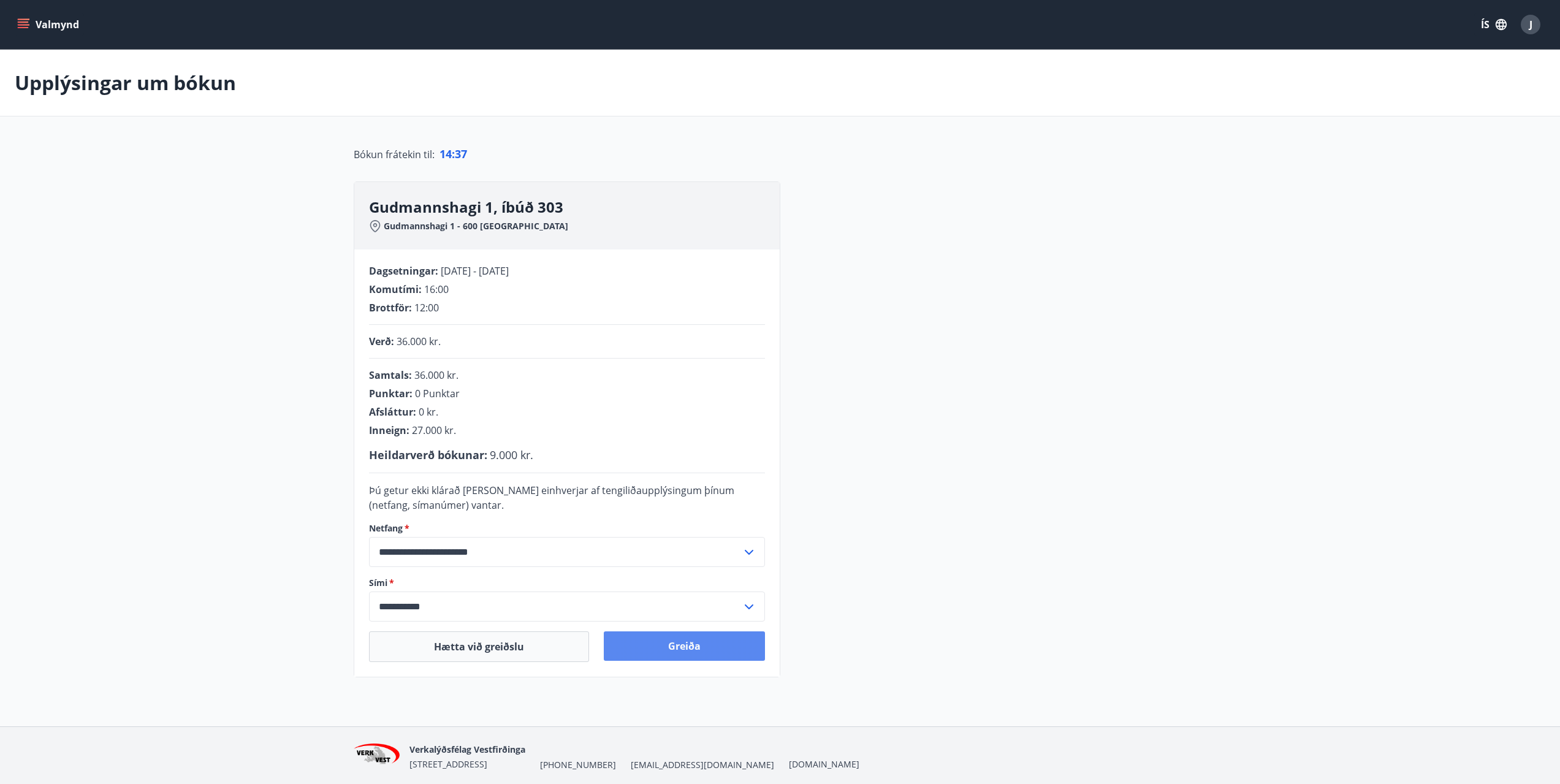
click at [658, 638] on button "Greiða" at bounding box center [685, 646] width 162 height 29
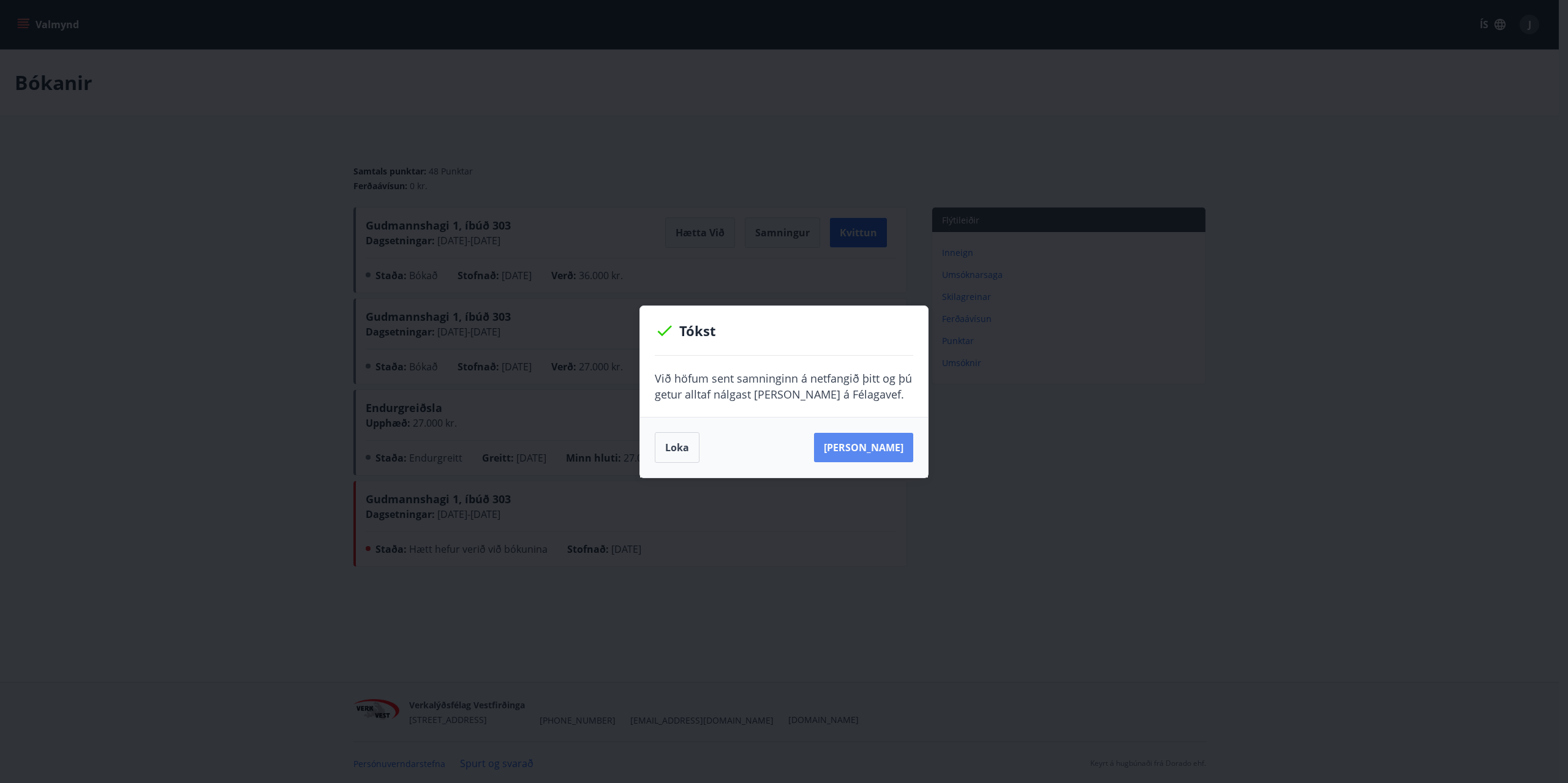
click at [890, 443] on button "Sjá samning" at bounding box center [863, 447] width 99 height 29
click at [652, 449] on div "Loka Sjá samning" at bounding box center [784, 447] width 288 height 60
click at [664, 446] on button "Loka" at bounding box center [677, 448] width 45 height 31
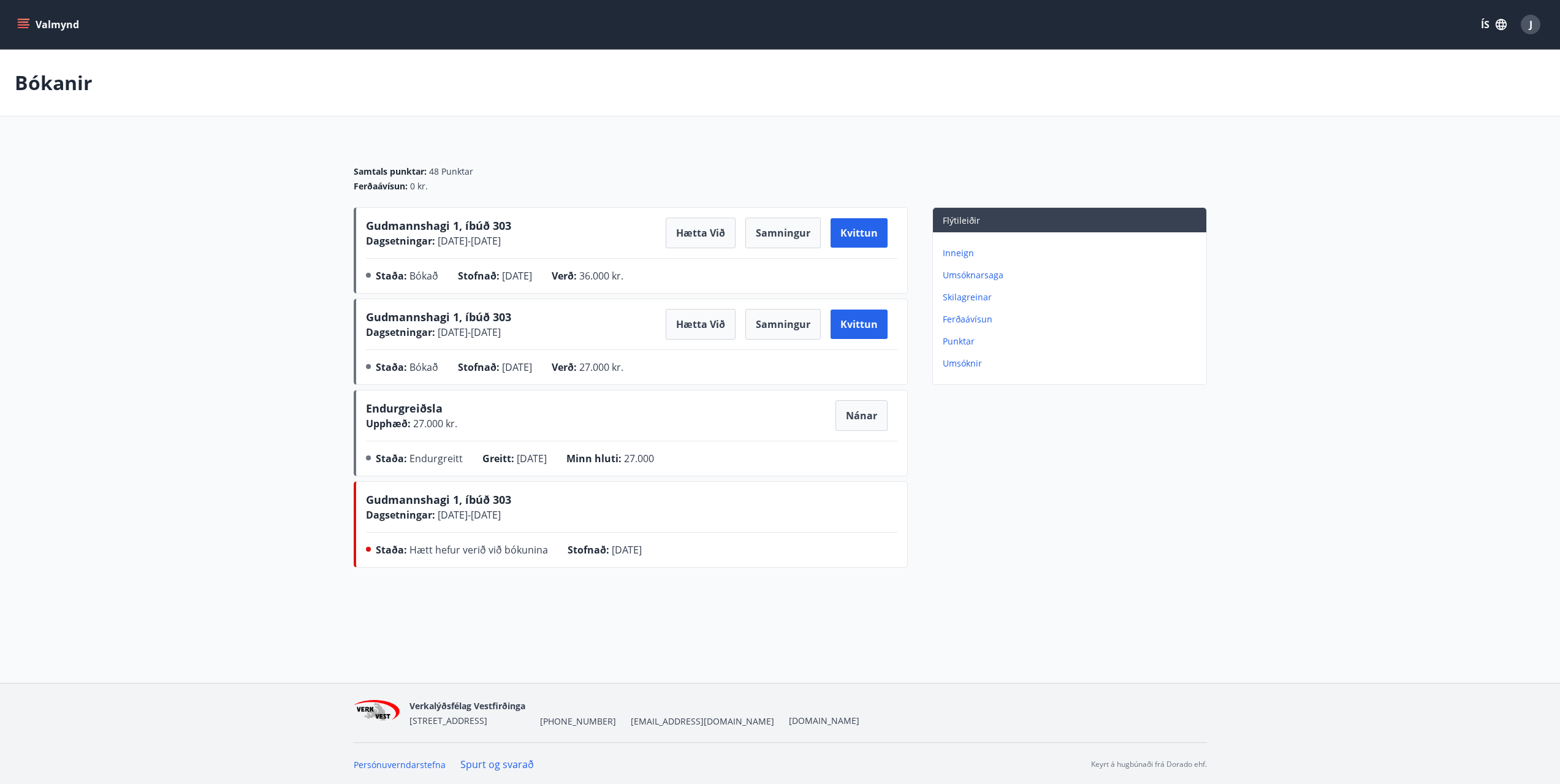
click at [596, 146] on div "Samtals punktar : 48 Punktar Ferðaávísun : 0 kr." at bounding box center [780, 173] width 853 height 66
click at [69, 96] on div "Bókanir" at bounding box center [780, 83] width 1560 height 67
click at [70, 86] on p "Bókanir" at bounding box center [54, 82] width 78 height 27
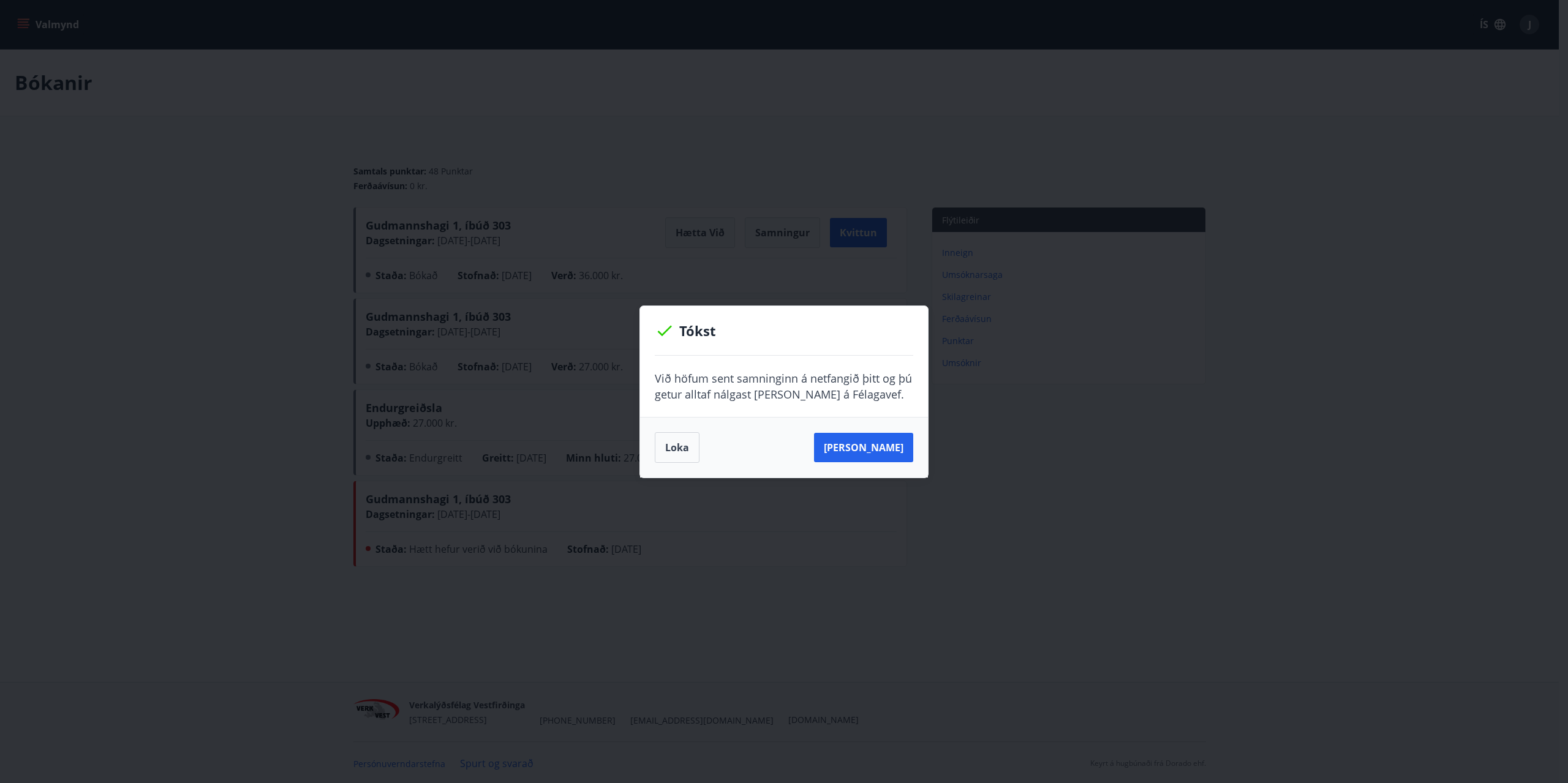
click at [682, 452] on button "Loka" at bounding box center [677, 448] width 45 height 31
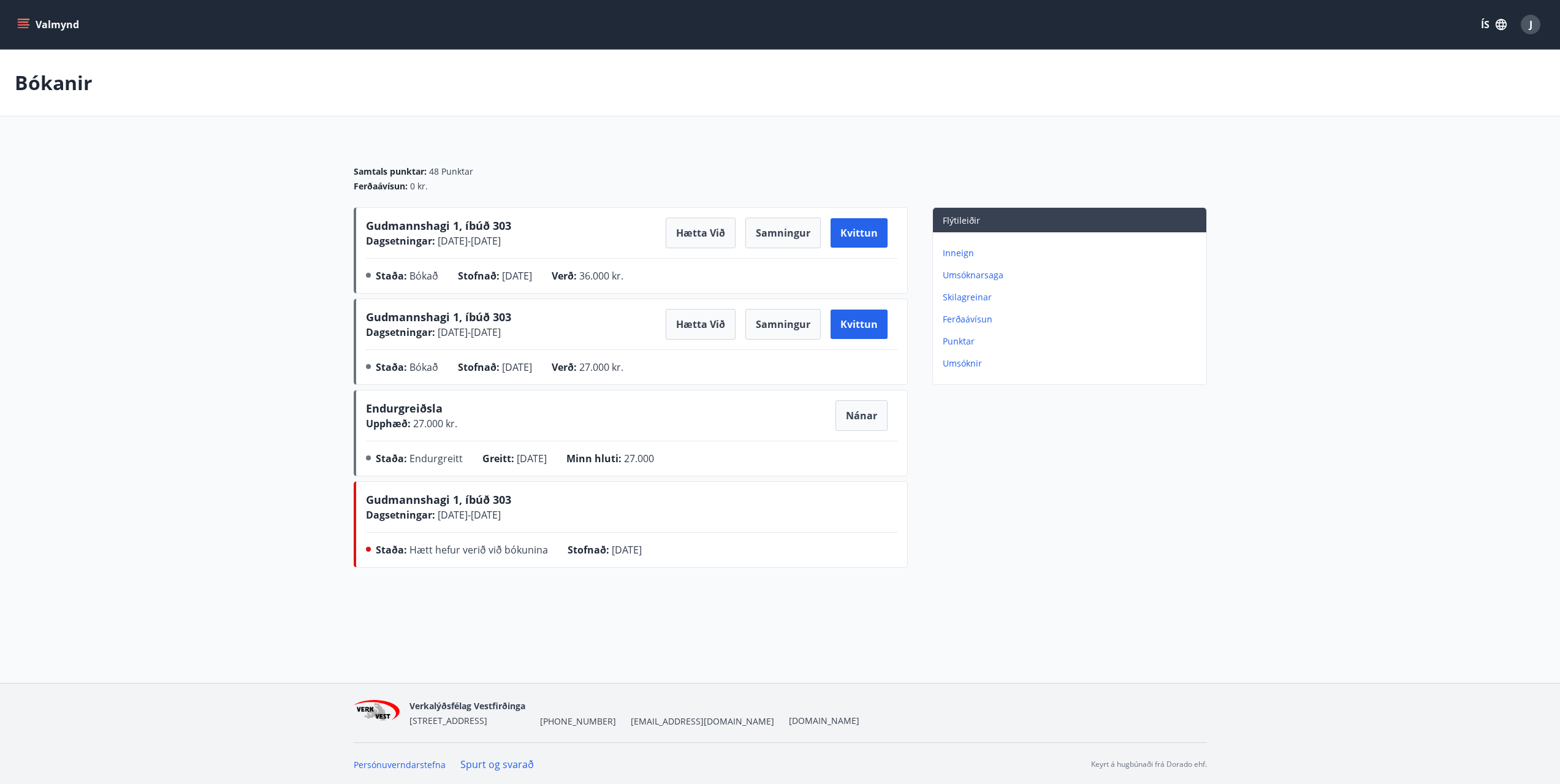
click at [1100, 363] on p "Umsóknir" at bounding box center [1072, 363] width 259 height 13
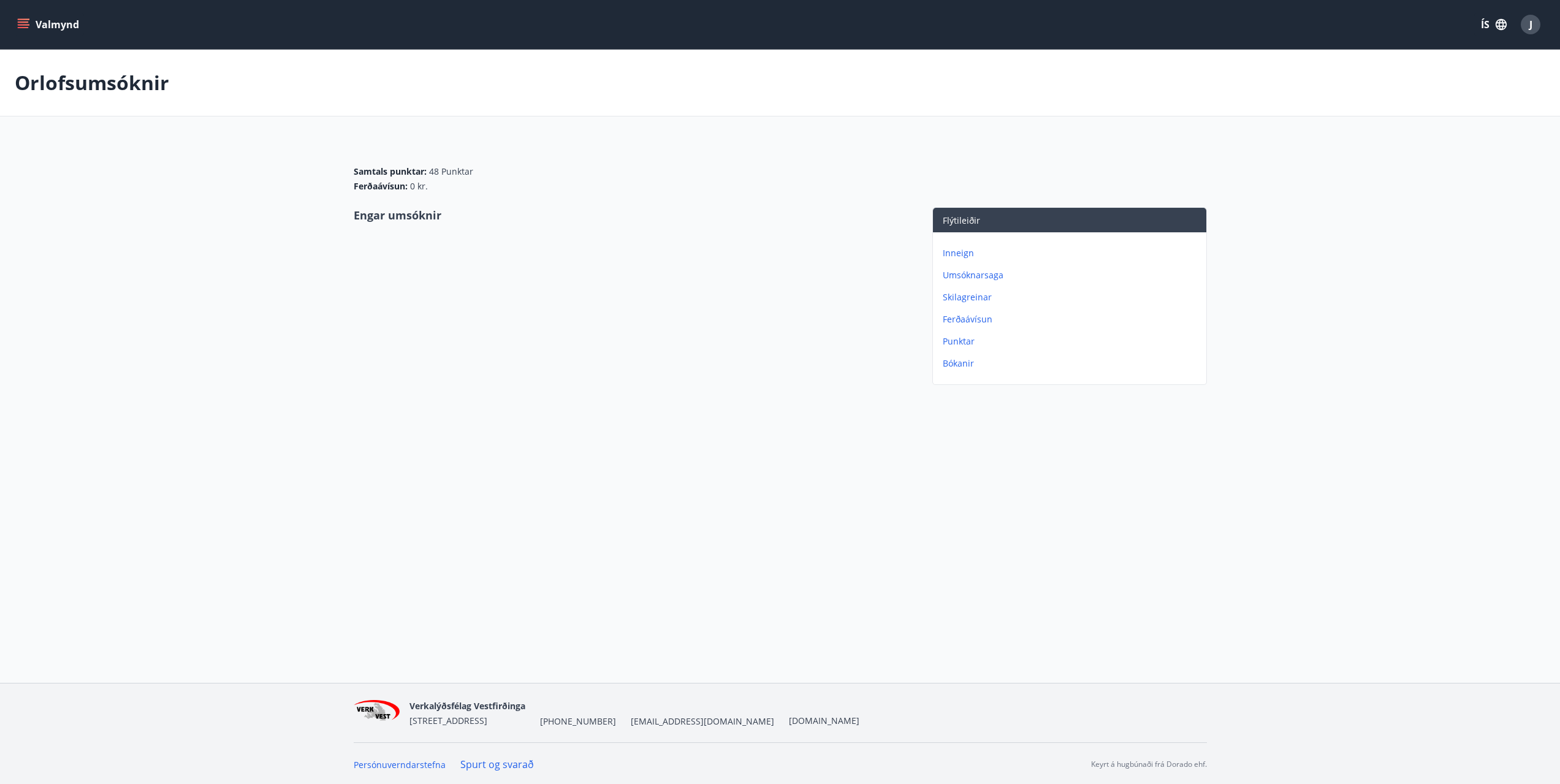
drag, startPoint x: 249, startPoint y: 24, endPoint x: 239, endPoint y: 28, distance: 10.8
click at [247, 25] on div "Valmynd ÍS J" at bounding box center [780, 24] width 1531 height 29
click at [55, 19] on button "Valmynd" at bounding box center [49, 24] width 69 height 22
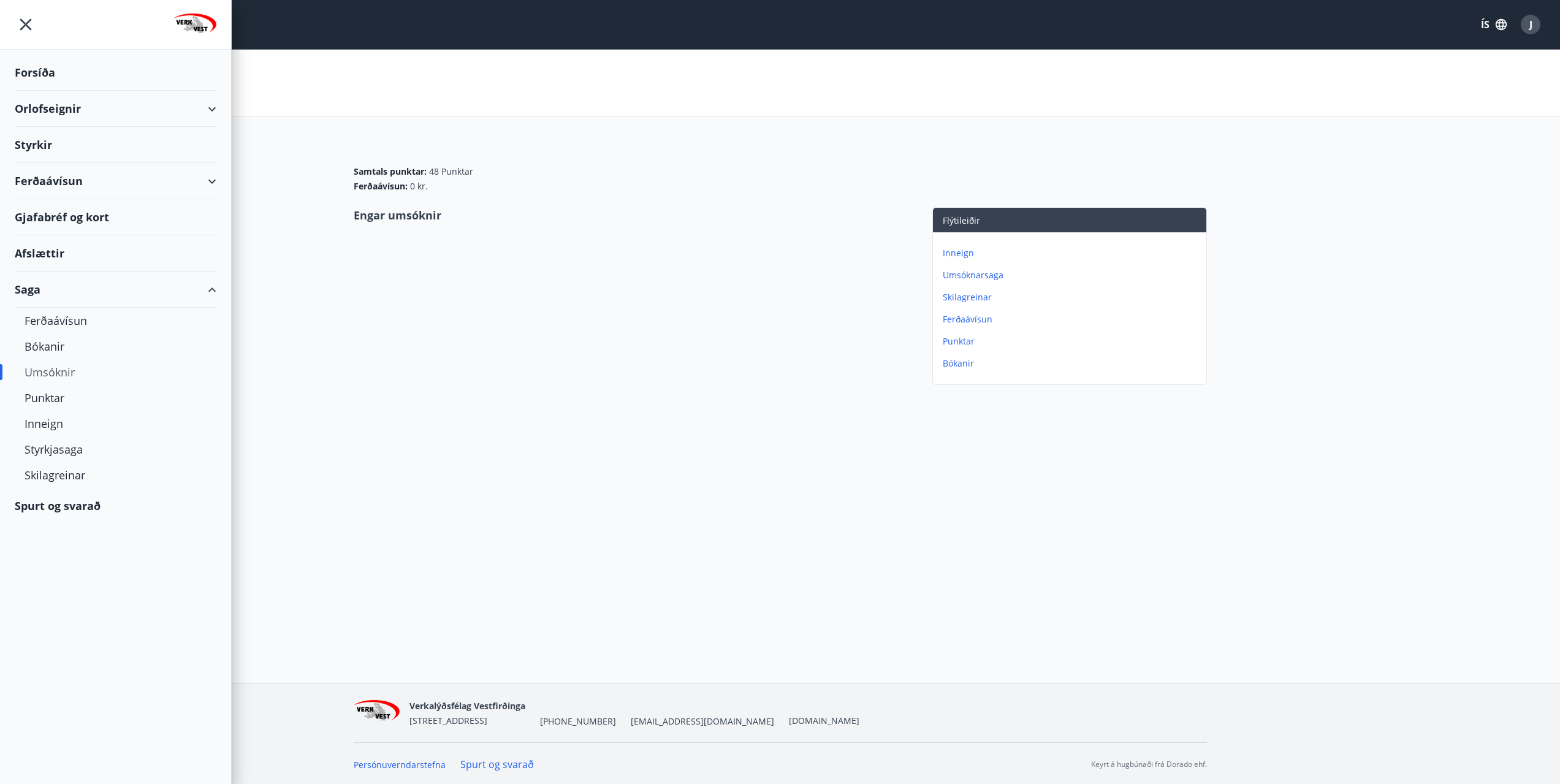
click at [59, 105] on div "Orlofseignir" at bounding box center [116, 109] width 202 height 36
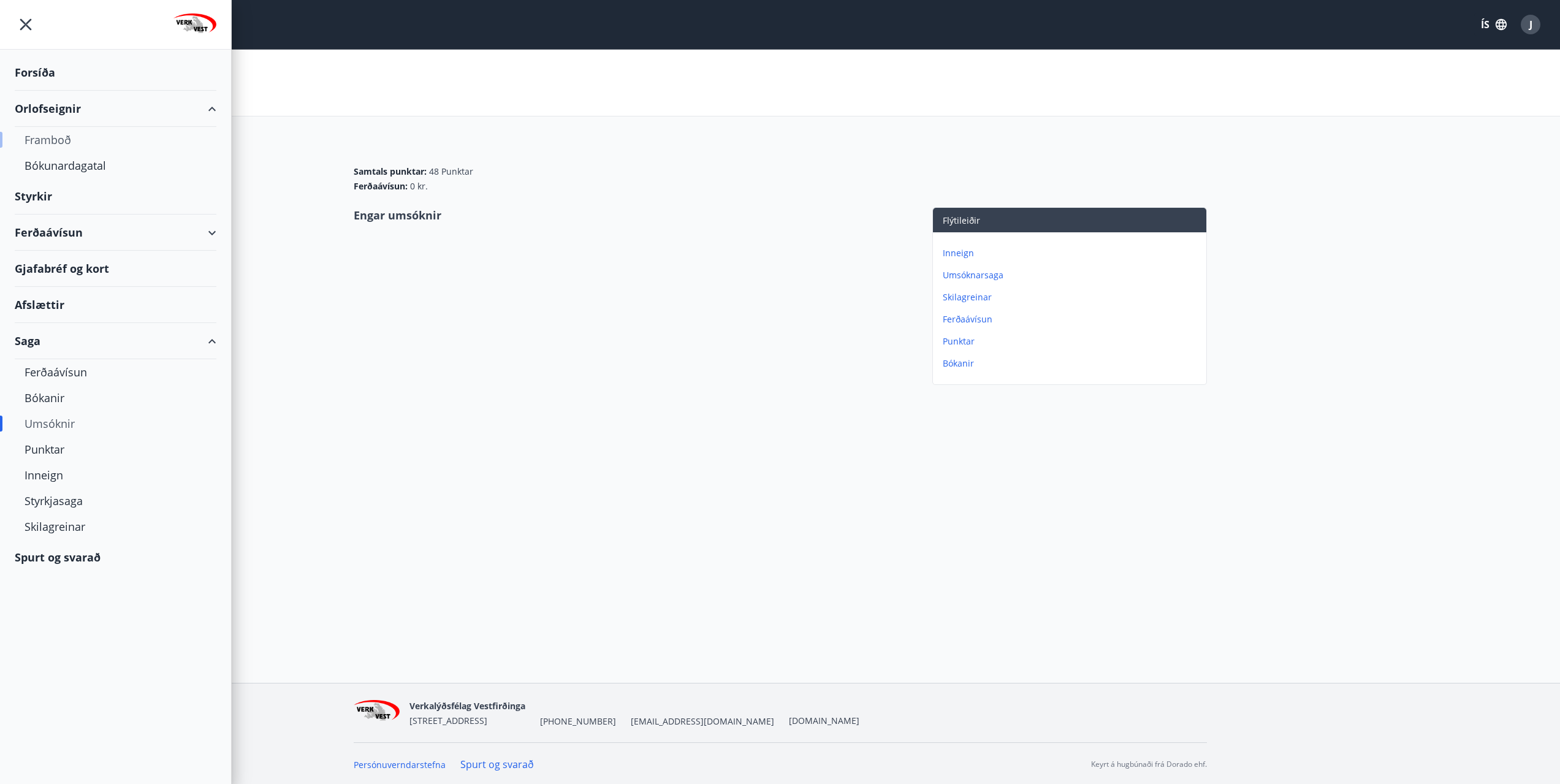
click at [57, 136] on div "Framboð" at bounding box center [115, 139] width 182 height 26
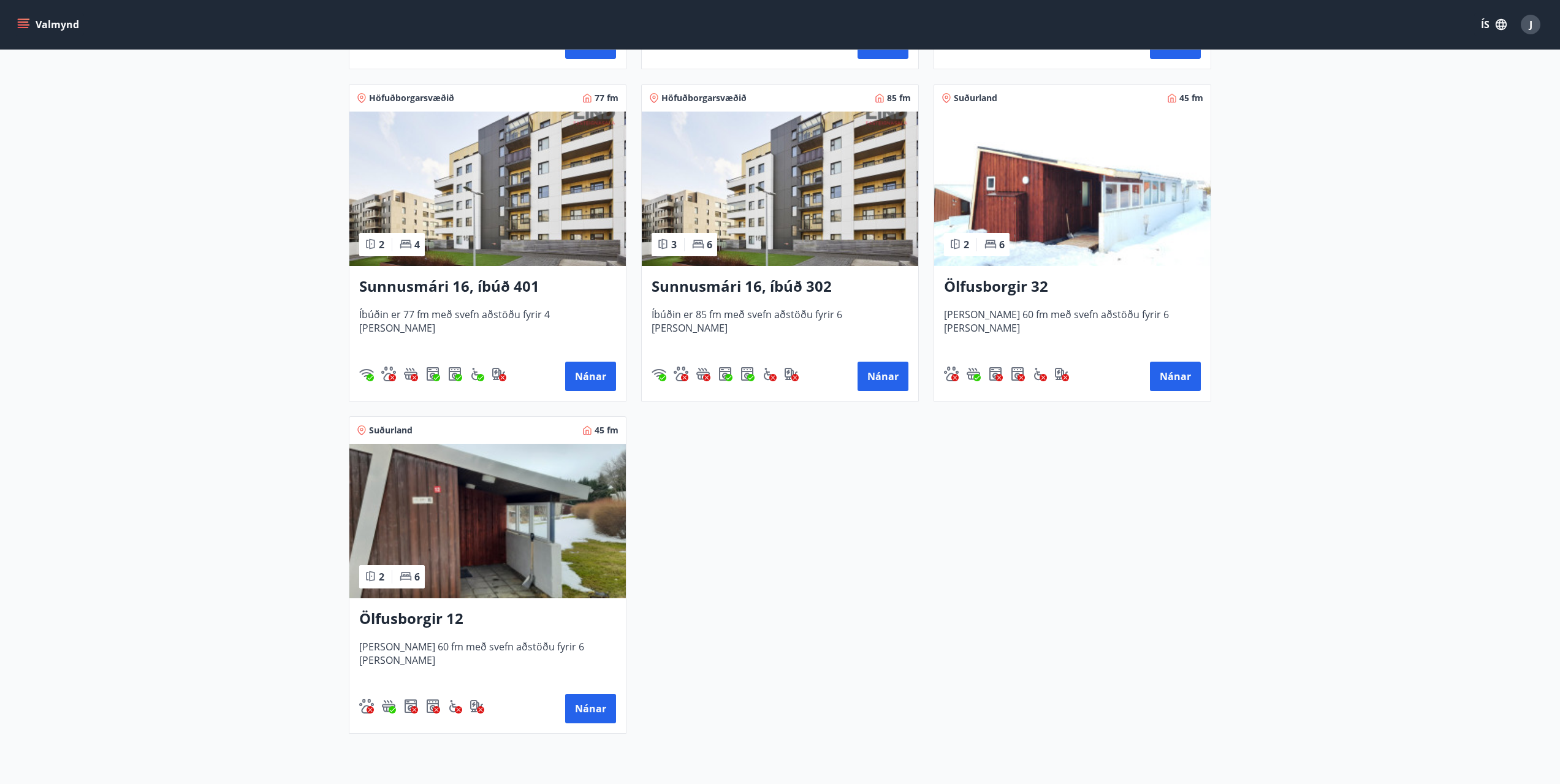
scroll to position [1060, 0]
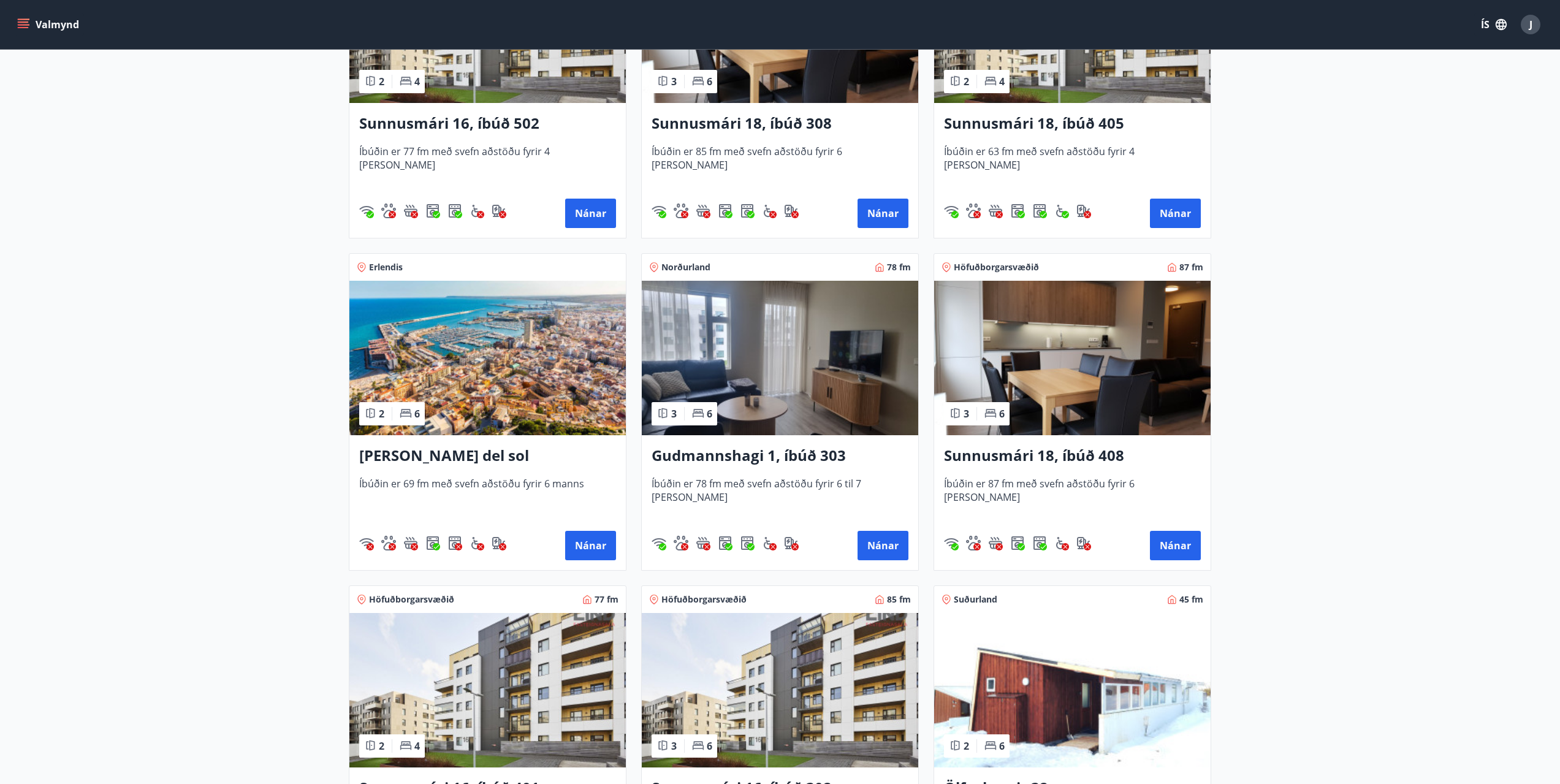
click at [774, 457] on h3 "Gudmannshagi 1, íbúð 303" at bounding box center [780, 456] width 257 height 22
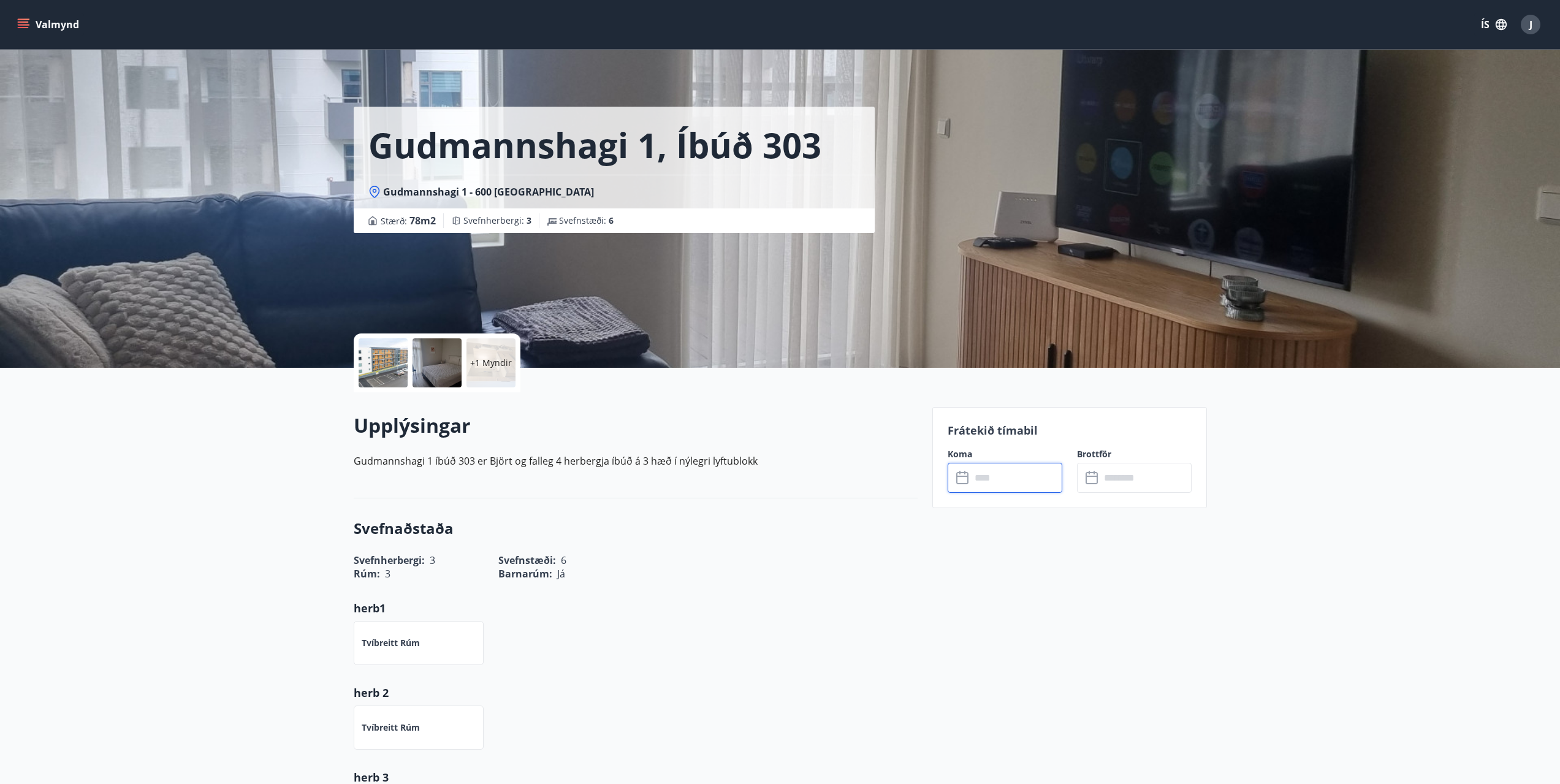
click at [1009, 483] on input "text" at bounding box center [1016, 478] width 91 height 30
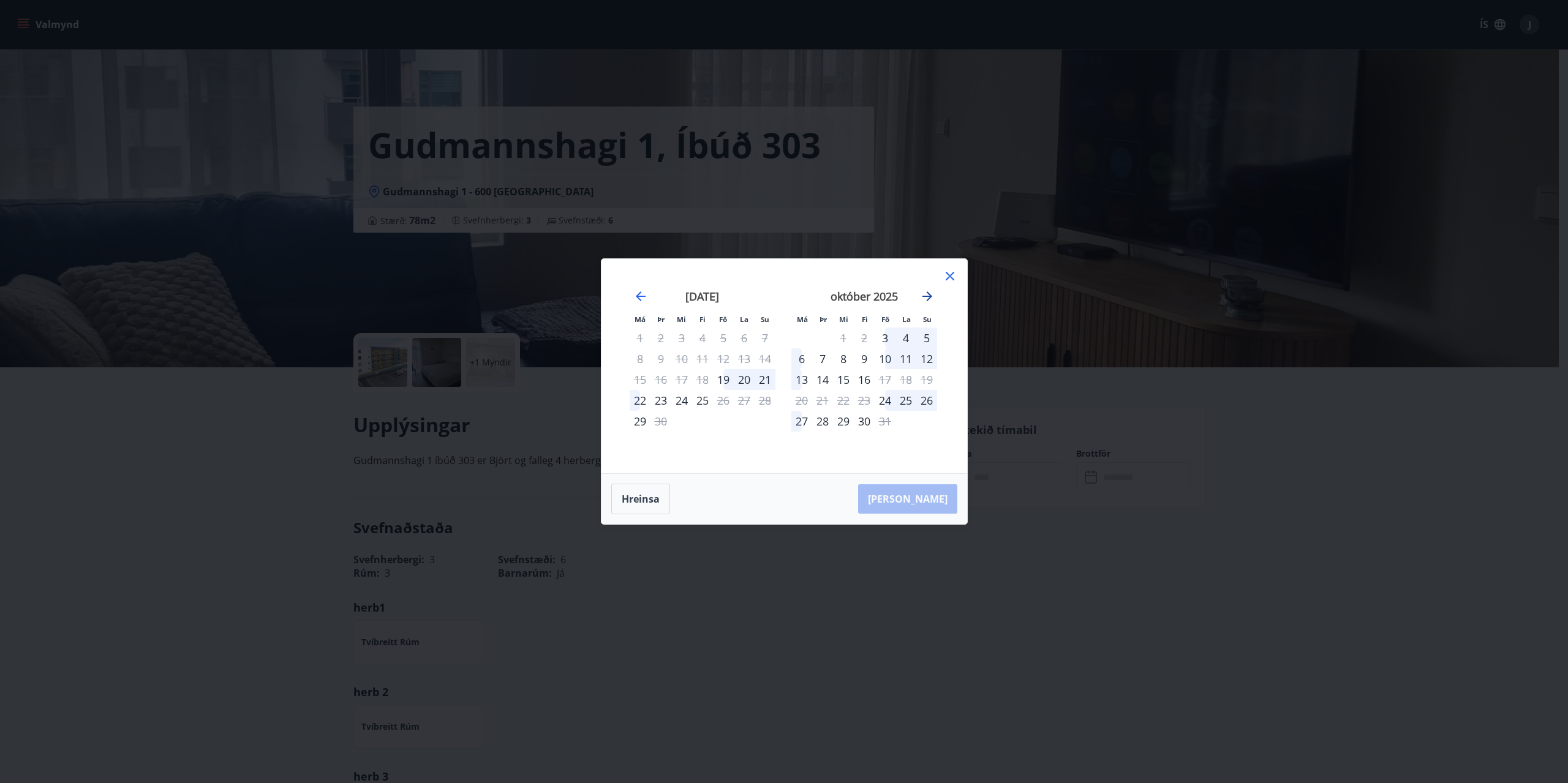
click at [933, 299] on icon "Move forward to switch to the next month." at bounding box center [927, 296] width 15 height 15
click at [932, 299] on icon "Move forward to switch to the next month." at bounding box center [927, 296] width 15 height 15
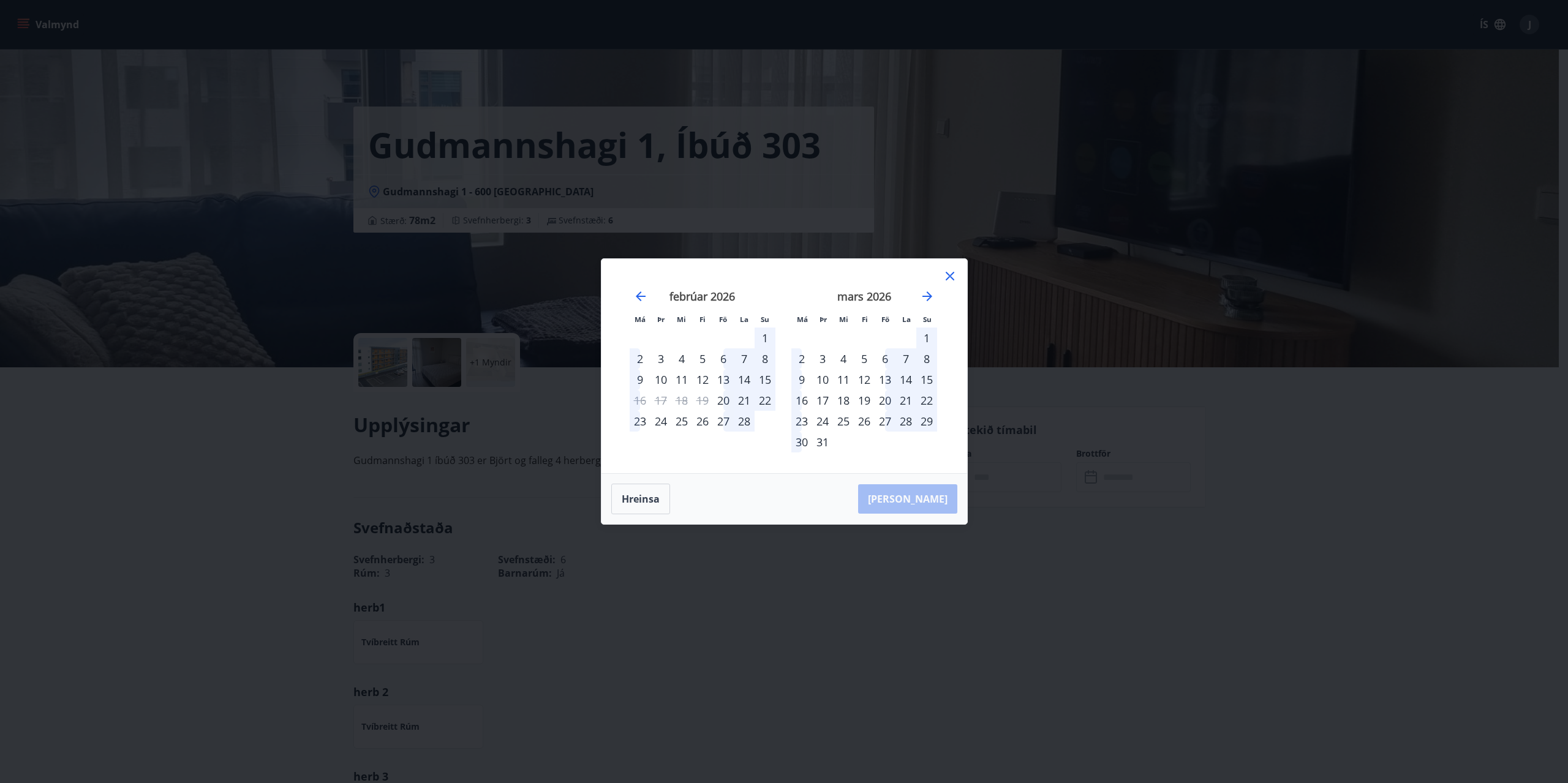
click at [882, 397] on div "20" at bounding box center [885, 401] width 21 height 21
click at [881, 419] on div "27" at bounding box center [885, 421] width 21 height 21
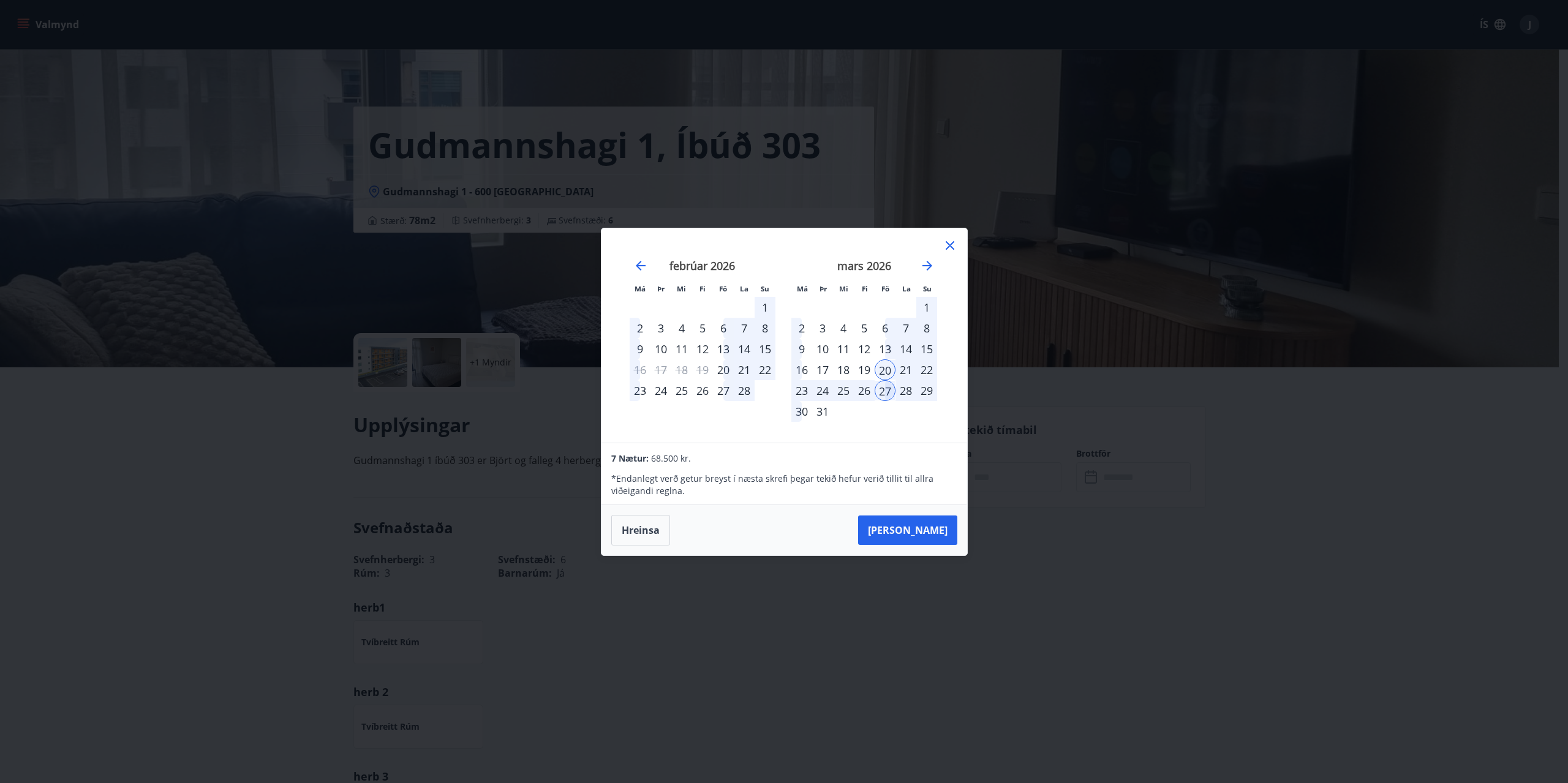
click at [802, 387] on div "23" at bounding box center [801, 391] width 21 height 21
click at [950, 466] on div "* Endanlegt verð getur breyst í næsta skrefi þegar tekið hefur verið tillit til…" at bounding box center [784, 481] width 346 height 32
click at [923, 528] on button "[PERSON_NAME]" at bounding box center [907, 530] width 99 height 29
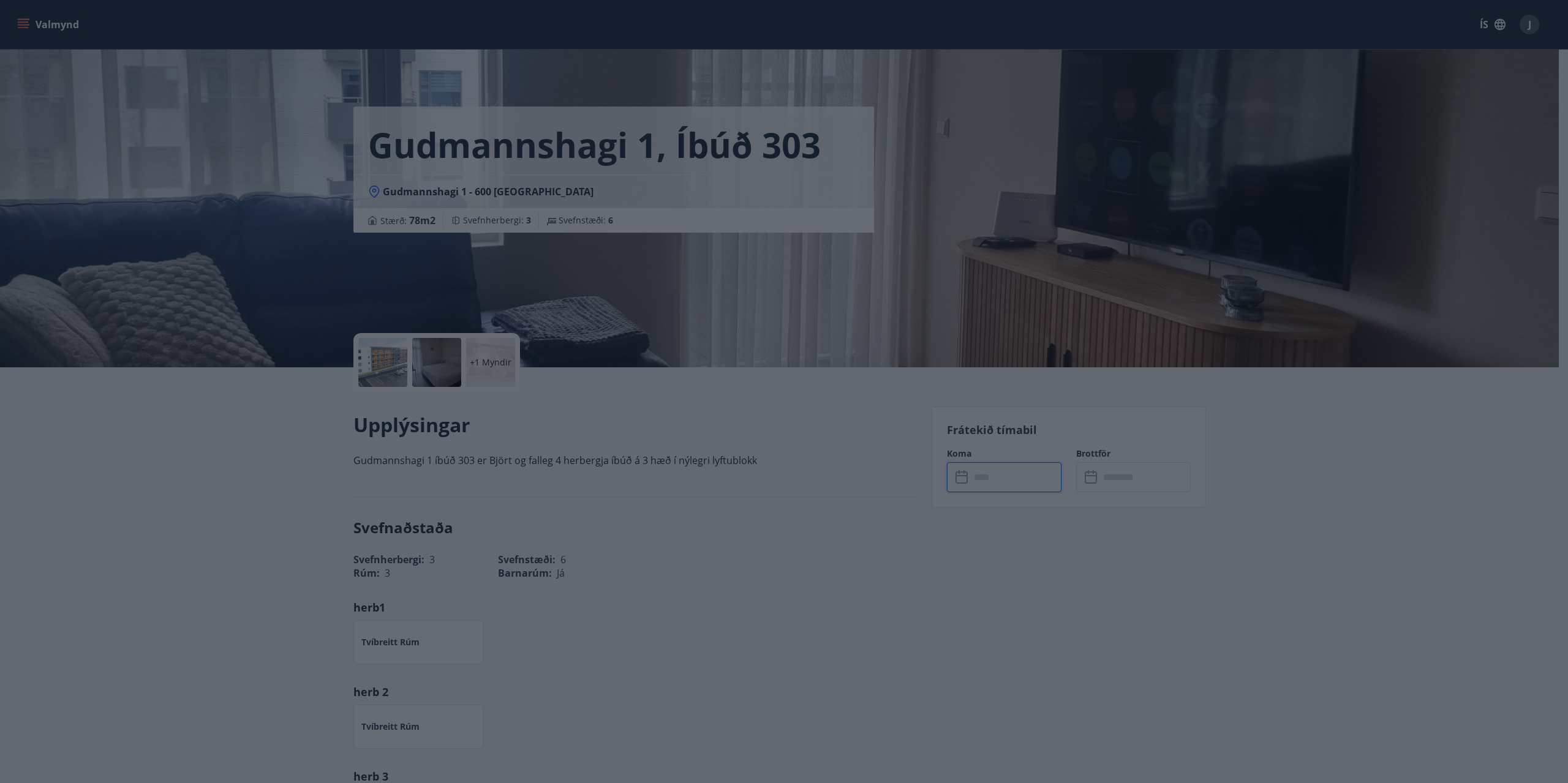
type input "******"
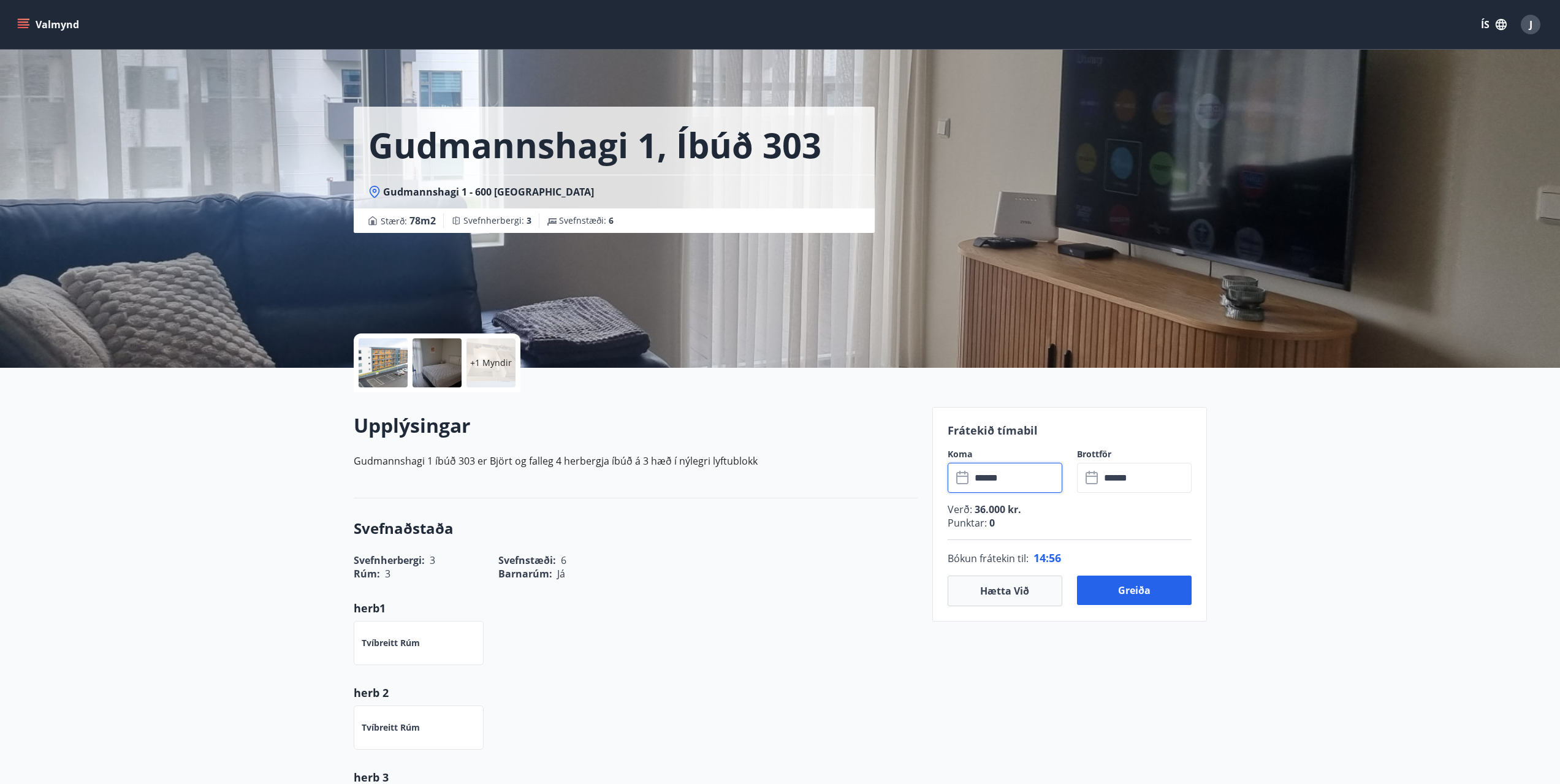
click at [1043, 475] on input "******" at bounding box center [1016, 478] width 91 height 30
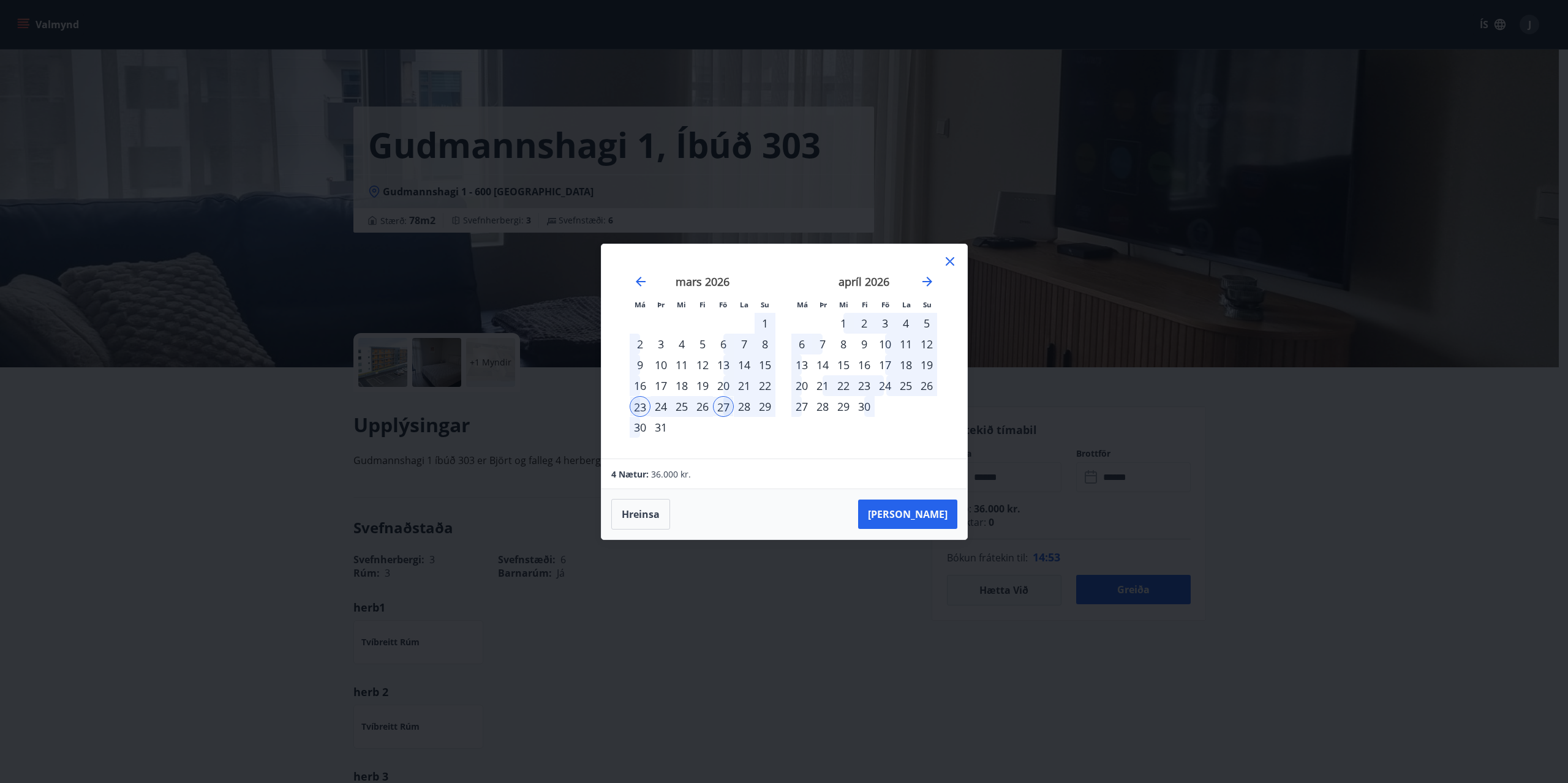
click at [952, 259] on icon at bounding box center [950, 261] width 8 height 8
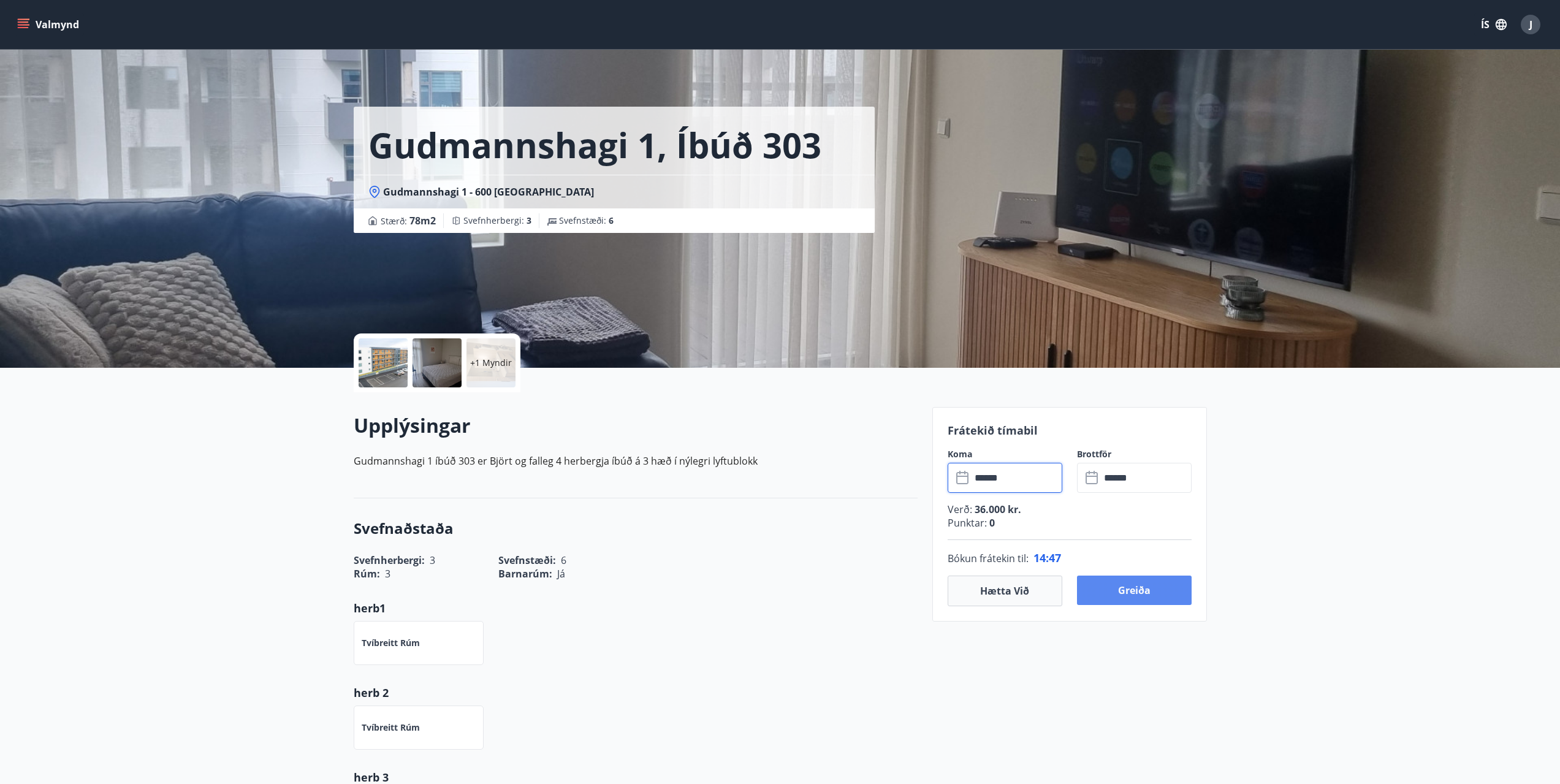
click at [1107, 586] on button "Greiða" at bounding box center [1134, 590] width 115 height 29
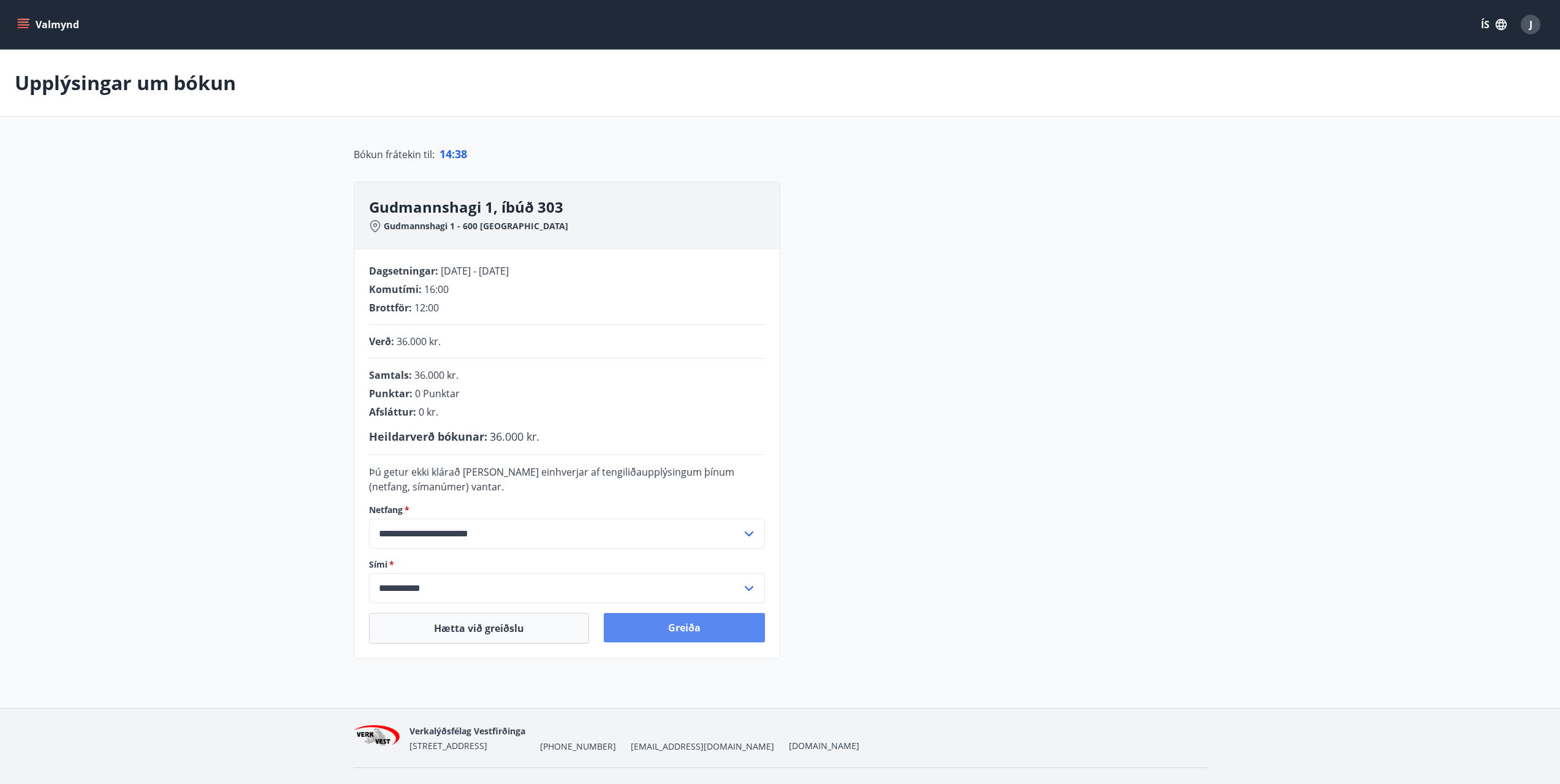
click at [679, 630] on button "Greiða" at bounding box center [685, 627] width 162 height 29
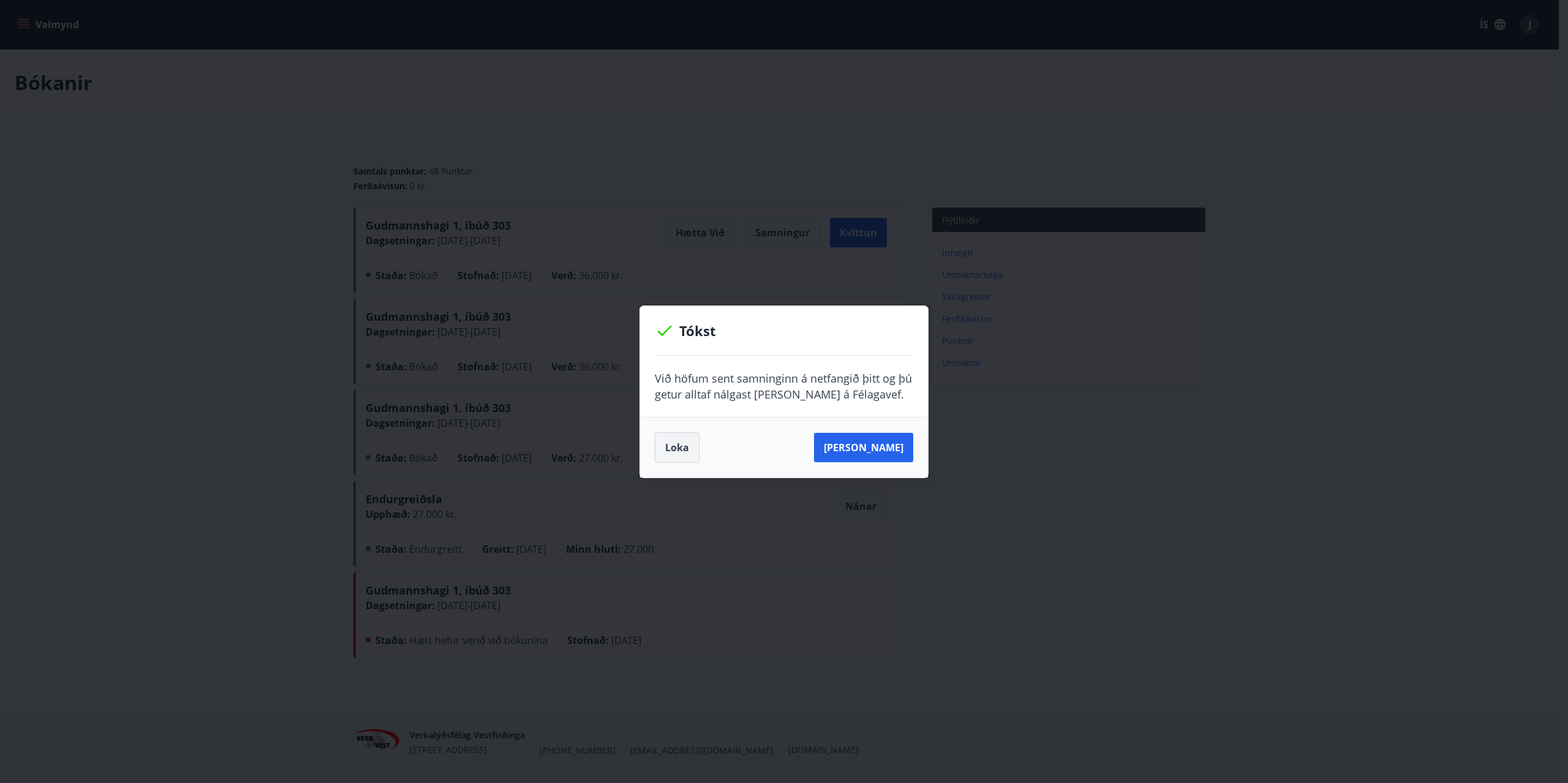
click at [680, 449] on button "Loka" at bounding box center [677, 448] width 45 height 31
